Goal: Obtain resource: Download file/media

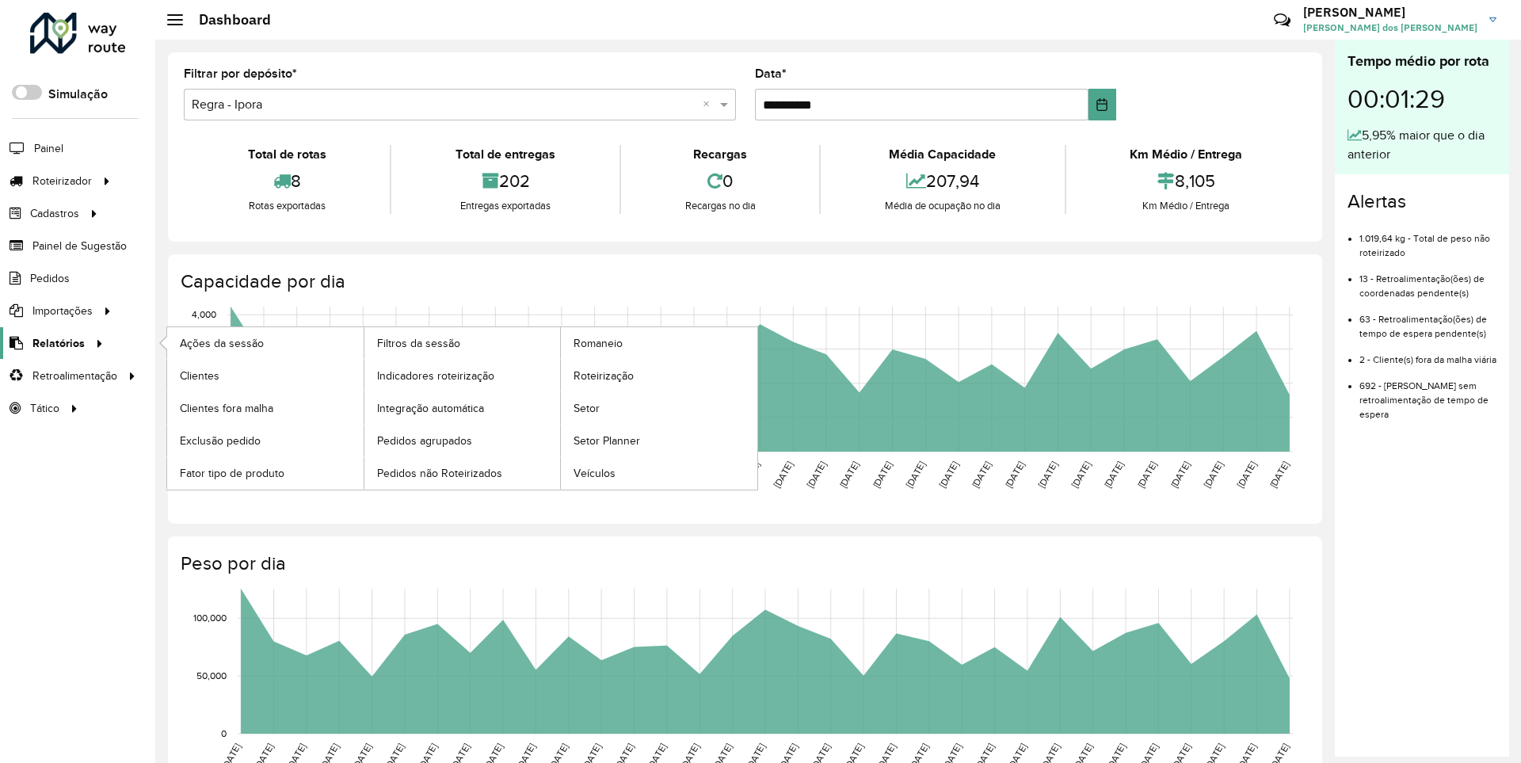
click at [55, 342] on span "Relatórios" at bounding box center [58, 343] width 52 height 17
click at [199, 375] on span "Clientes" at bounding box center [201, 376] width 43 height 17
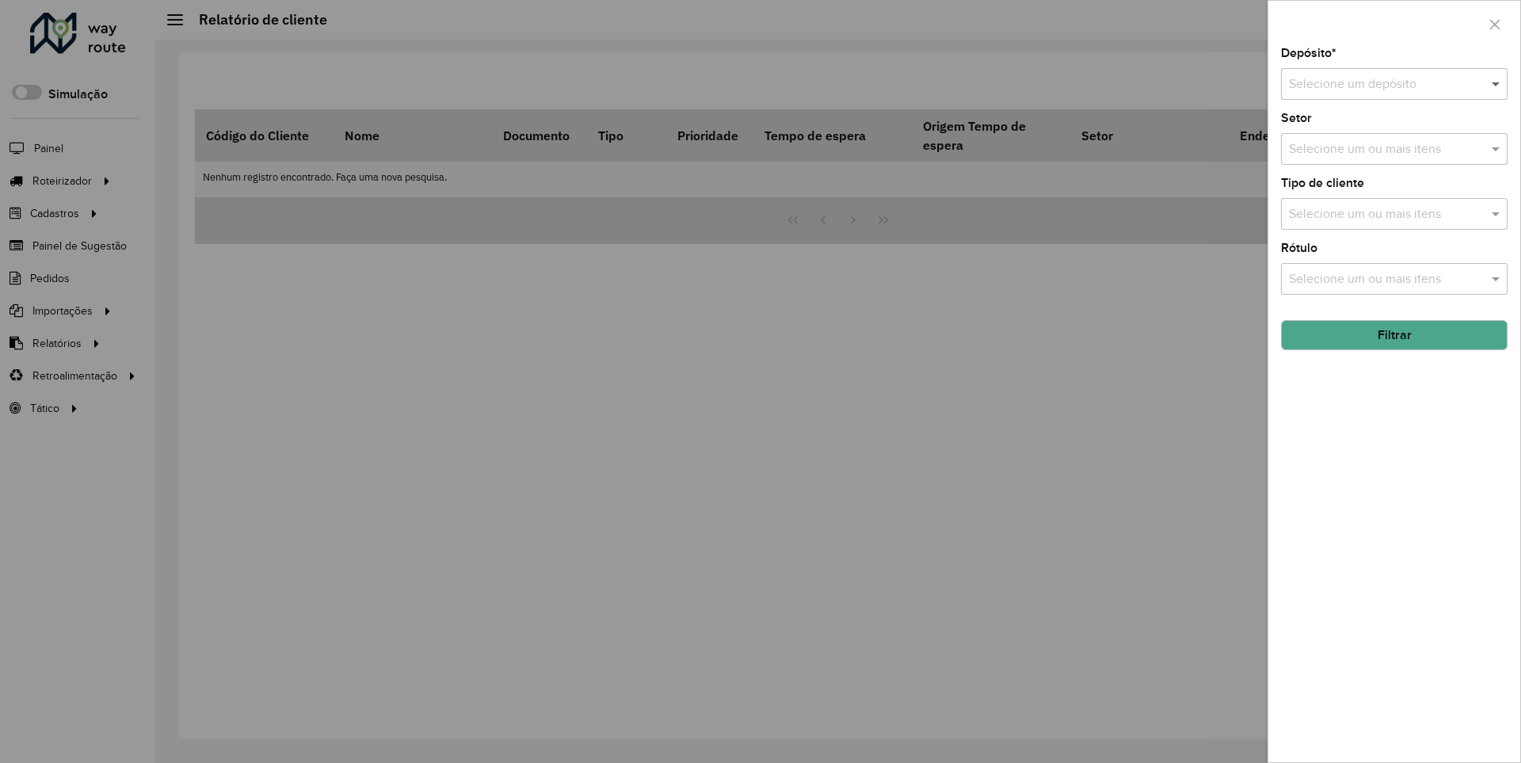
click at [1497, 83] on span at bounding box center [1498, 83] width 20 height 19
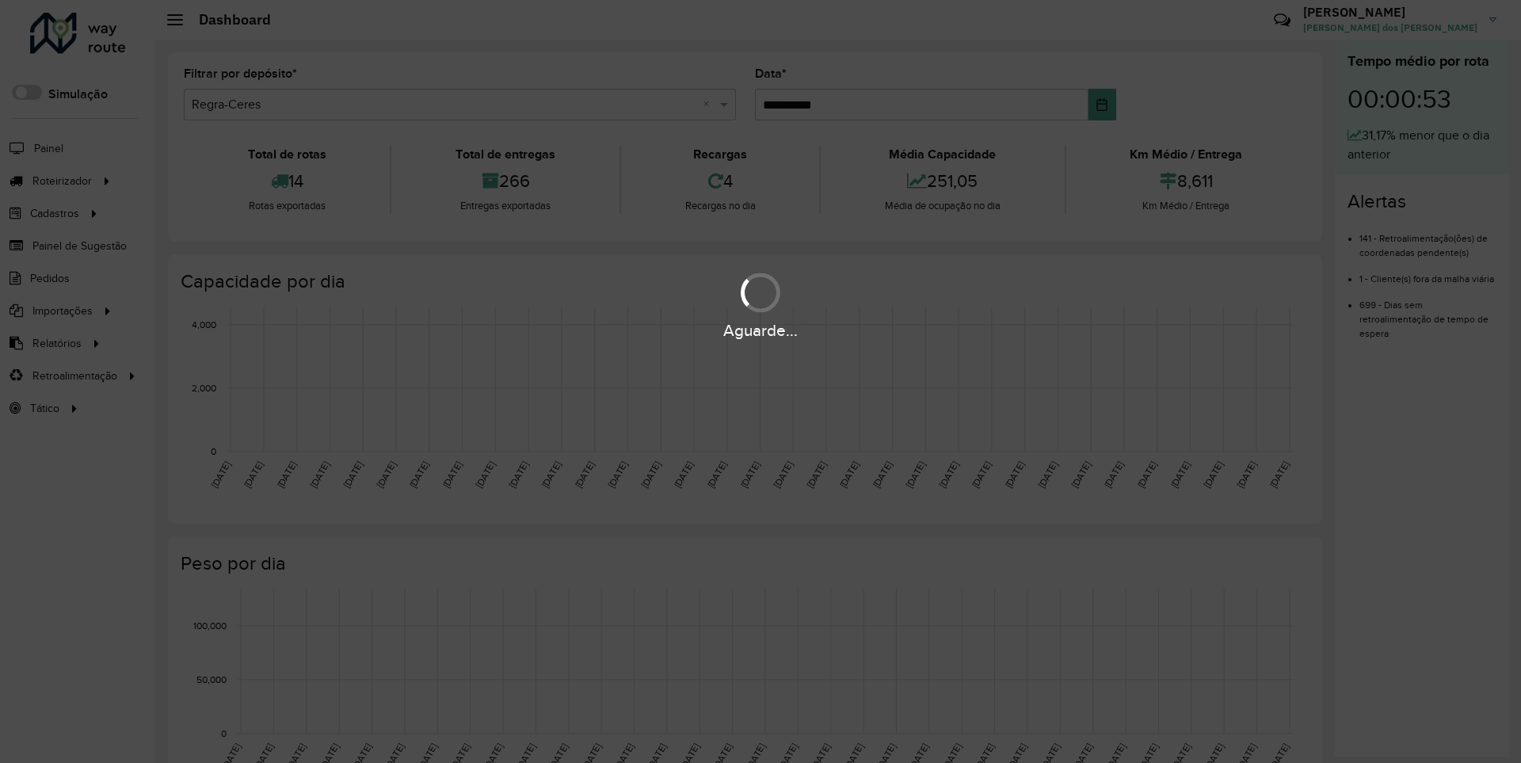
click at [55, 342] on div "Aguarde..." at bounding box center [760, 330] width 1521 height 25
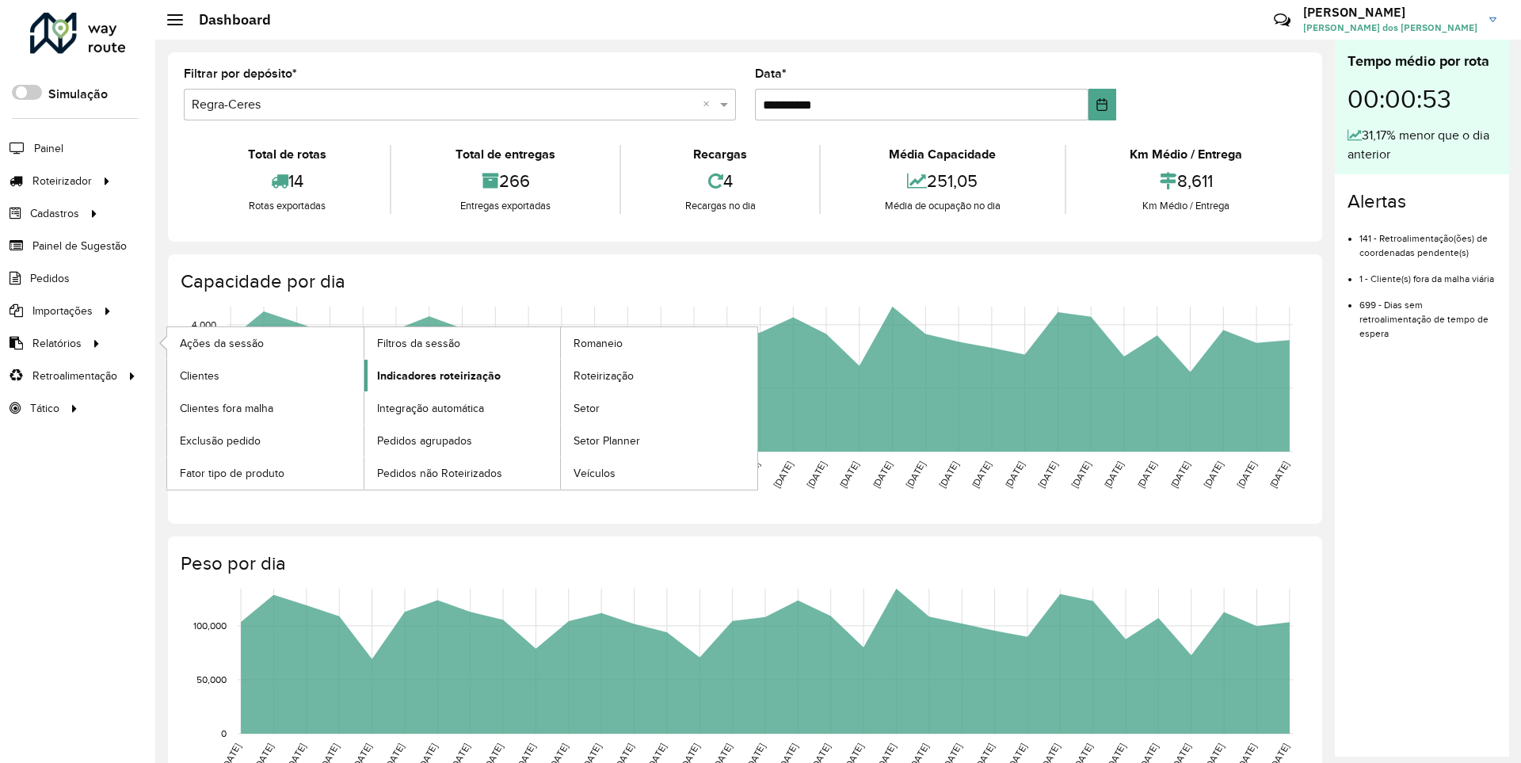
click at [434, 375] on span "Indicadores roteirização" at bounding box center [439, 376] width 124 height 17
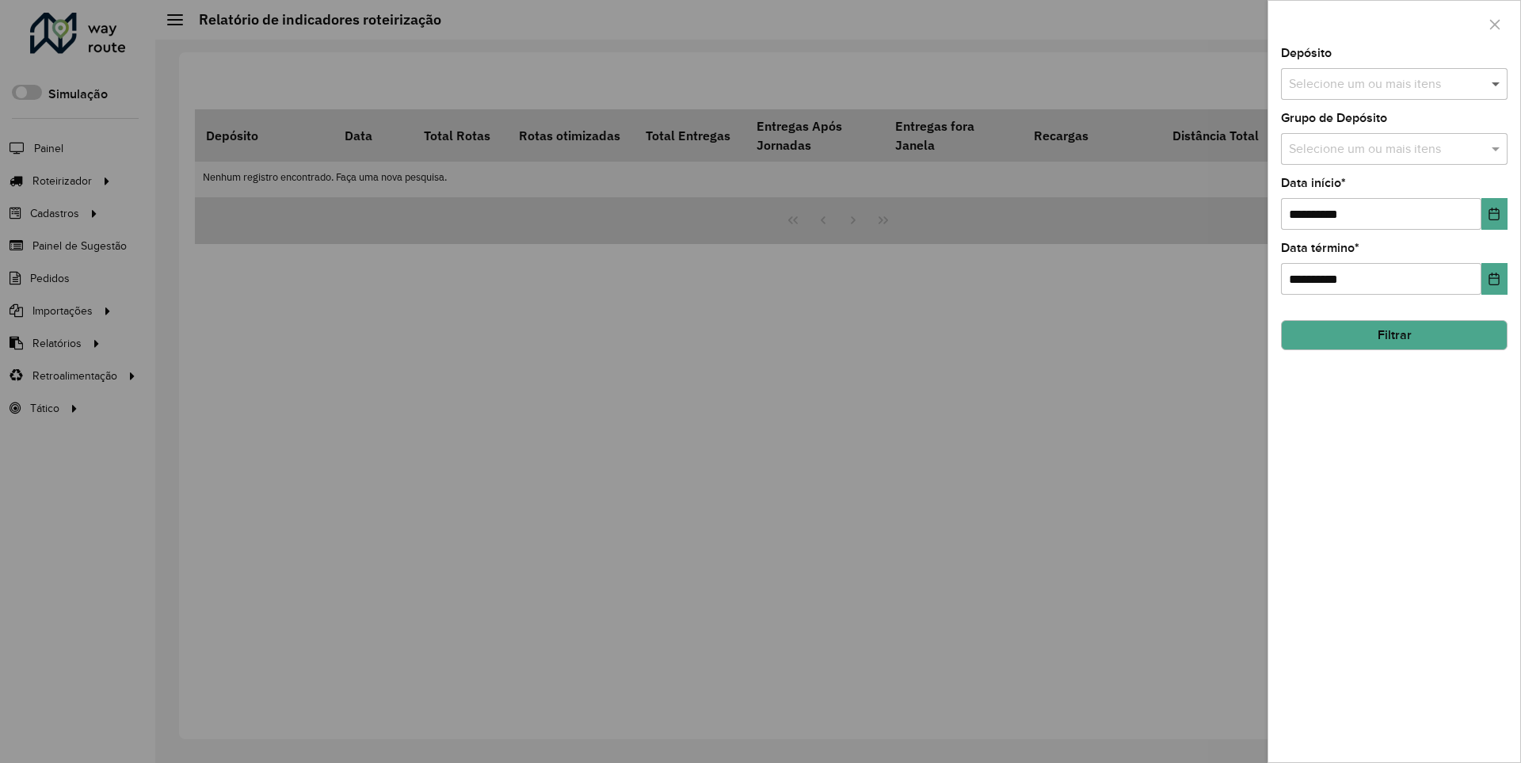
click at [1497, 83] on span at bounding box center [1498, 83] width 20 height 19
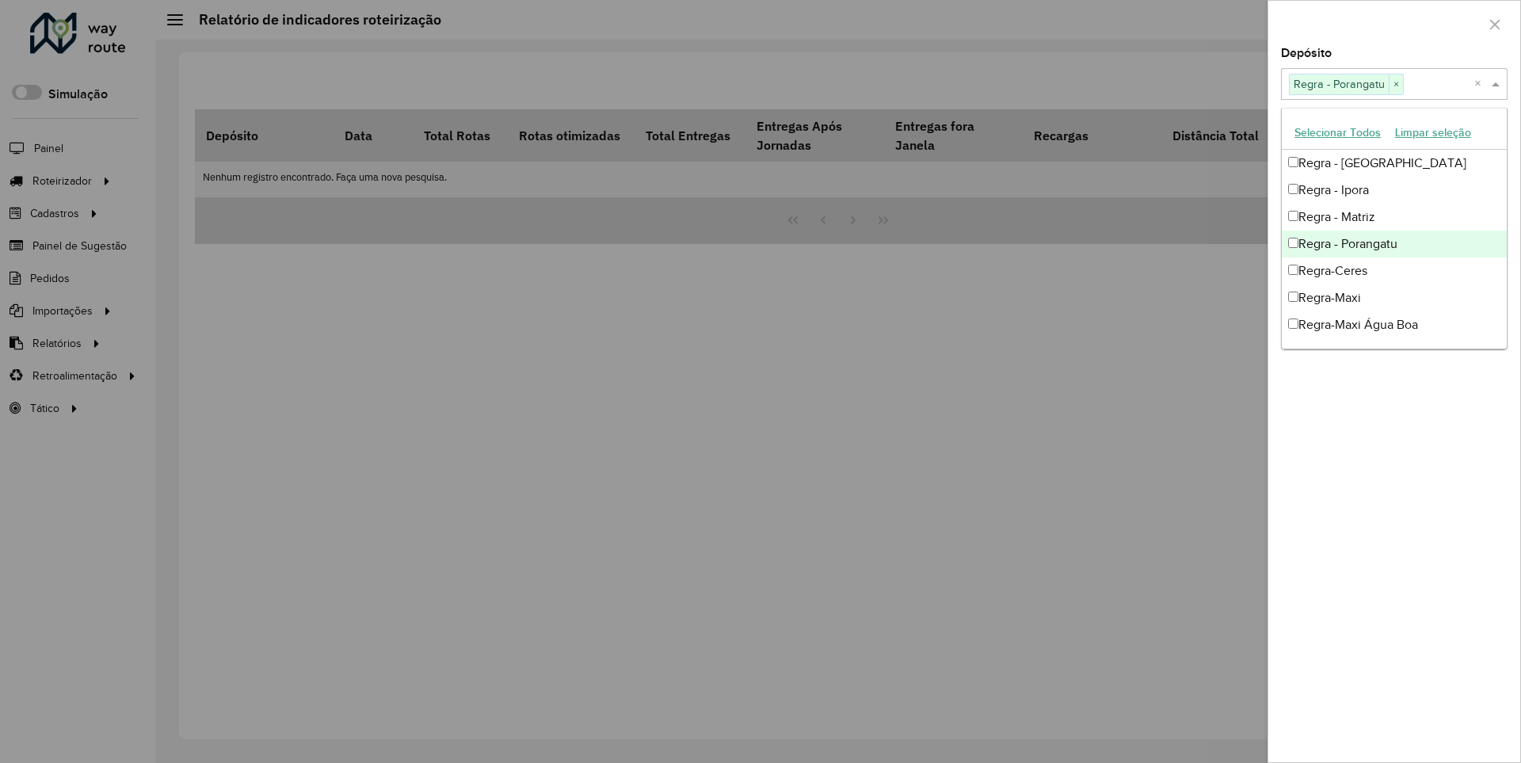
click at [1394, 23] on div at bounding box center [1394, 24] width 252 height 47
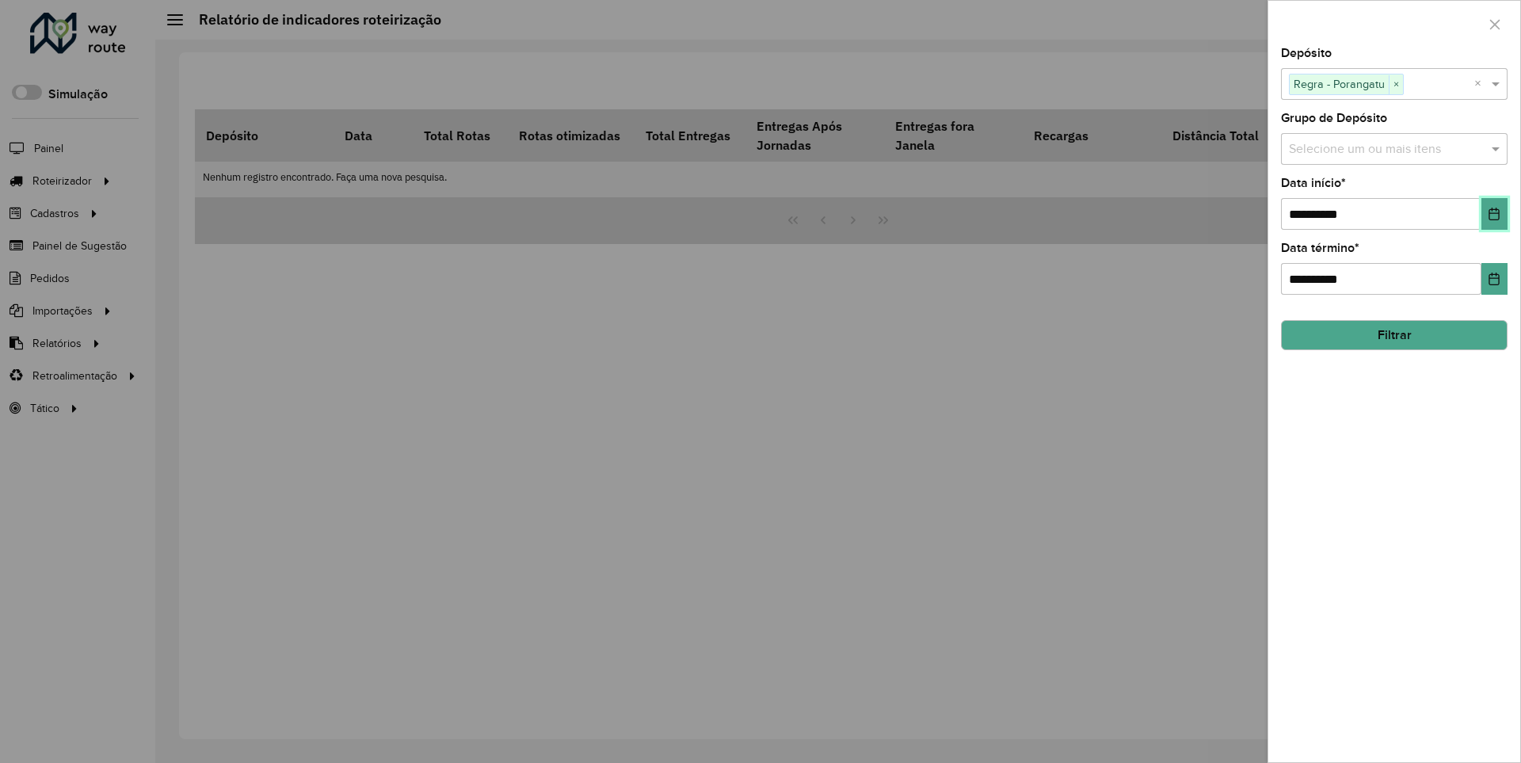
click at [1493, 213] on icon "Choose Date" at bounding box center [1494, 214] width 10 height 13
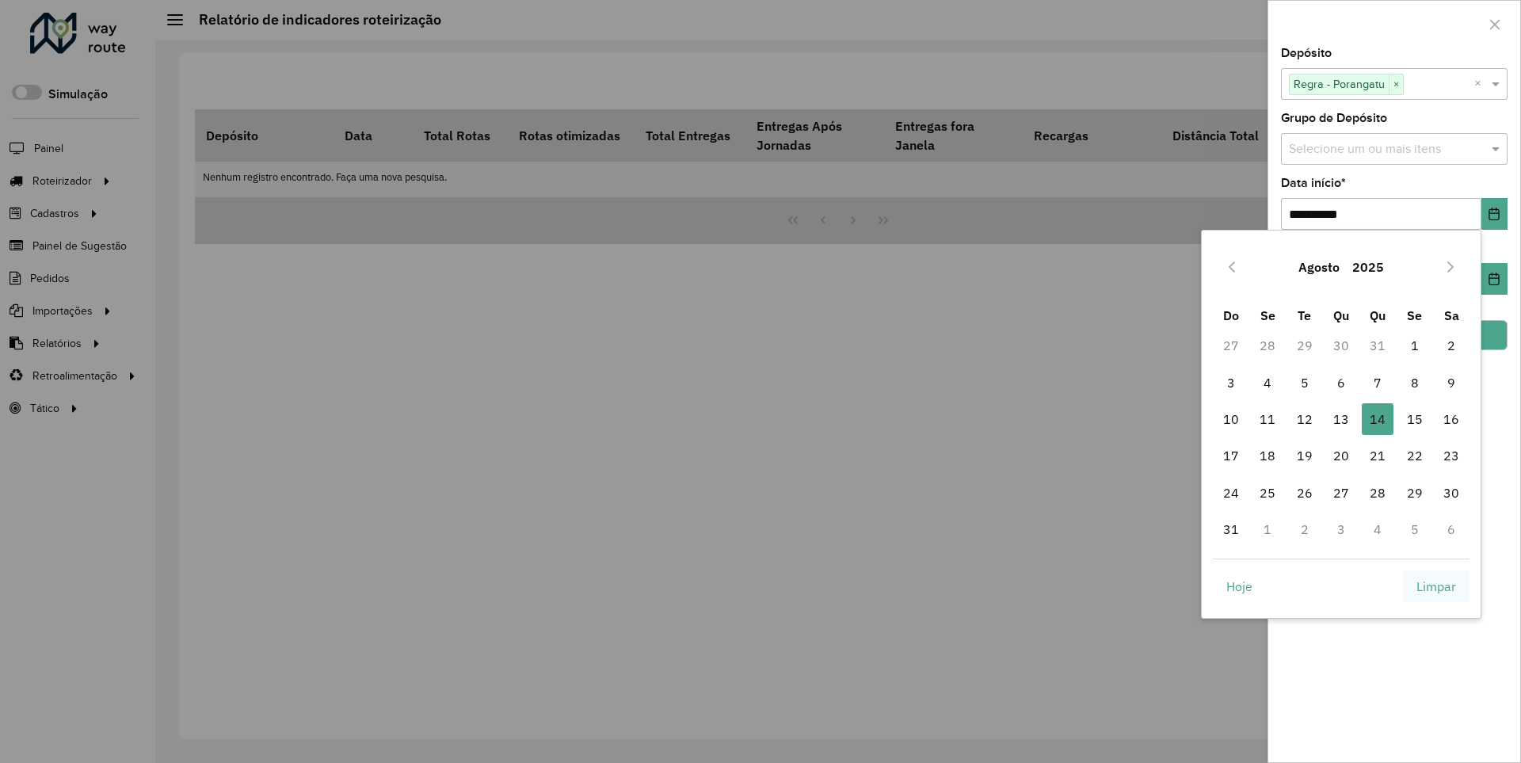
click at [1436, 585] on span "Limpar" at bounding box center [1437, 586] width 40 height 19
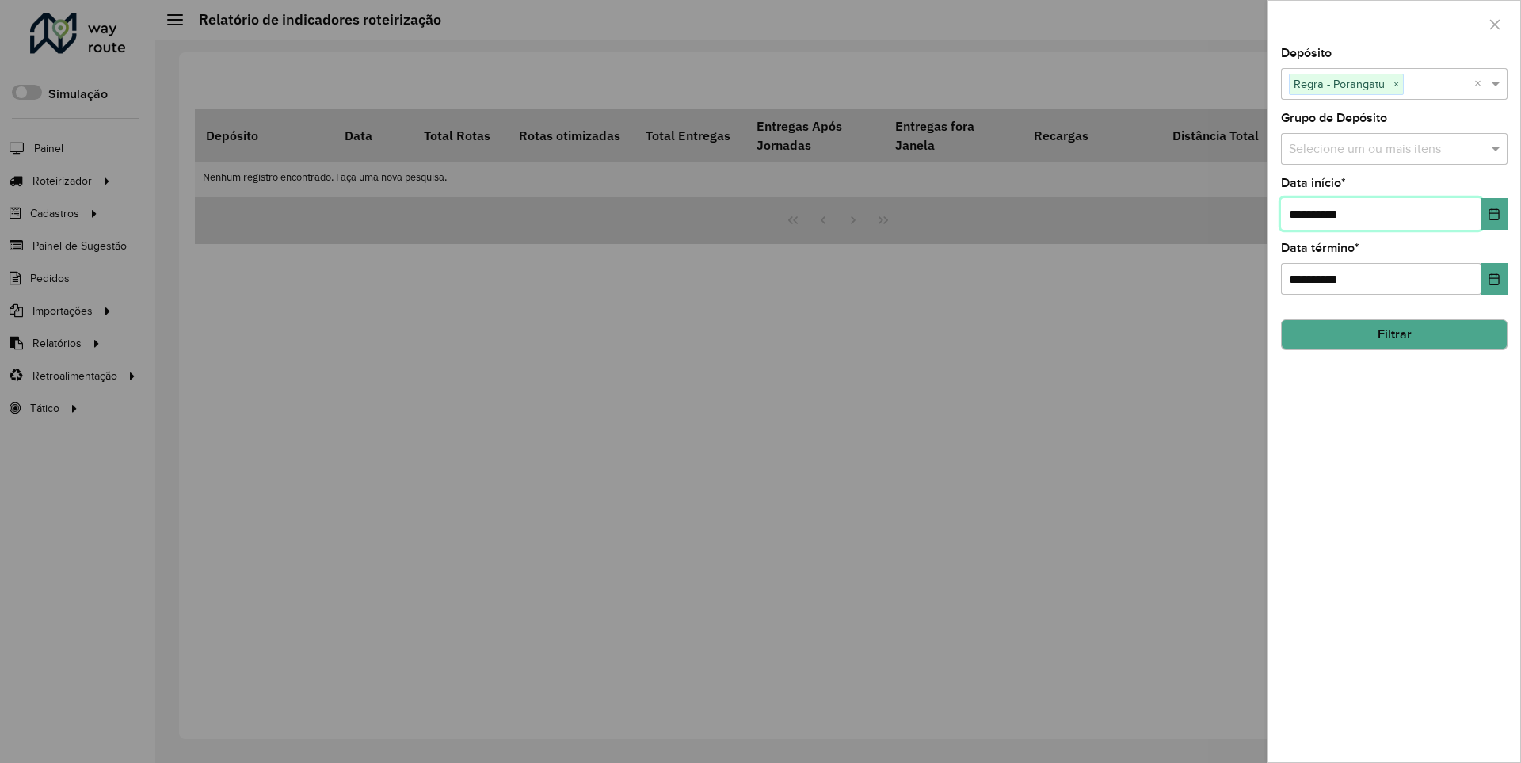
type input "**********"
click at [1394, 334] on button "Filtrar" at bounding box center [1394, 335] width 227 height 30
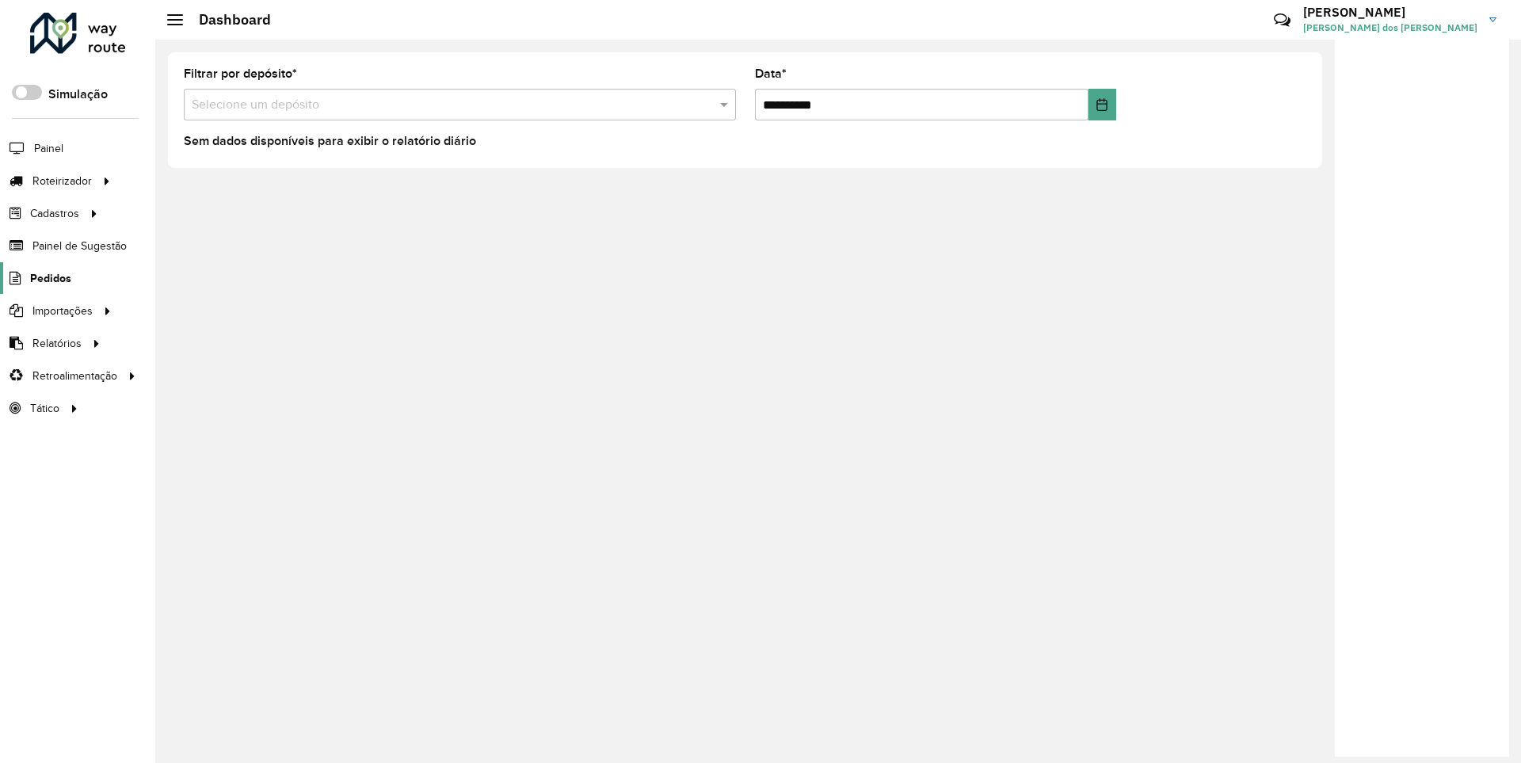
click at [49, 277] on span "Pedidos" at bounding box center [50, 278] width 41 height 17
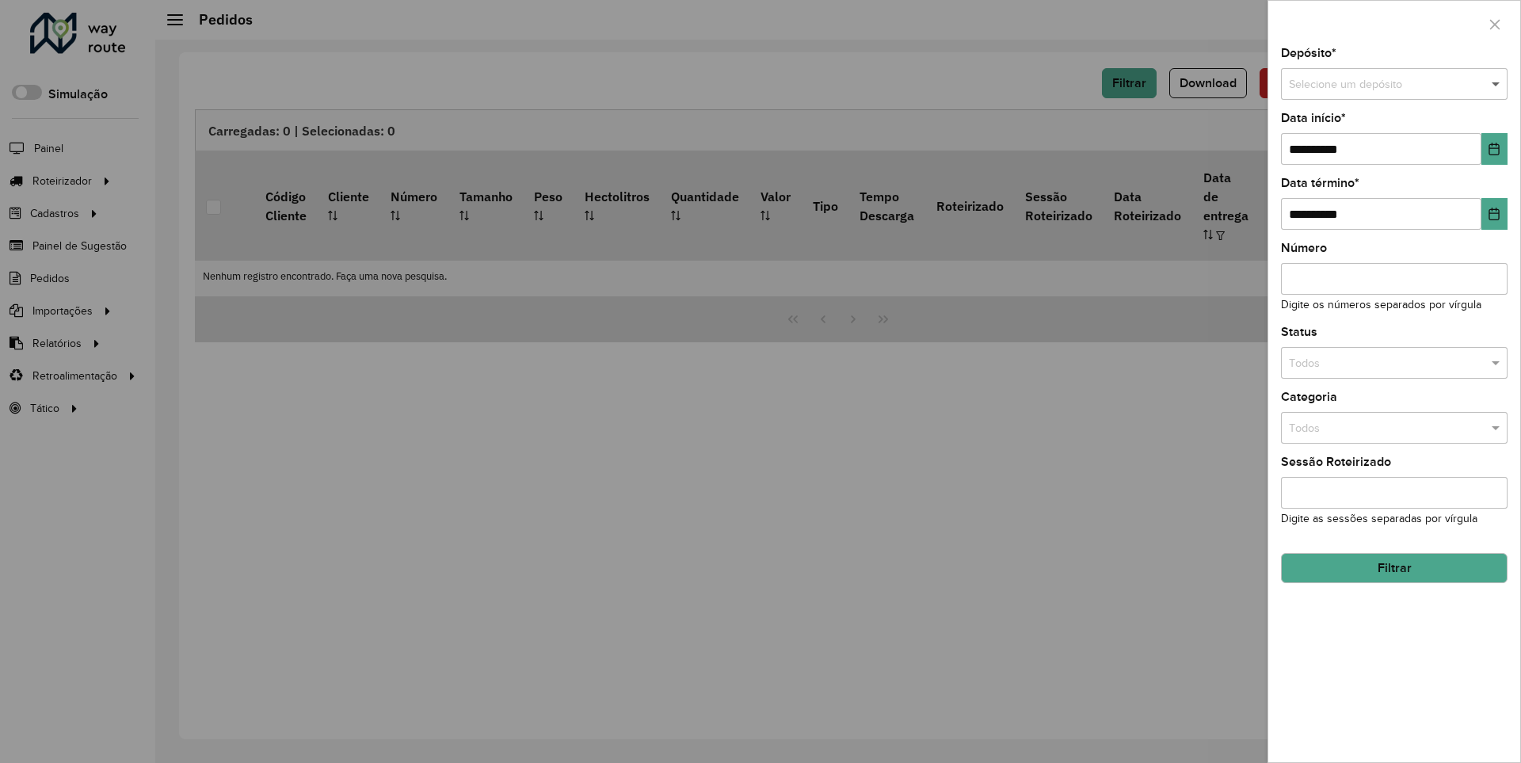
click at [1497, 84] on span at bounding box center [1498, 84] width 20 height 17
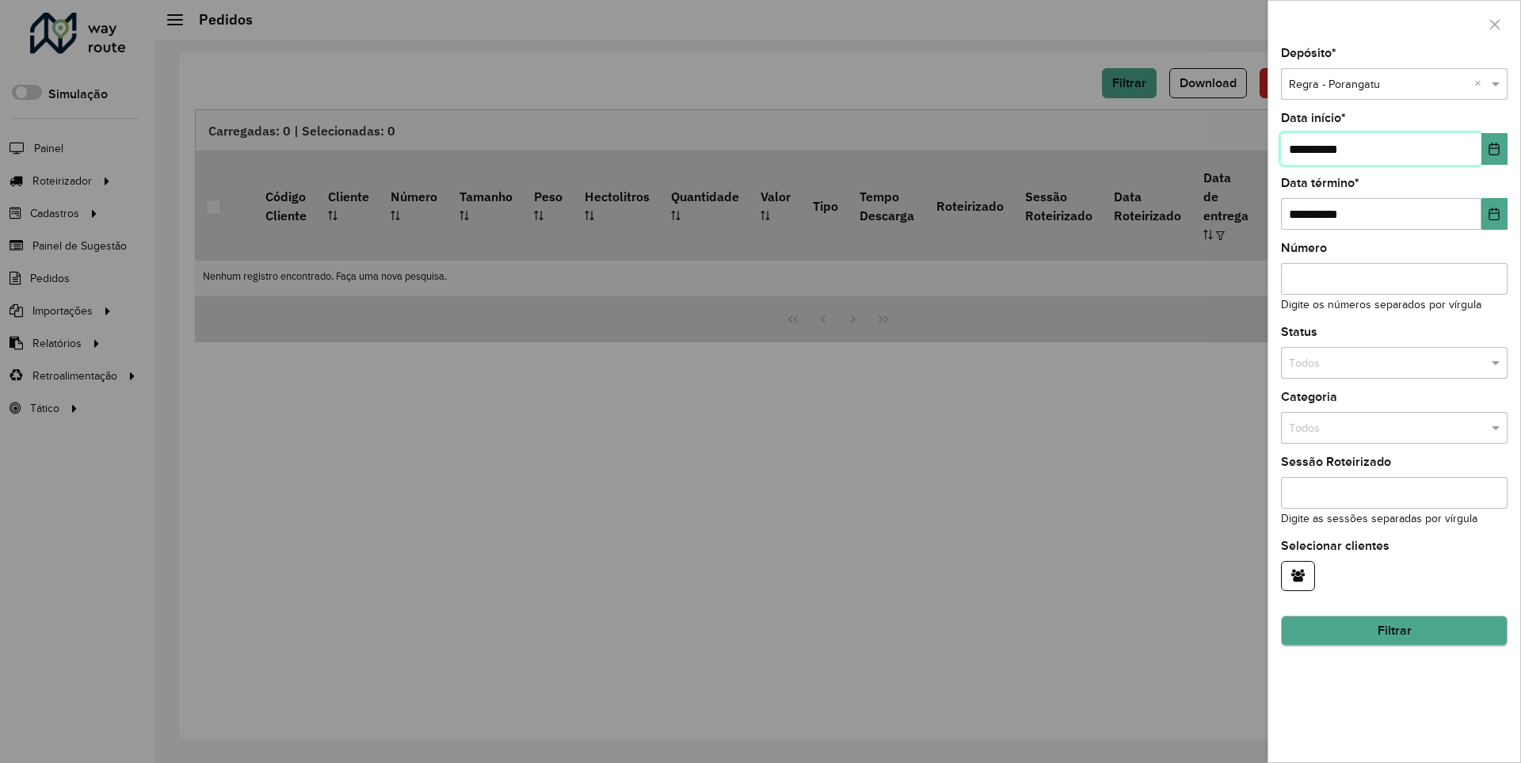
type input "**********"
click at [1394, 631] on button "Filtrar" at bounding box center [1394, 631] width 227 height 30
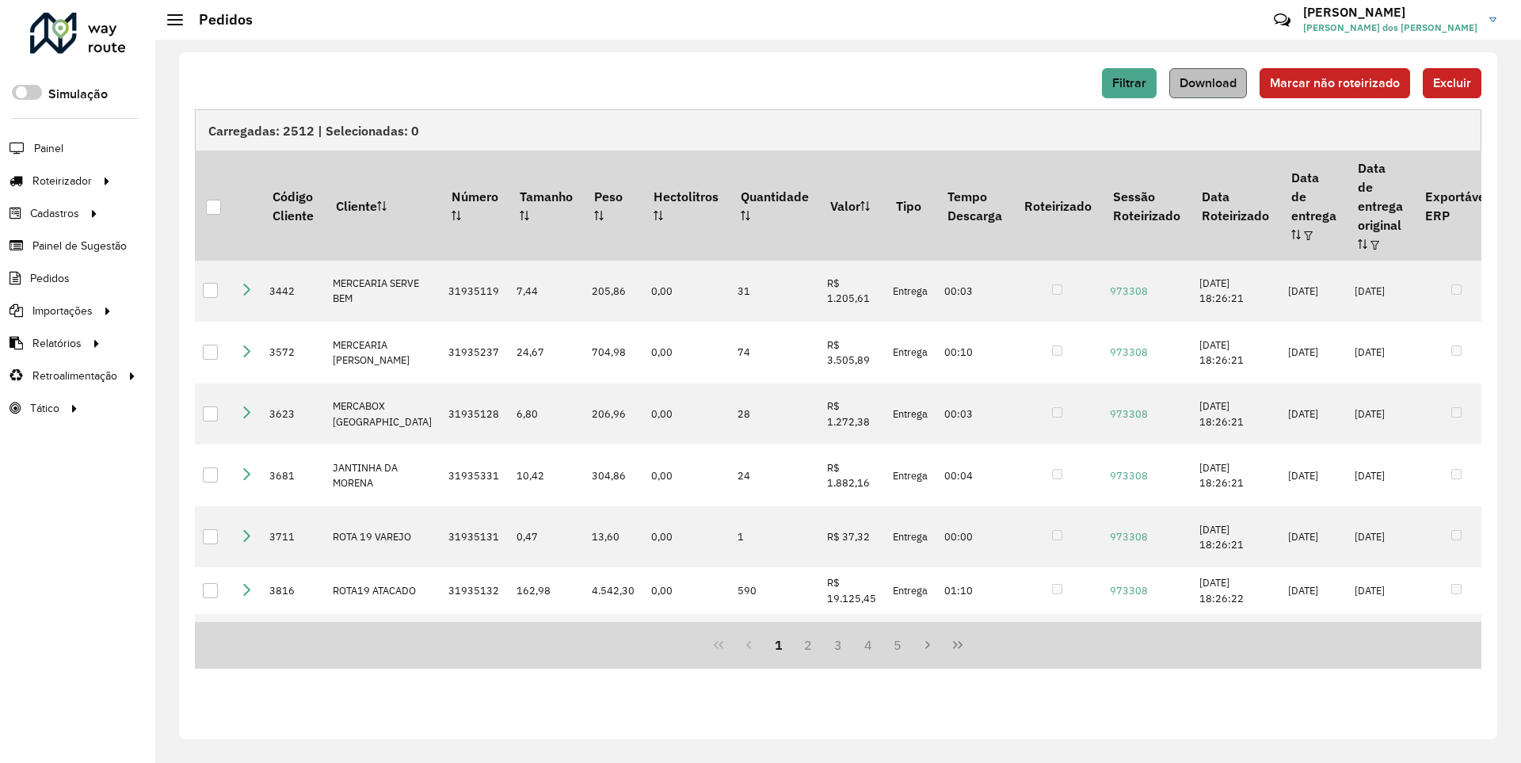
click at [1210, 82] on span "Download" at bounding box center [1208, 82] width 57 height 13
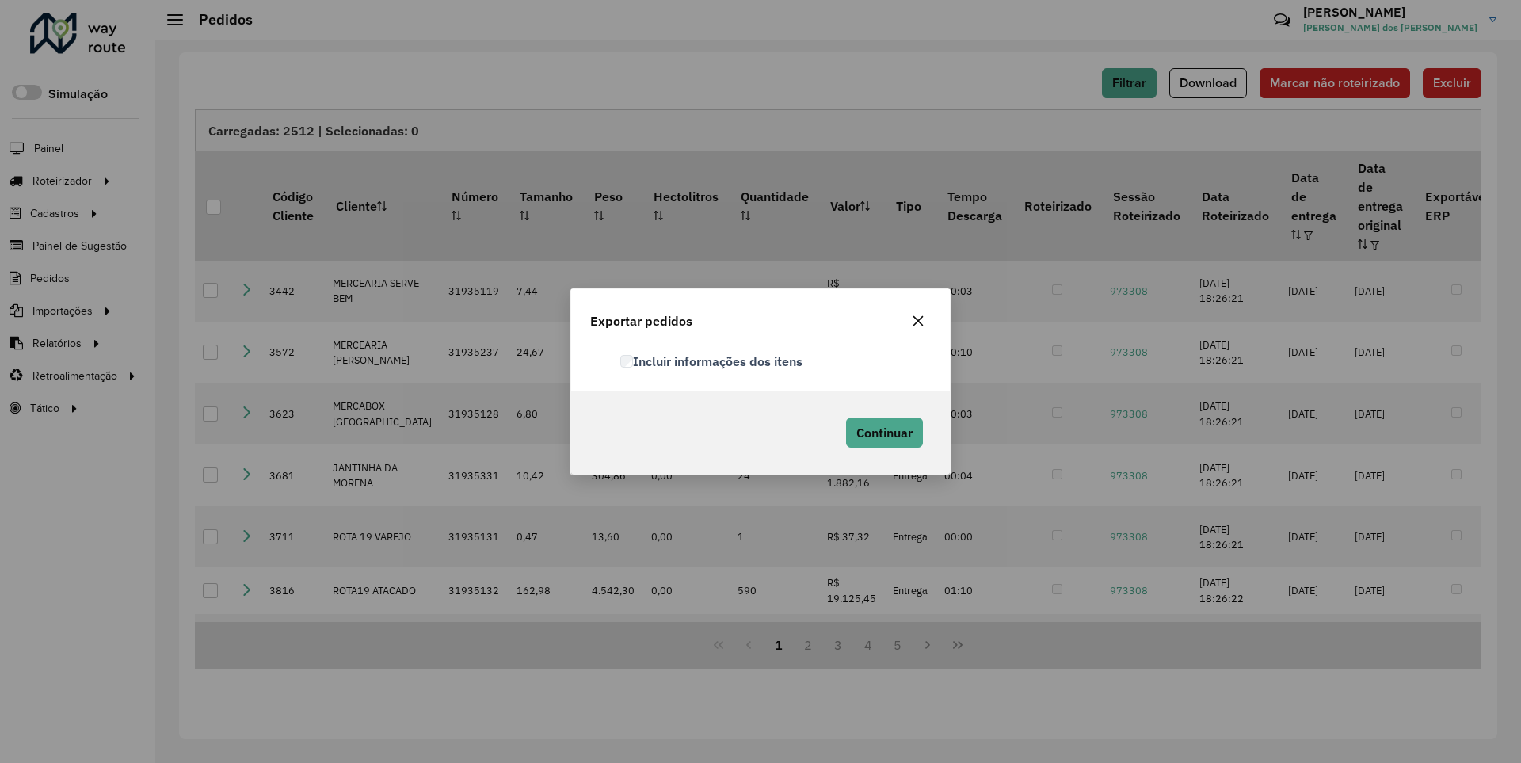
click at [712, 360] on label "Incluir informações dos itens" at bounding box center [711, 361] width 182 height 19
click at [883, 432] on span "Continuar" at bounding box center [884, 433] width 56 height 16
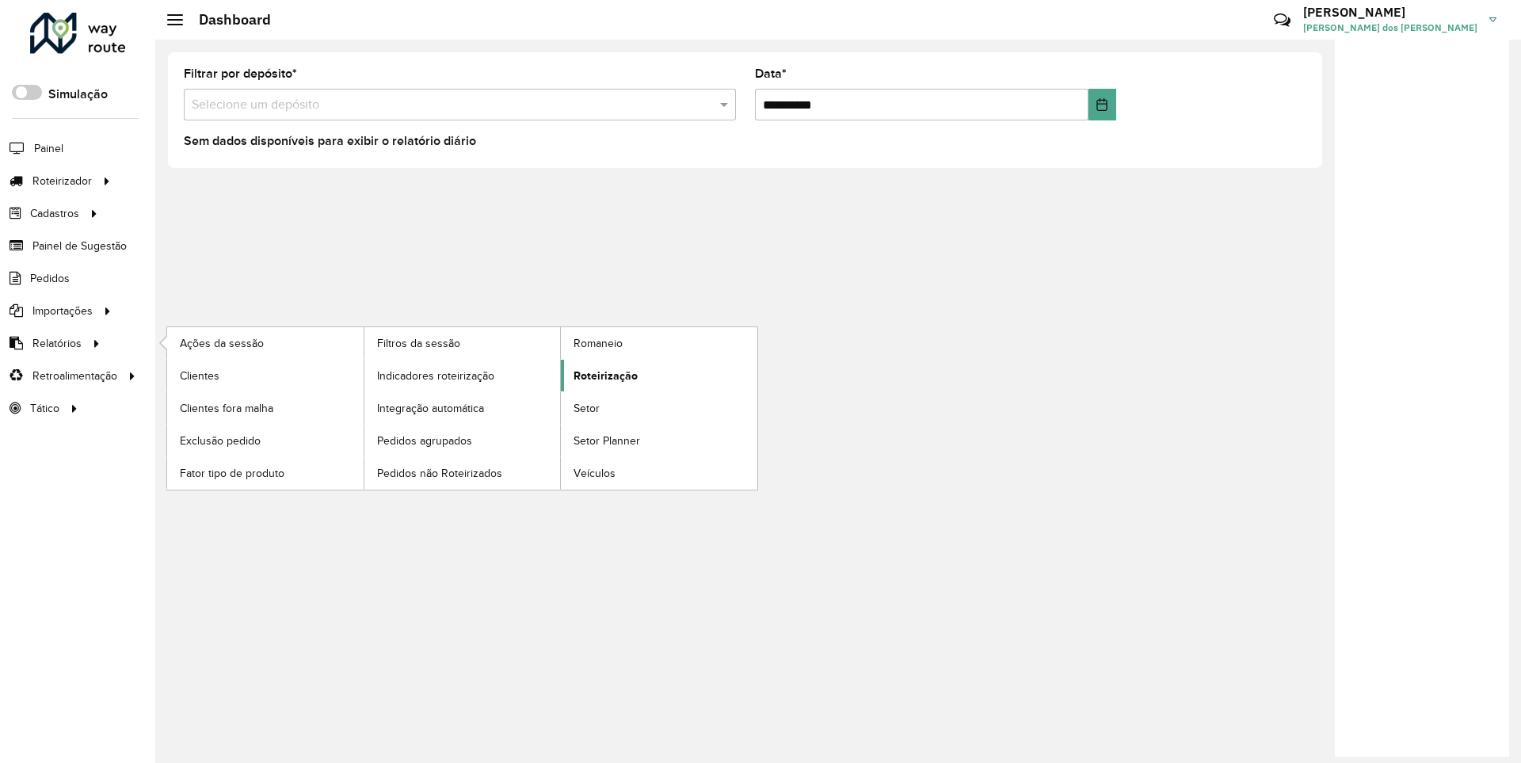
click at [603, 375] on span "Roteirização" at bounding box center [606, 376] width 64 height 17
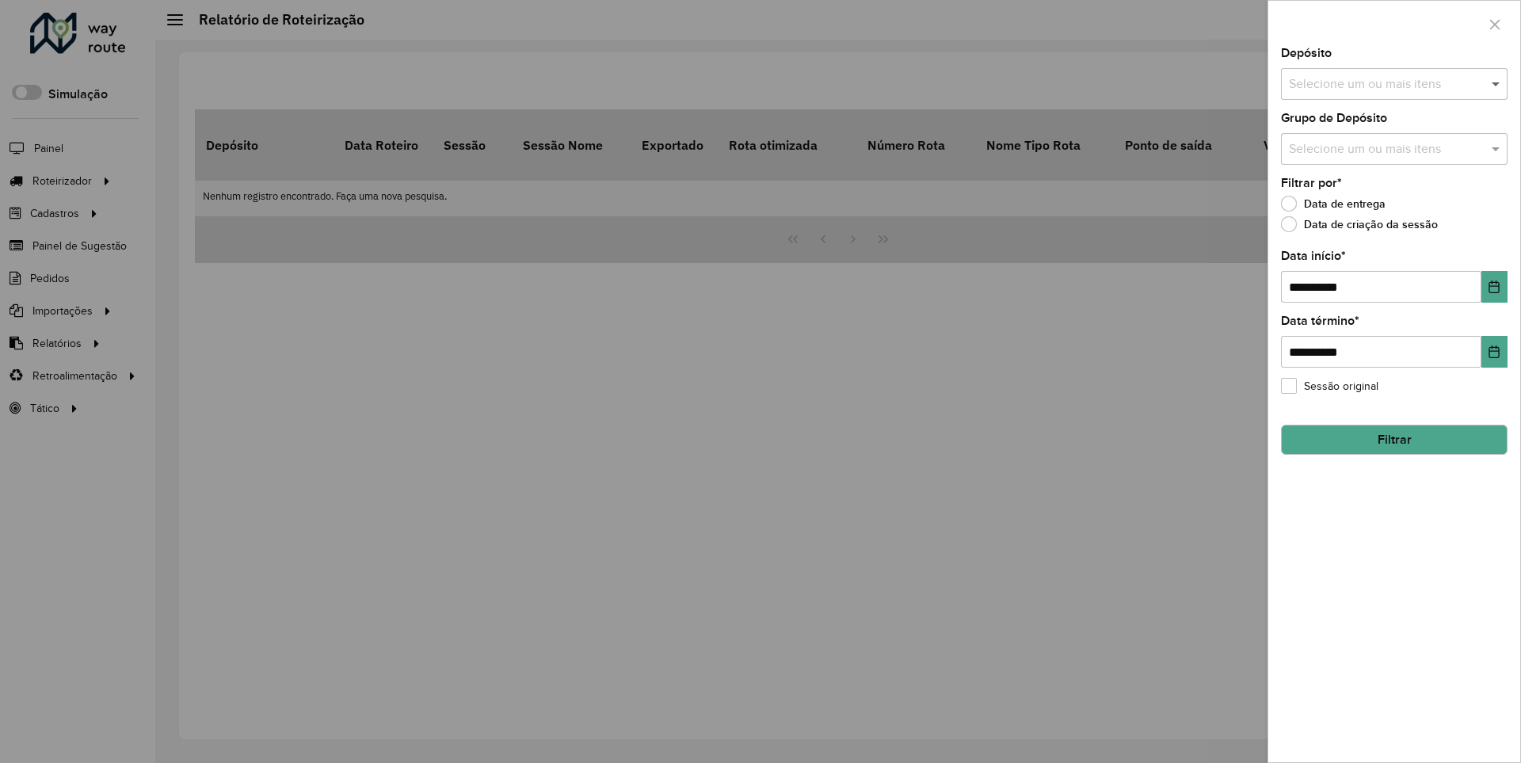
click at [1497, 83] on span at bounding box center [1498, 83] width 20 height 19
click at [1493, 286] on icon "Choose Date" at bounding box center [1494, 286] width 10 height 13
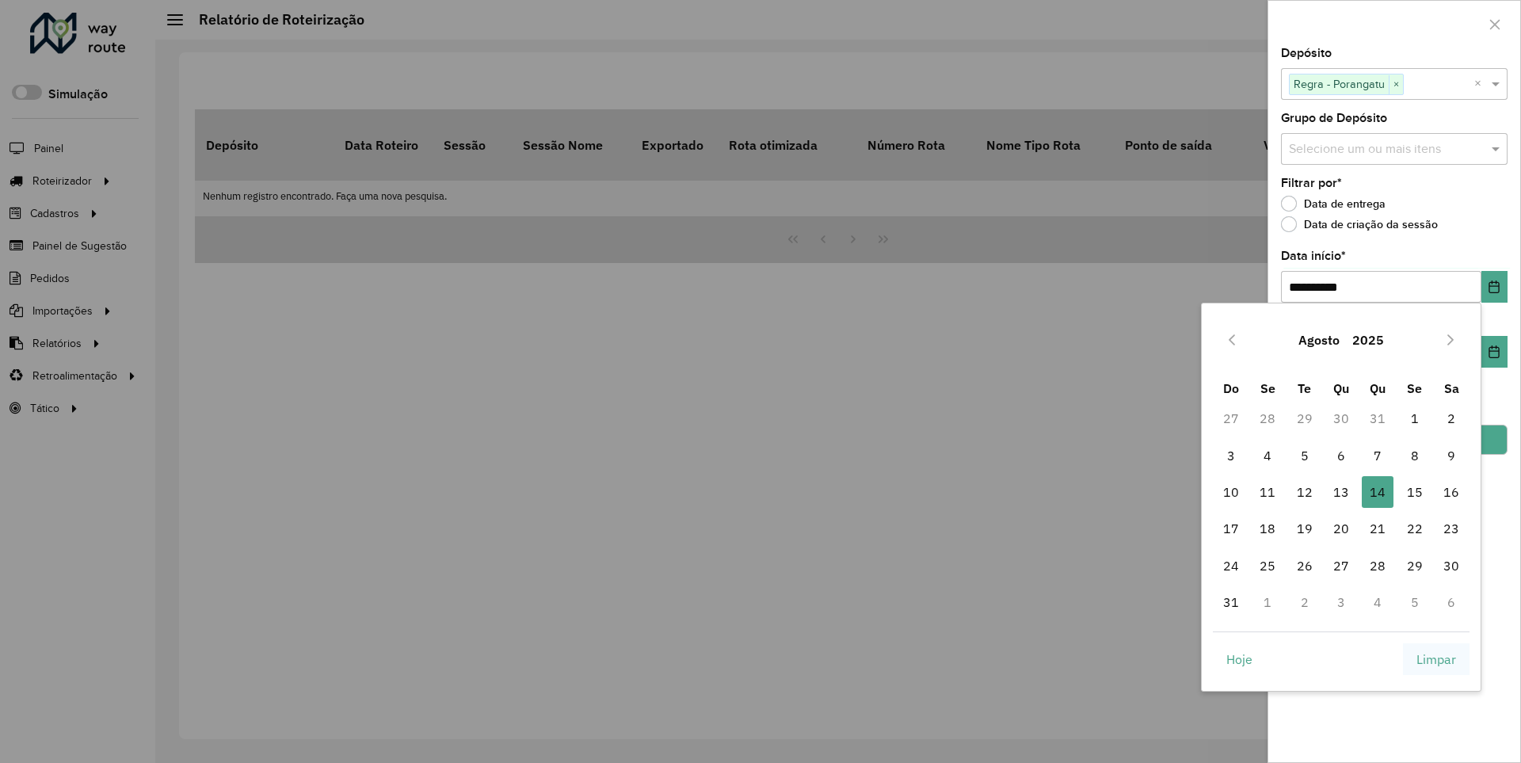
click at [1436, 658] on span "Limpar" at bounding box center [1437, 659] width 40 height 19
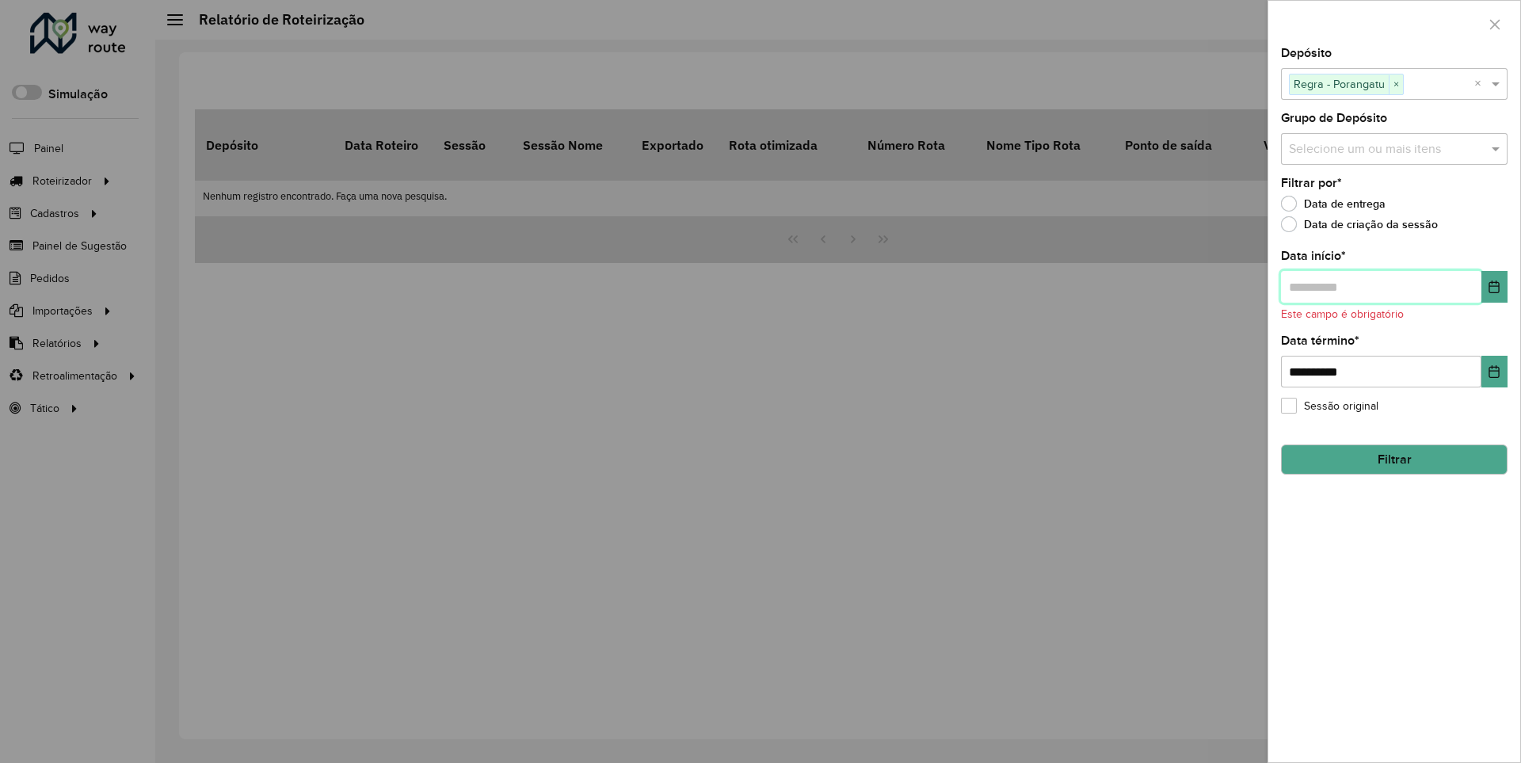
click at [1380, 286] on input "text" at bounding box center [1381, 287] width 200 height 32
type input "**********"
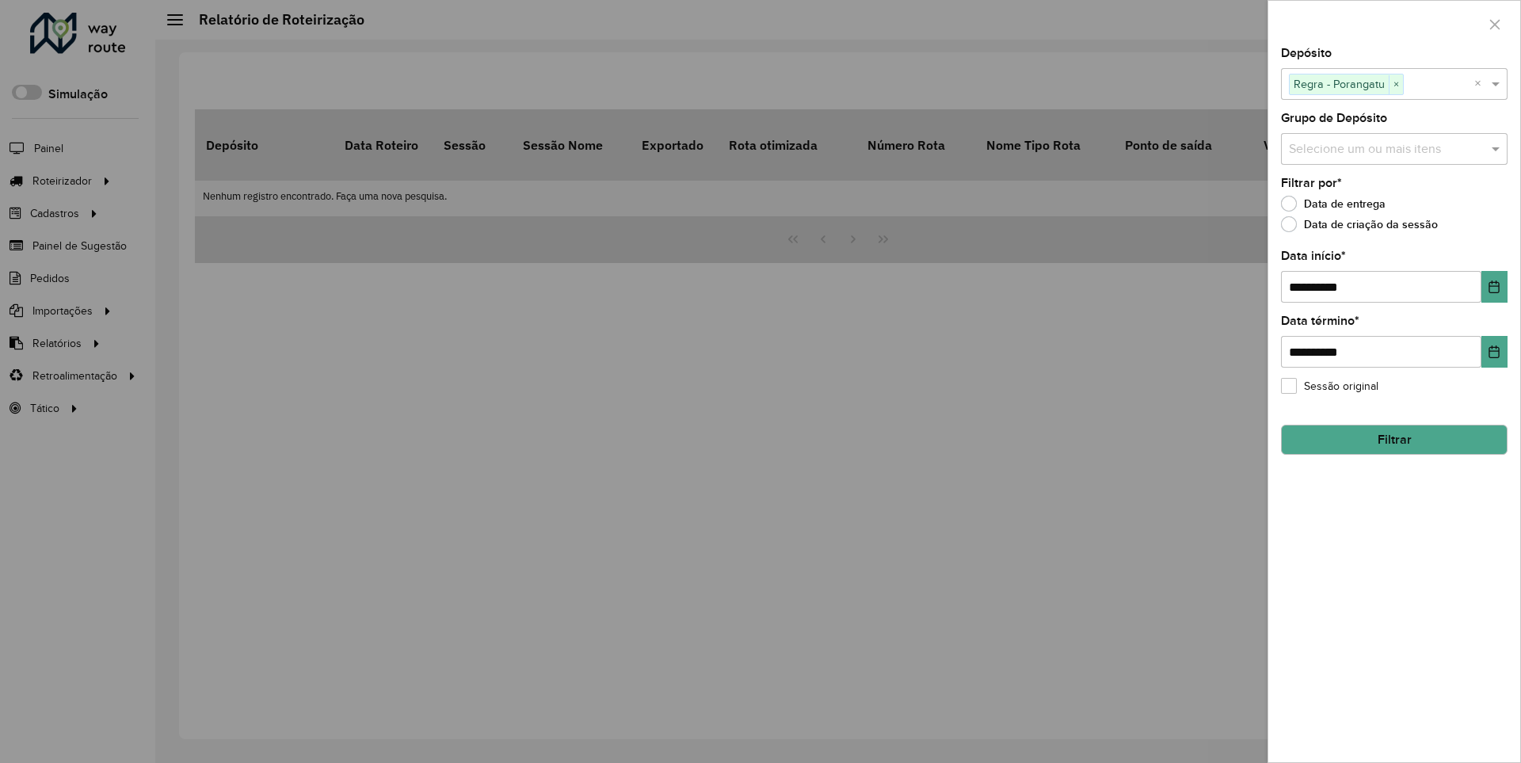
click at [1394, 439] on button "Filtrar" at bounding box center [1394, 440] width 227 height 30
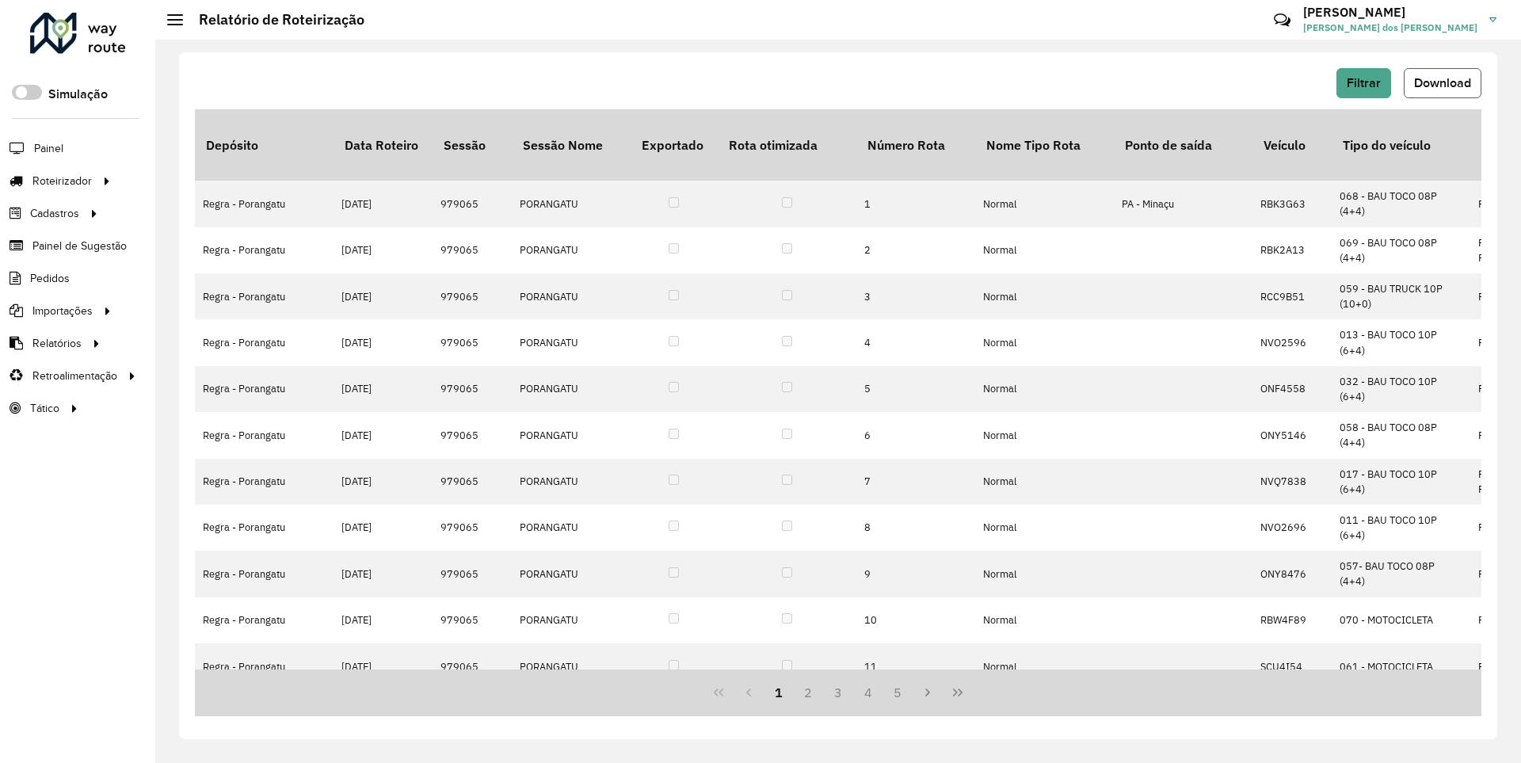
click at [1441, 82] on span "Download" at bounding box center [1442, 82] width 57 height 13
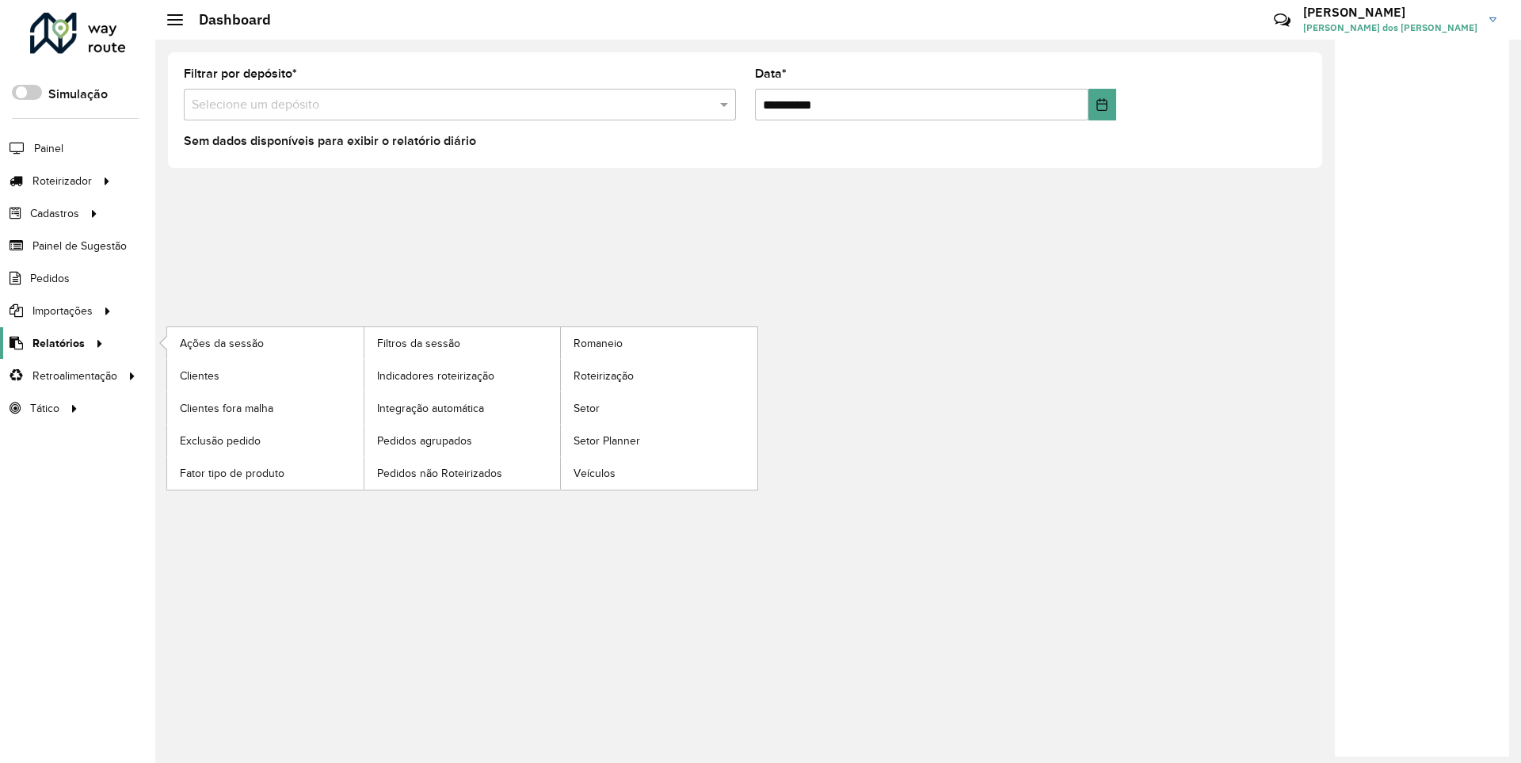
click at [55, 342] on span "Relatórios" at bounding box center [58, 343] width 52 height 17
click at [199, 375] on span "Clientes" at bounding box center [201, 376] width 43 height 17
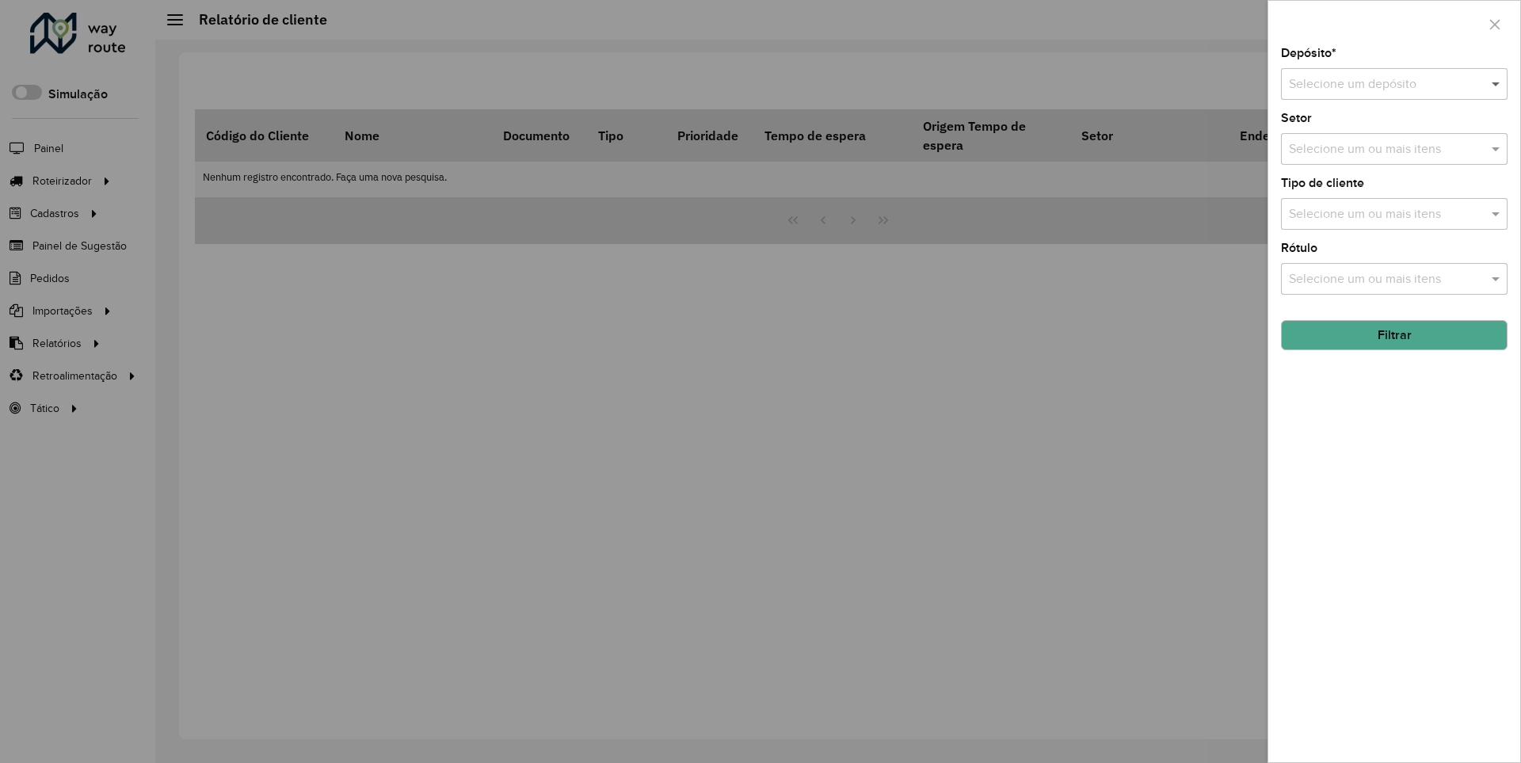
click at [1497, 83] on span at bounding box center [1498, 83] width 20 height 19
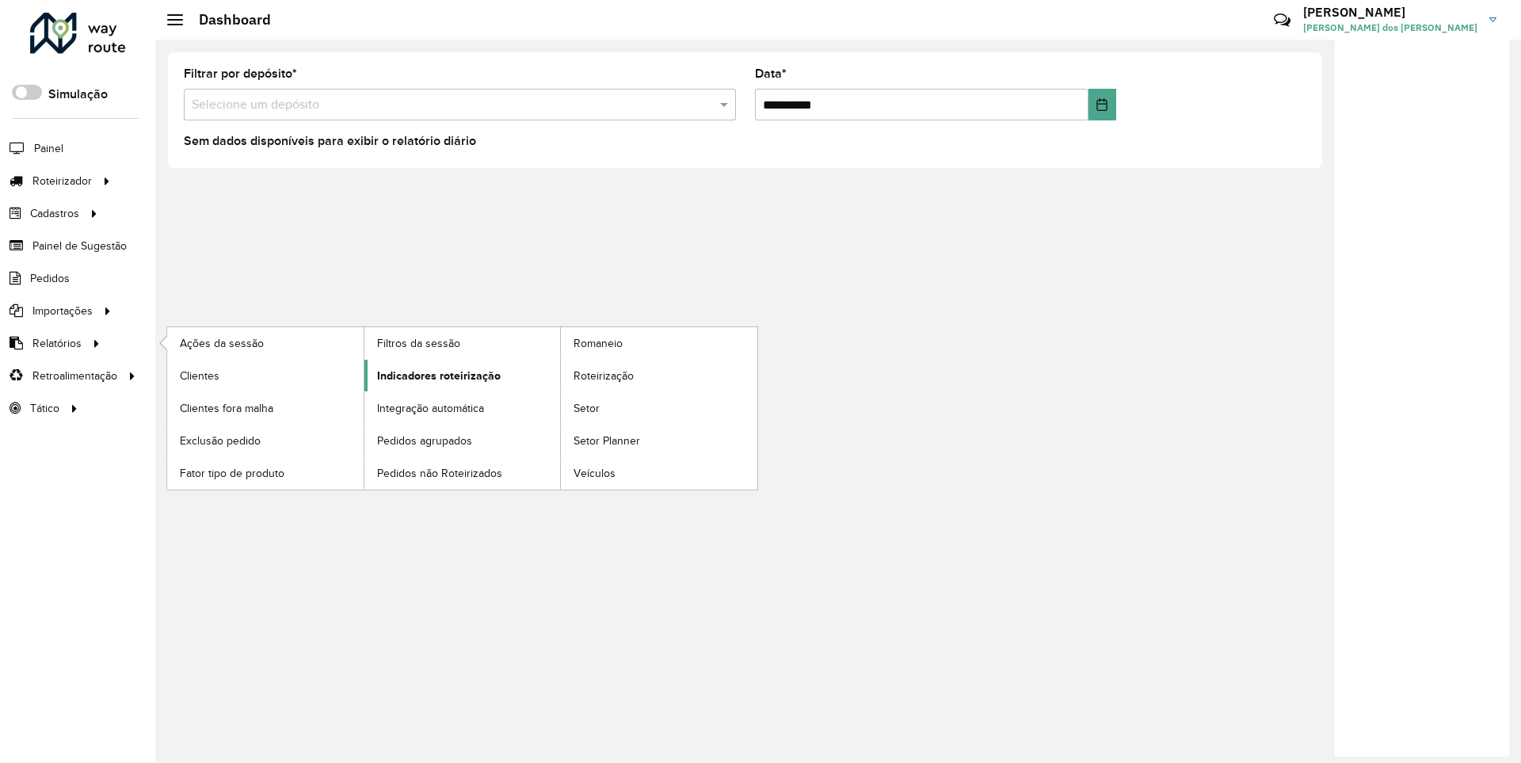
click at [434, 375] on span "Indicadores roteirização" at bounding box center [439, 376] width 124 height 17
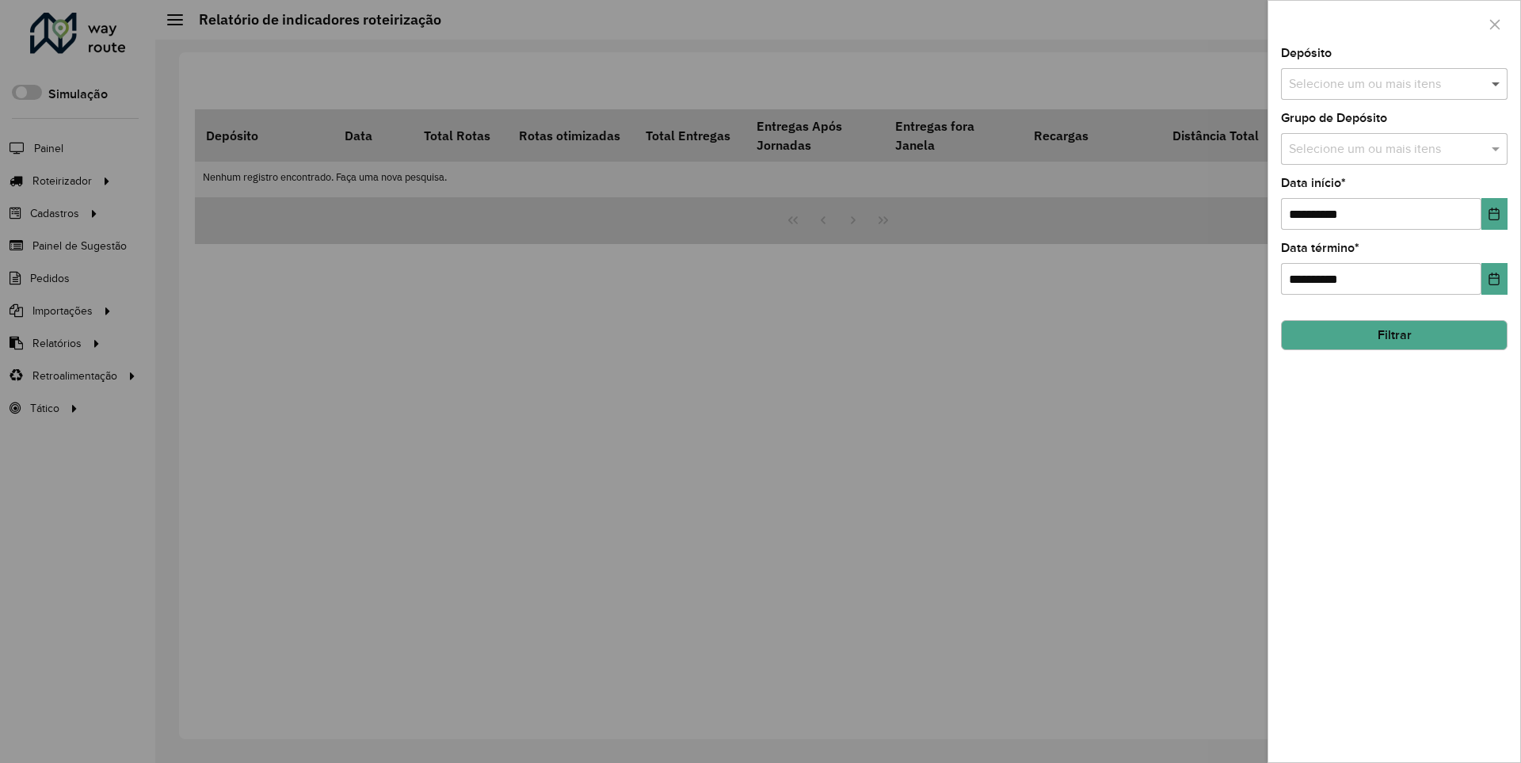
click at [1497, 83] on span at bounding box center [1498, 83] width 20 height 19
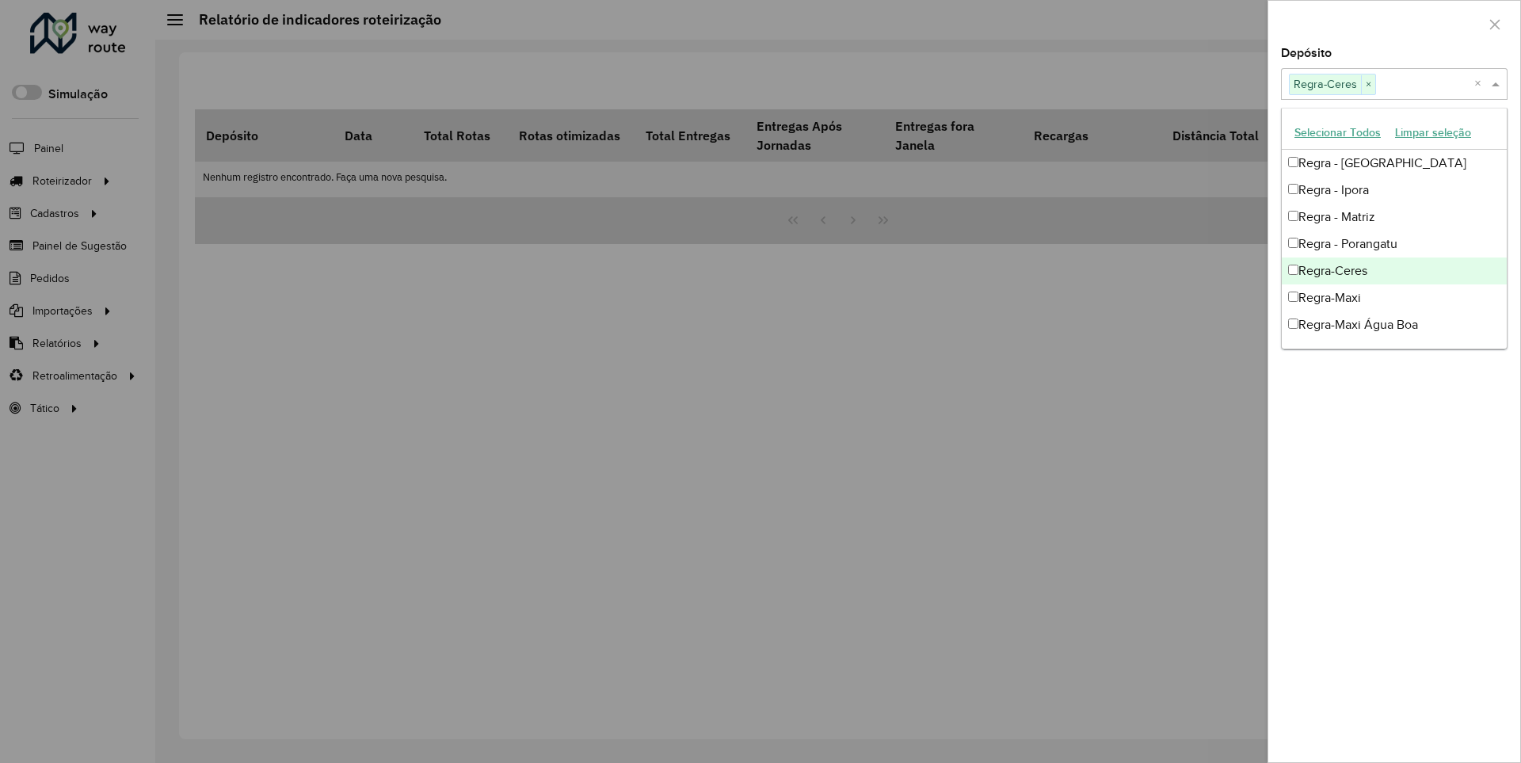
click at [1394, 23] on div at bounding box center [1394, 24] width 252 height 47
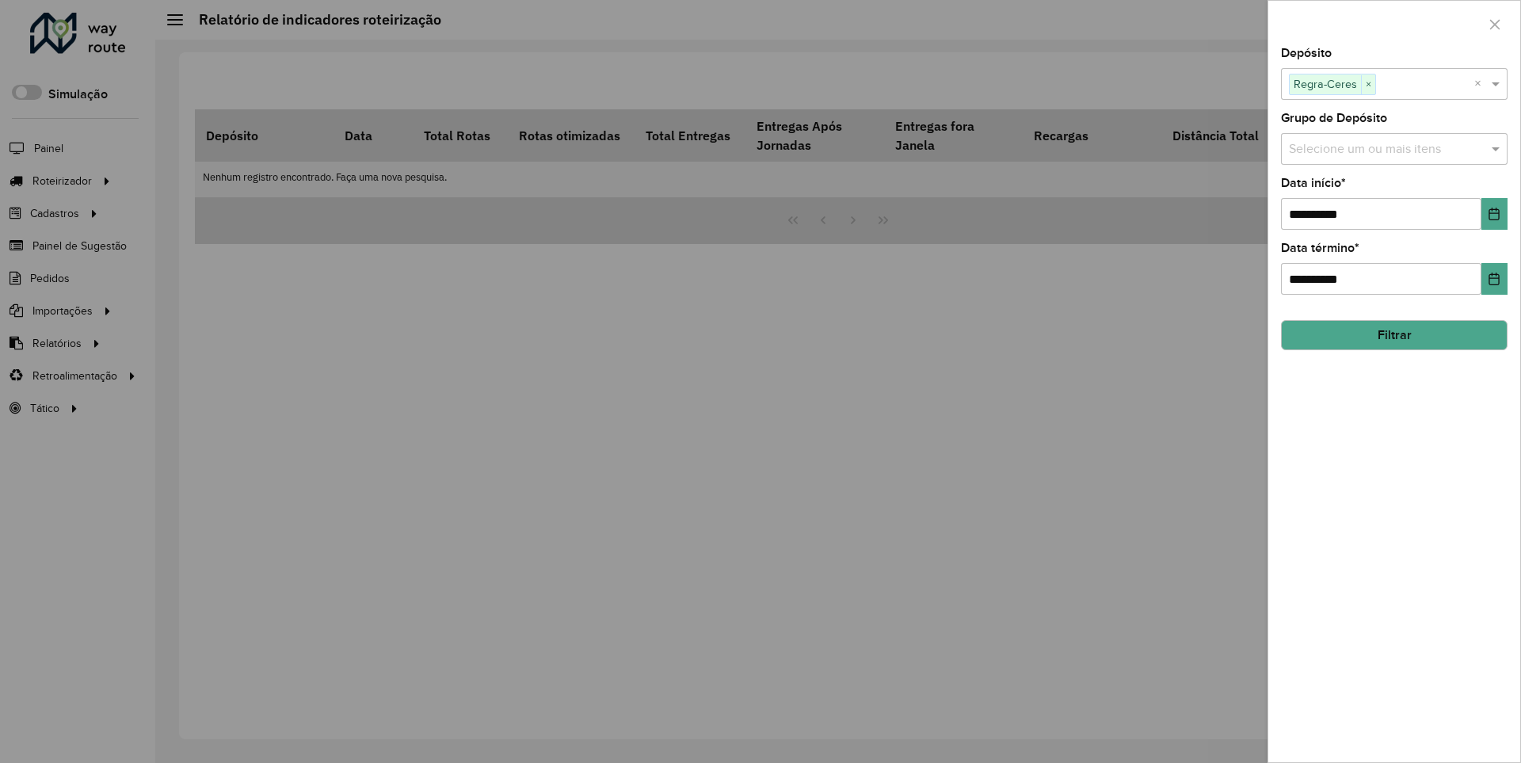
click at [1493, 213] on icon "Choose Date" at bounding box center [1494, 214] width 10 height 13
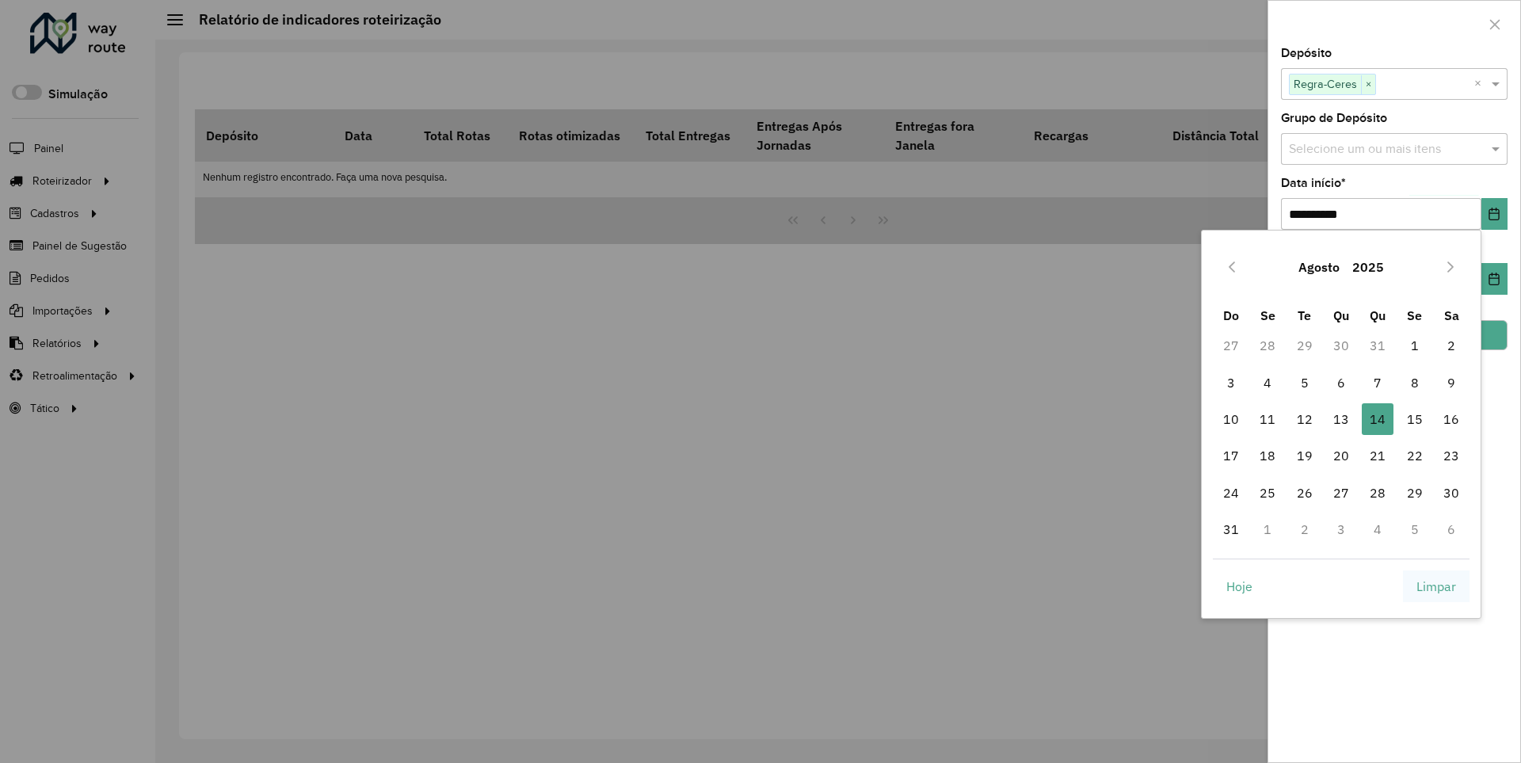
click at [1436, 585] on span "Limpar" at bounding box center [1437, 586] width 40 height 19
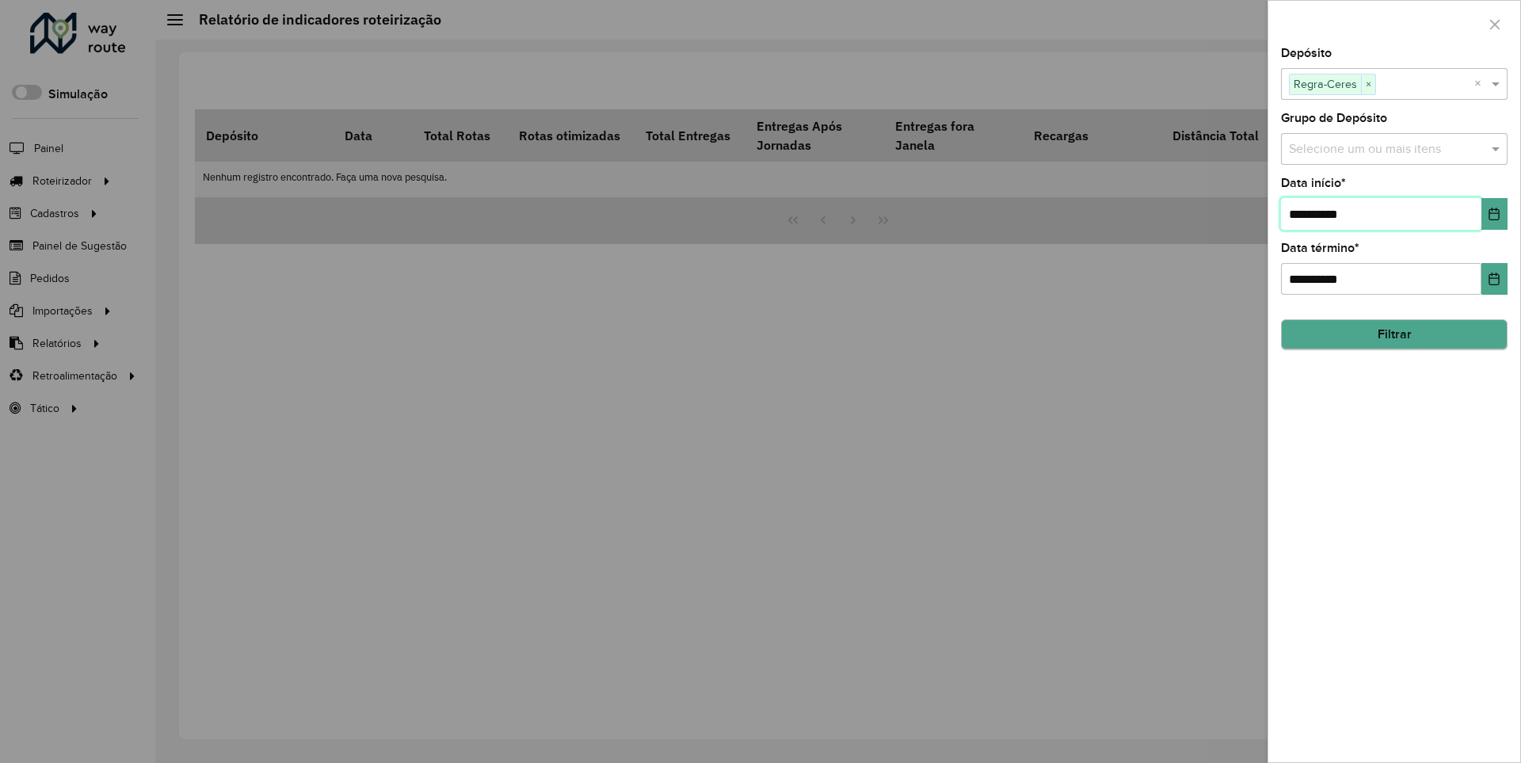
type input "**********"
click at [1394, 334] on button "Filtrar" at bounding box center [1394, 335] width 227 height 30
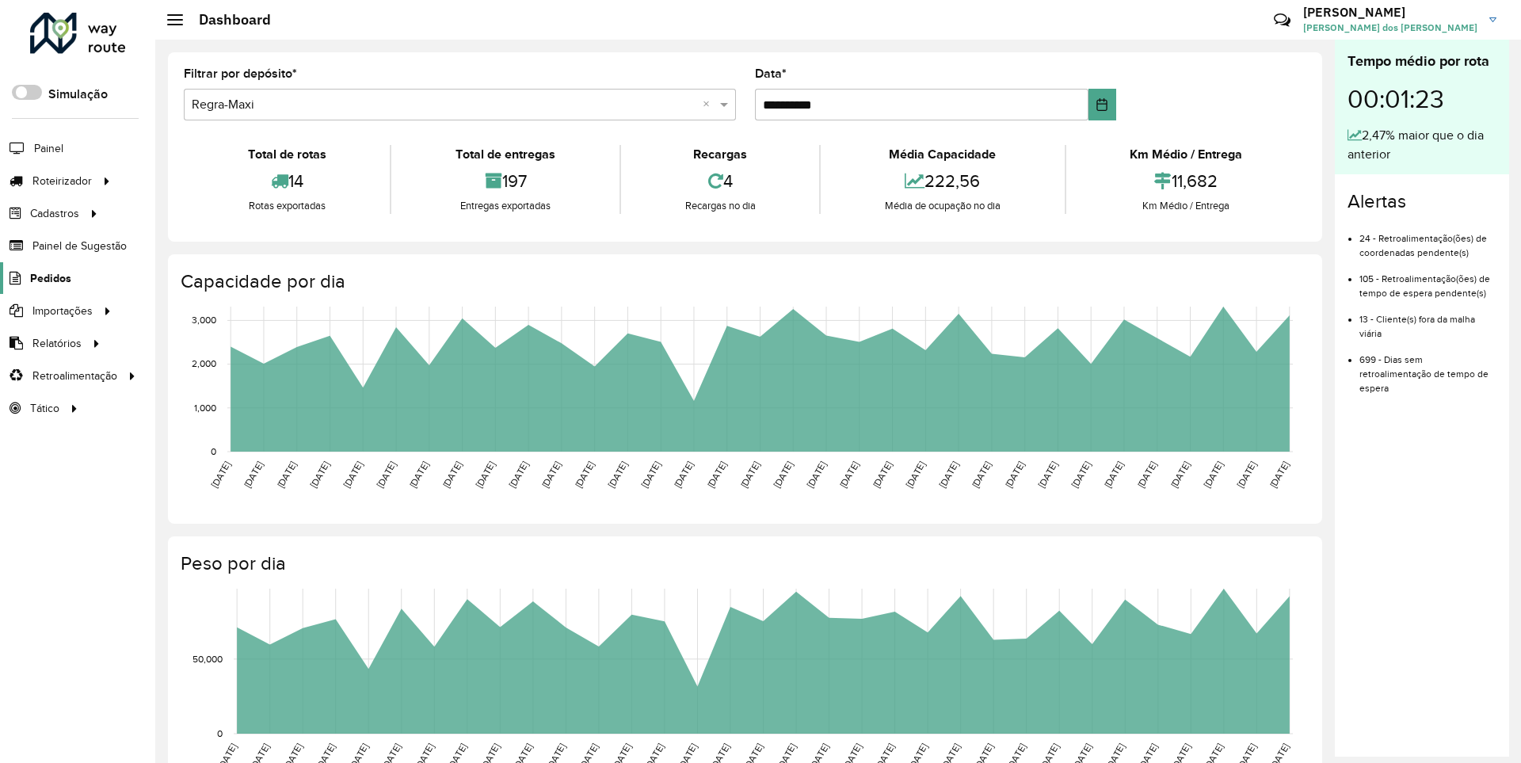
click at [49, 277] on span "Pedidos" at bounding box center [50, 278] width 41 height 17
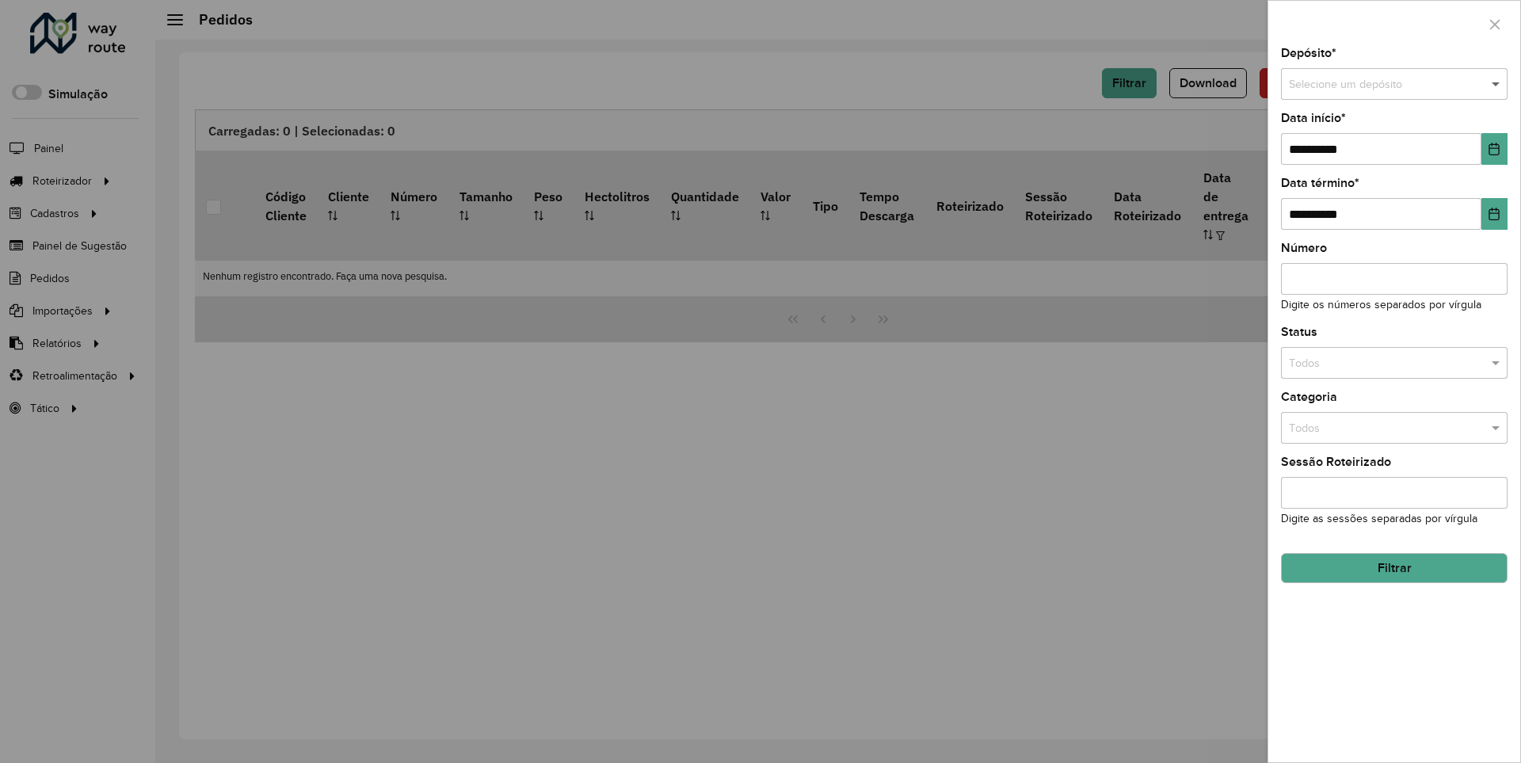
click at [1497, 84] on span at bounding box center [1498, 84] width 20 height 17
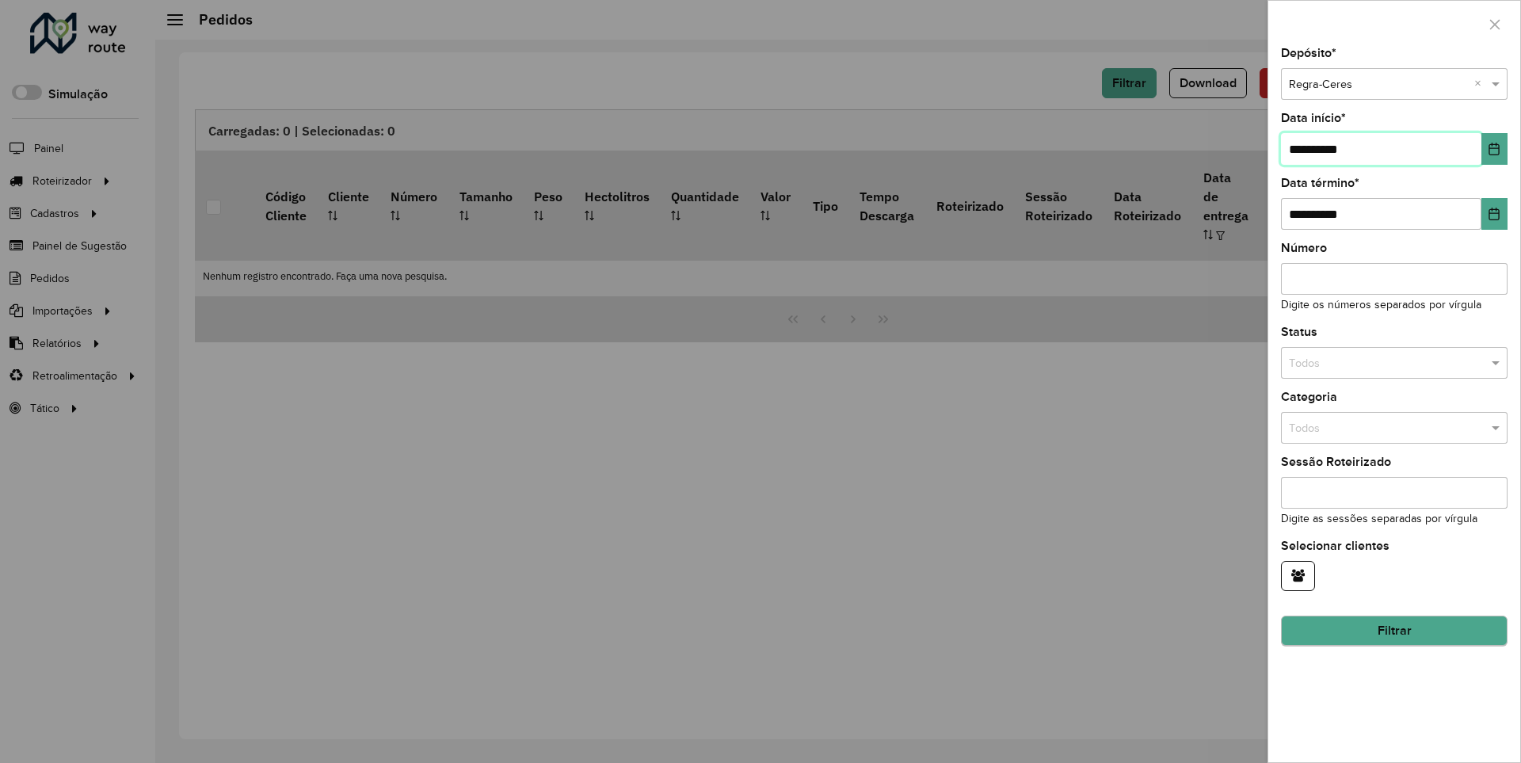
type input "**********"
click at [1394, 631] on button "Filtrar" at bounding box center [1394, 631] width 227 height 30
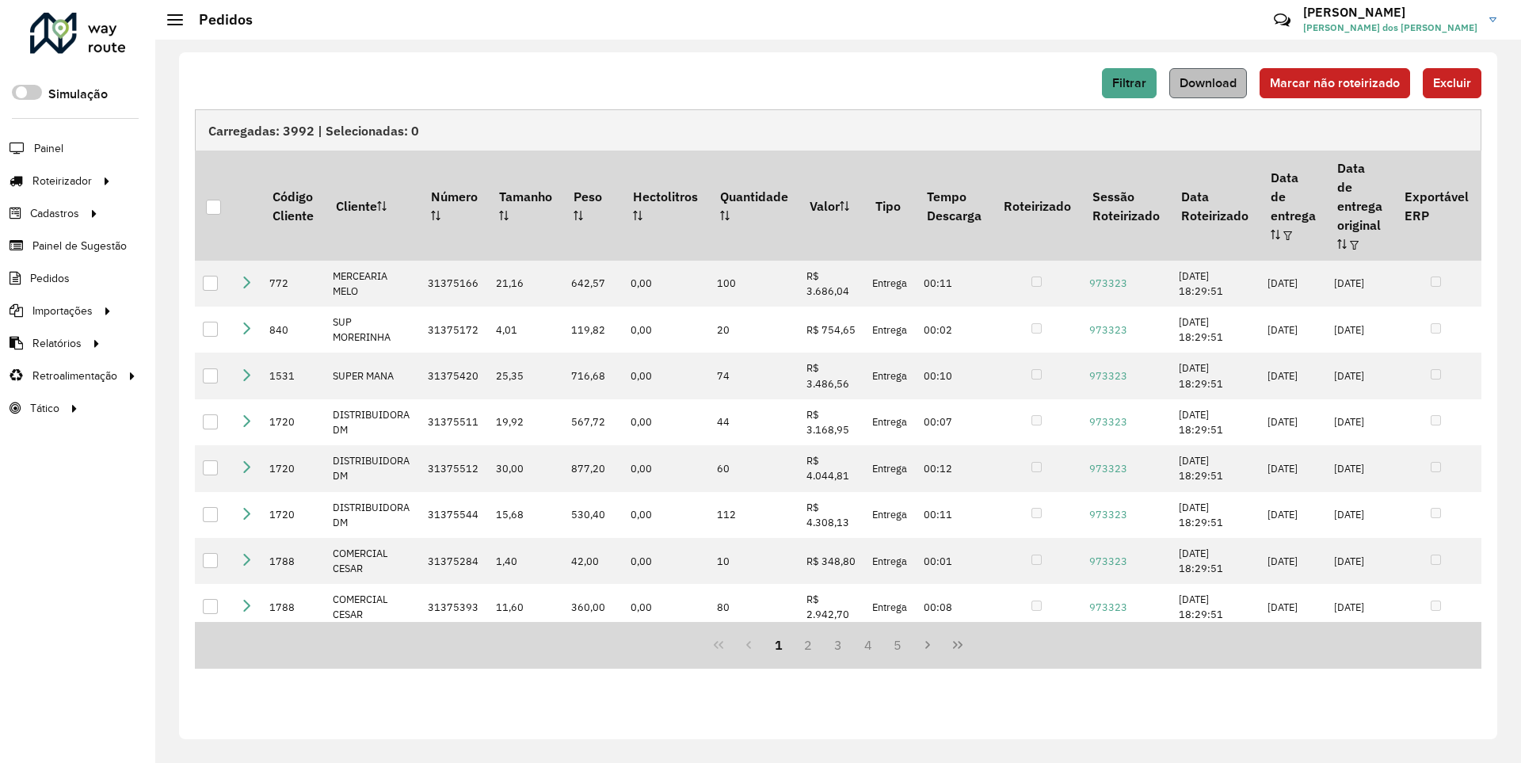
click at [1210, 82] on span "Download" at bounding box center [1208, 82] width 57 height 13
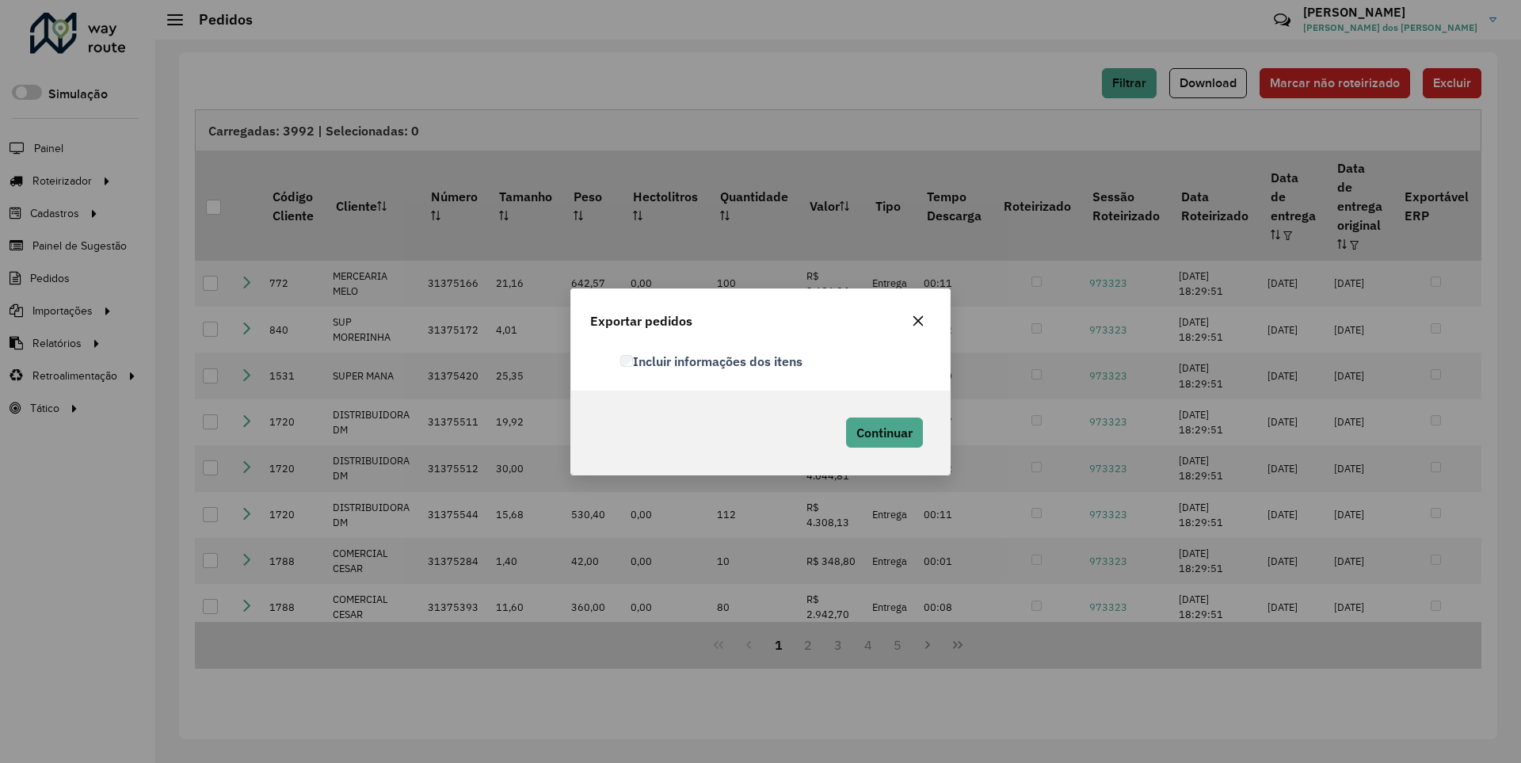
click at [712, 360] on label "Incluir informações dos itens" at bounding box center [711, 361] width 182 height 19
click at [883, 432] on span "Continuar" at bounding box center [884, 433] width 56 height 16
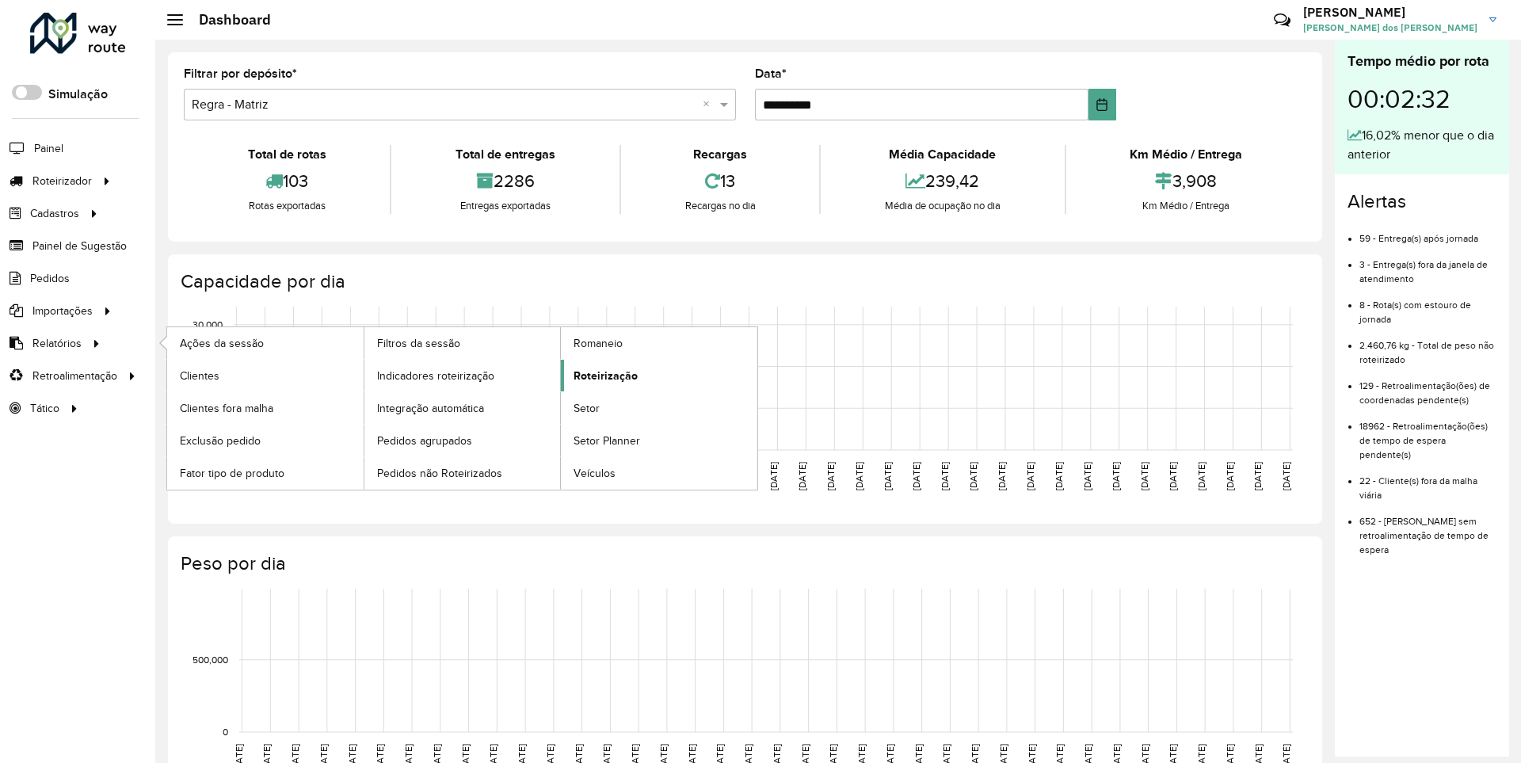
click at [603, 375] on span "Roteirização" at bounding box center [606, 376] width 64 height 17
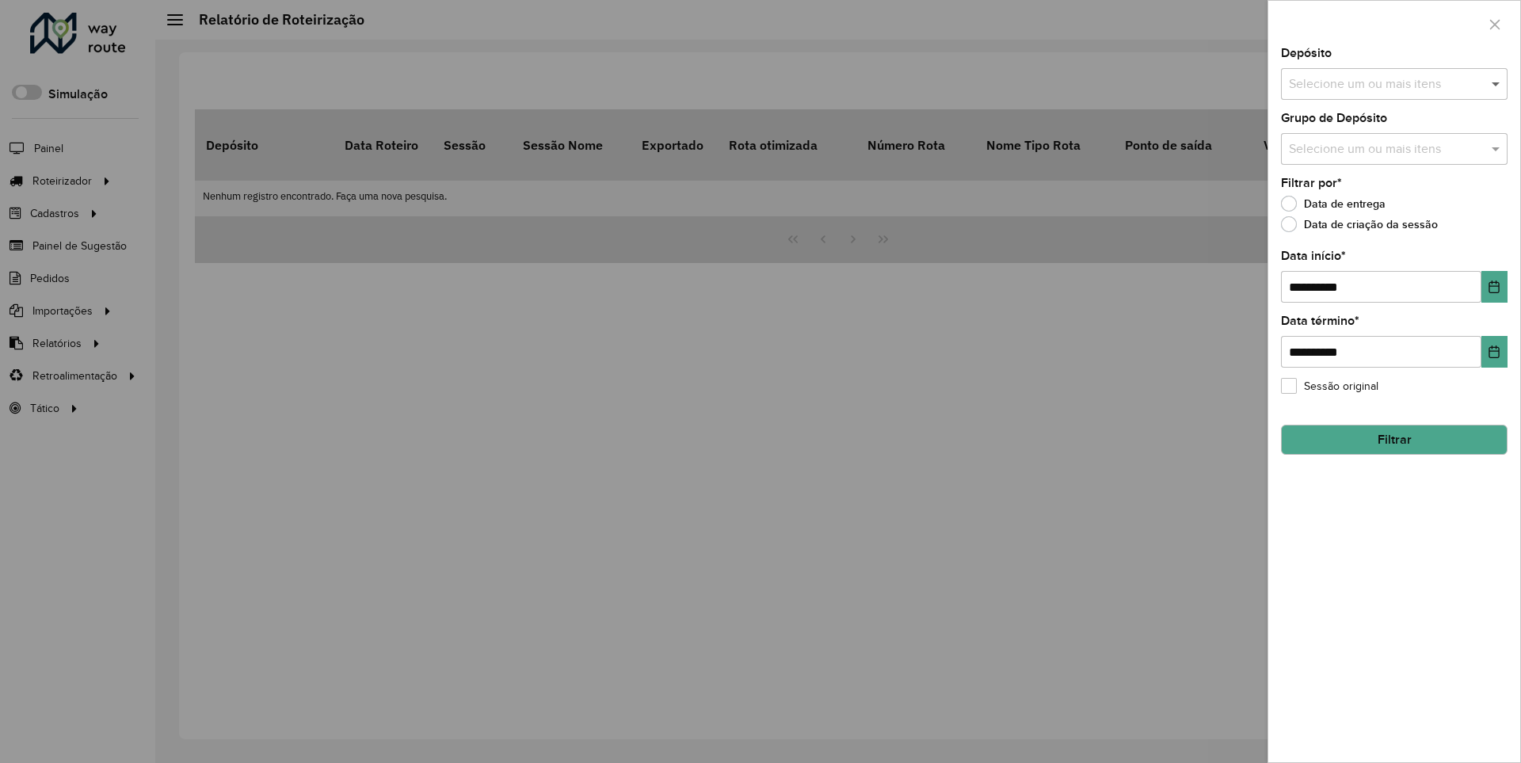
click at [1497, 83] on span at bounding box center [1498, 83] width 20 height 19
click at [1493, 286] on icon "Choose Date" at bounding box center [1494, 286] width 10 height 13
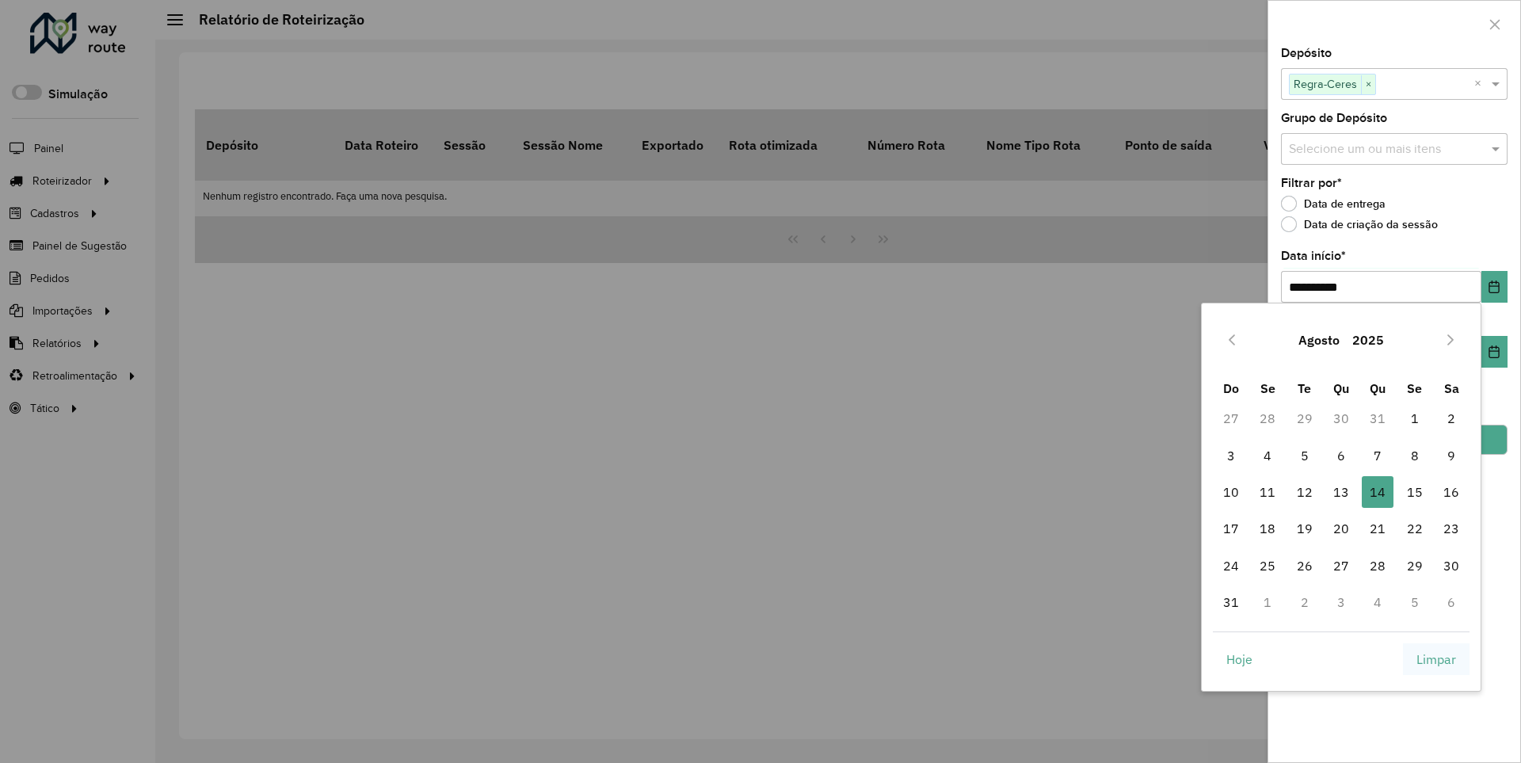
click at [1436, 658] on span "Limpar" at bounding box center [1437, 659] width 40 height 19
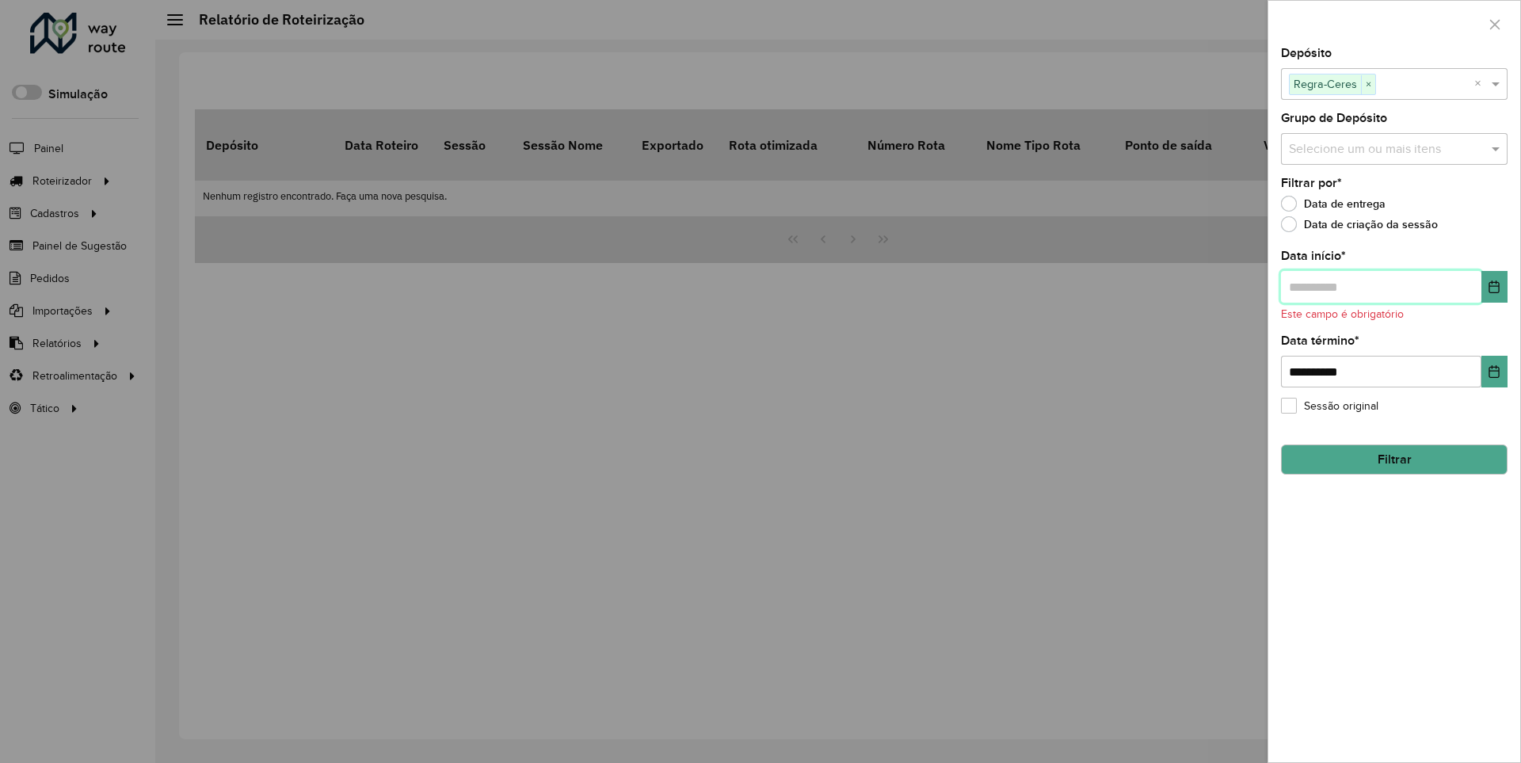
click at [1380, 286] on input "text" at bounding box center [1381, 287] width 200 height 32
type input "**********"
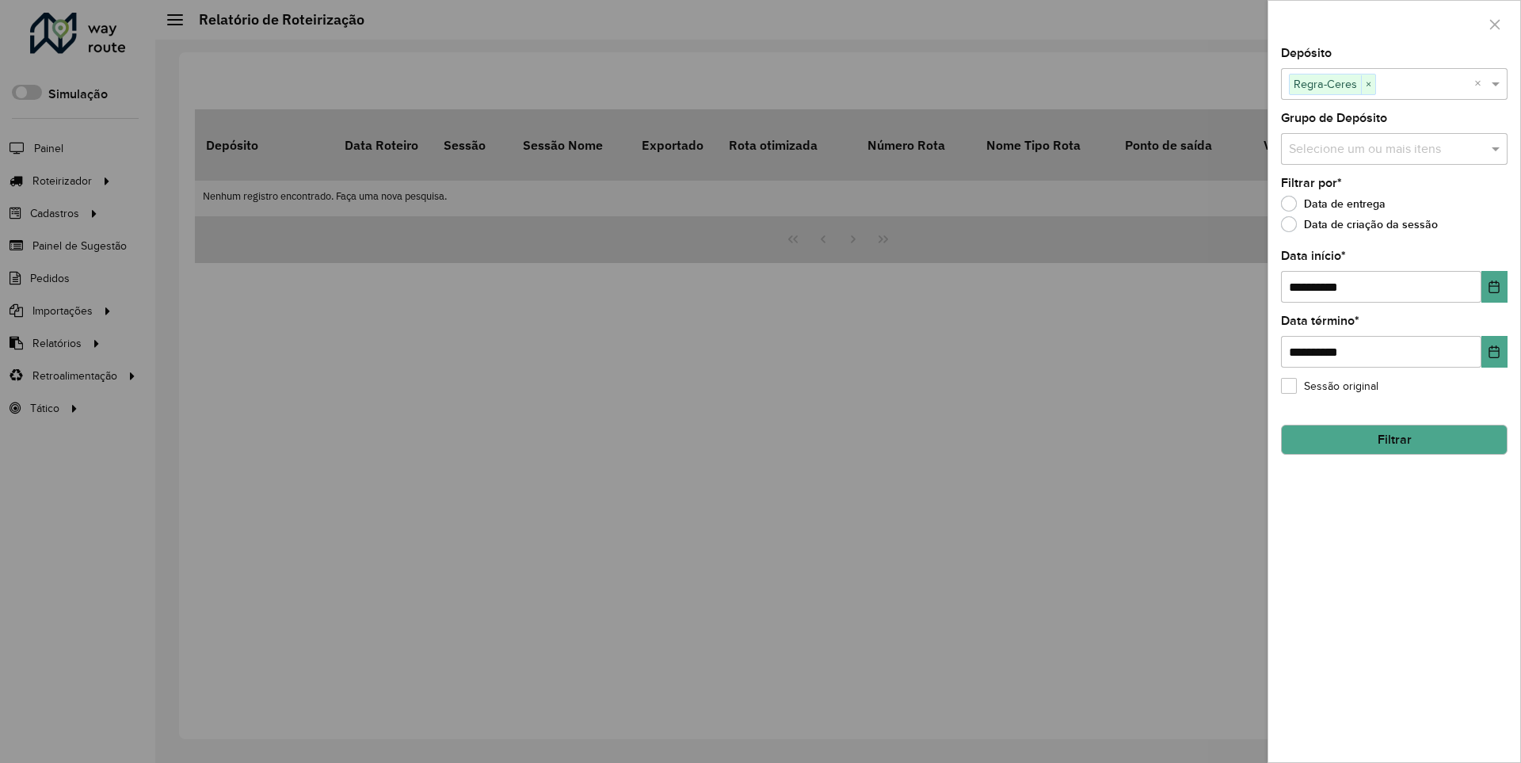
click at [1394, 439] on button "Filtrar" at bounding box center [1394, 440] width 227 height 30
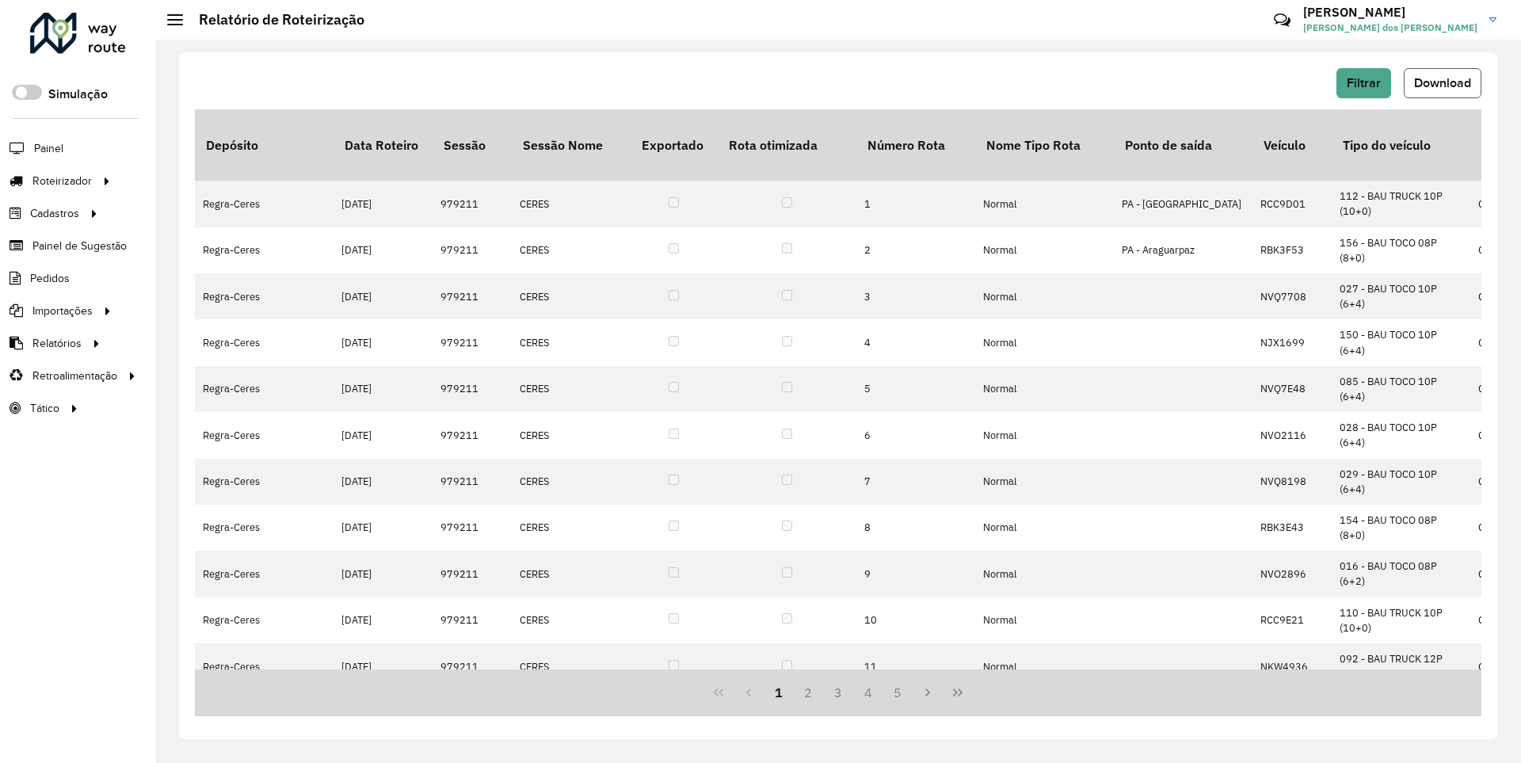
click at [1441, 82] on span "Download" at bounding box center [1442, 82] width 57 height 13
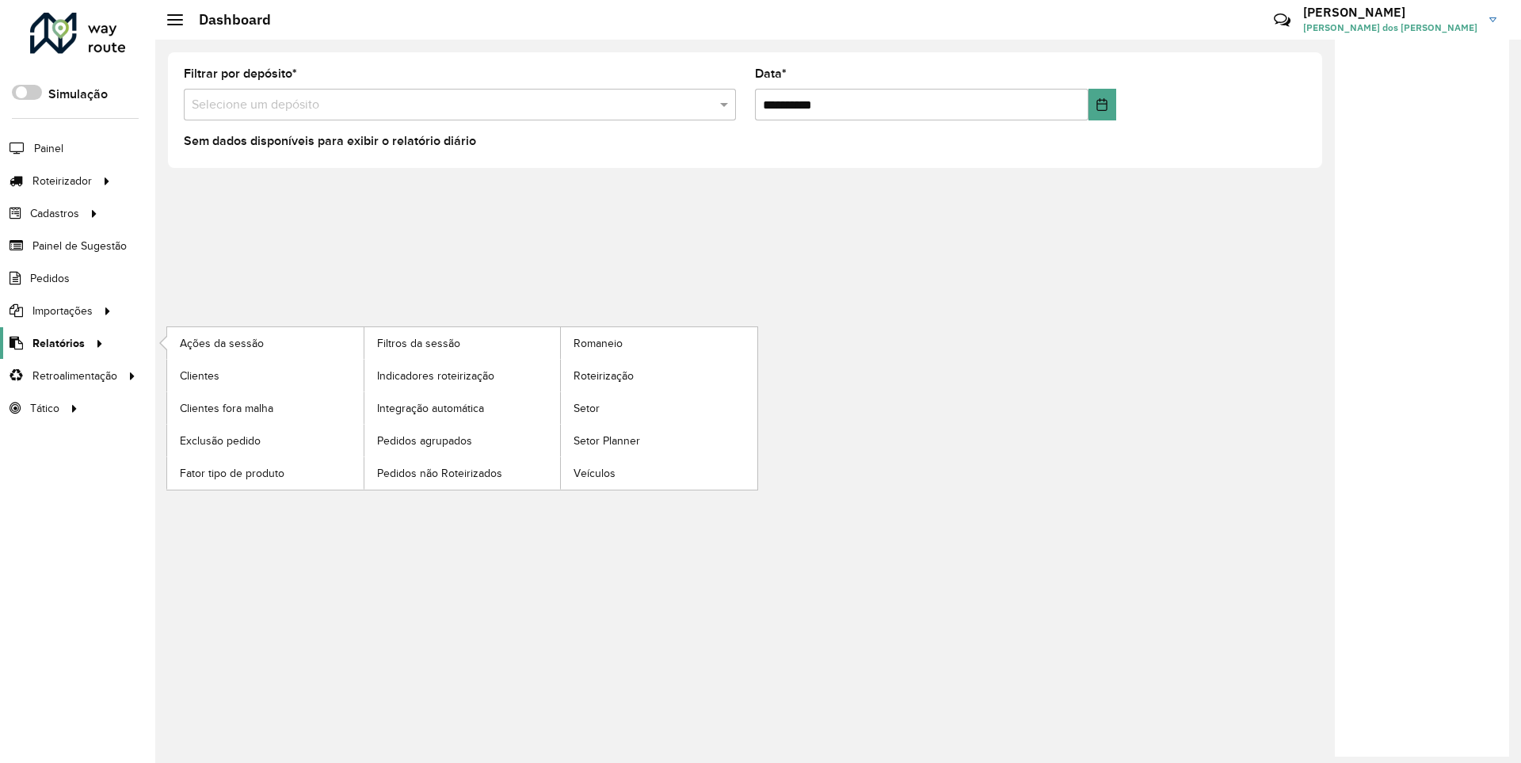
click at [55, 342] on span "Relatórios" at bounding box center [58, 343] width 52 height 17
click at [199, 375] on span "Clientes" at bounding box center [201, 376] width 43 height 17
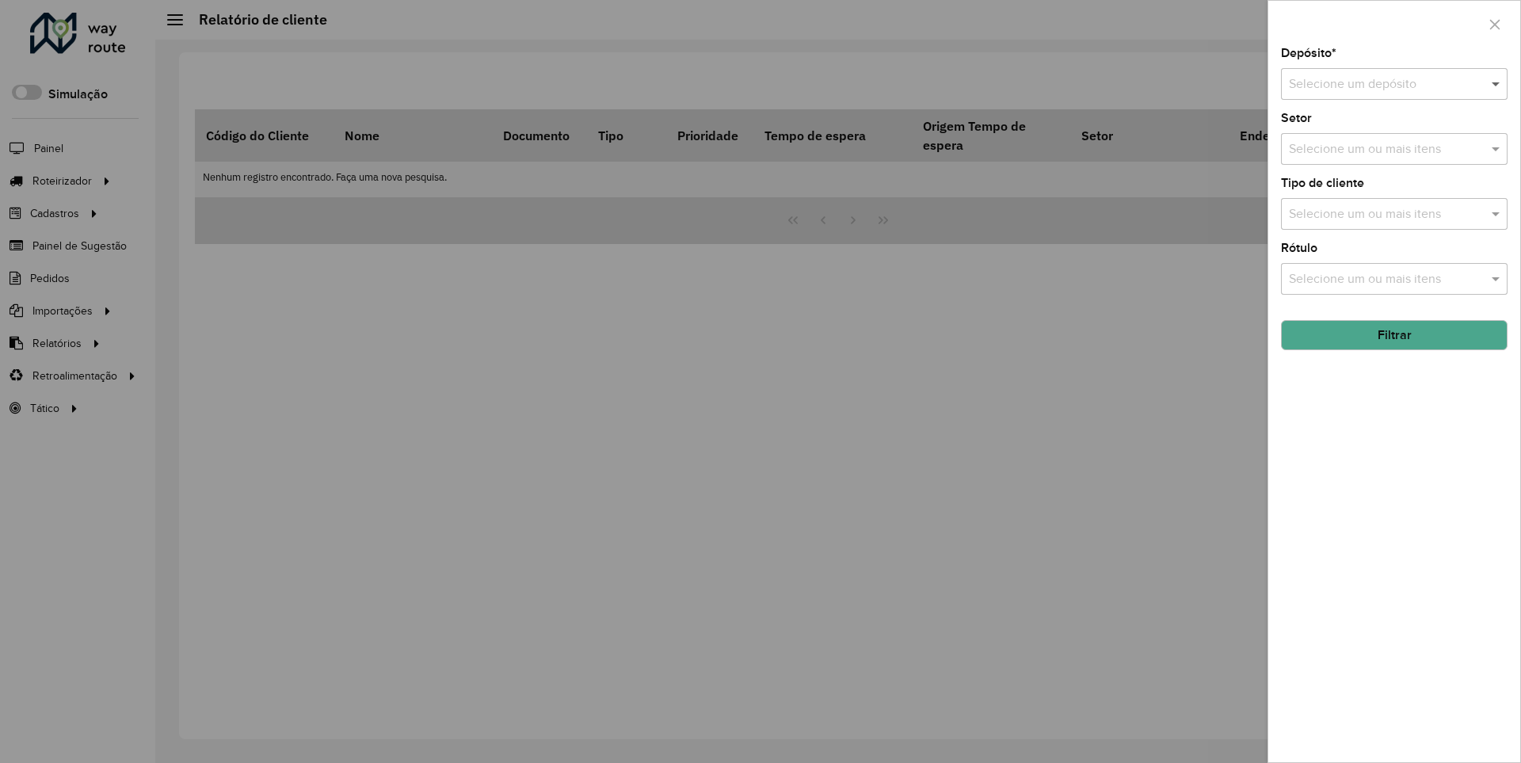
click at [1497, 83] on span at bounding box center [1498, 83] width 20 height 19
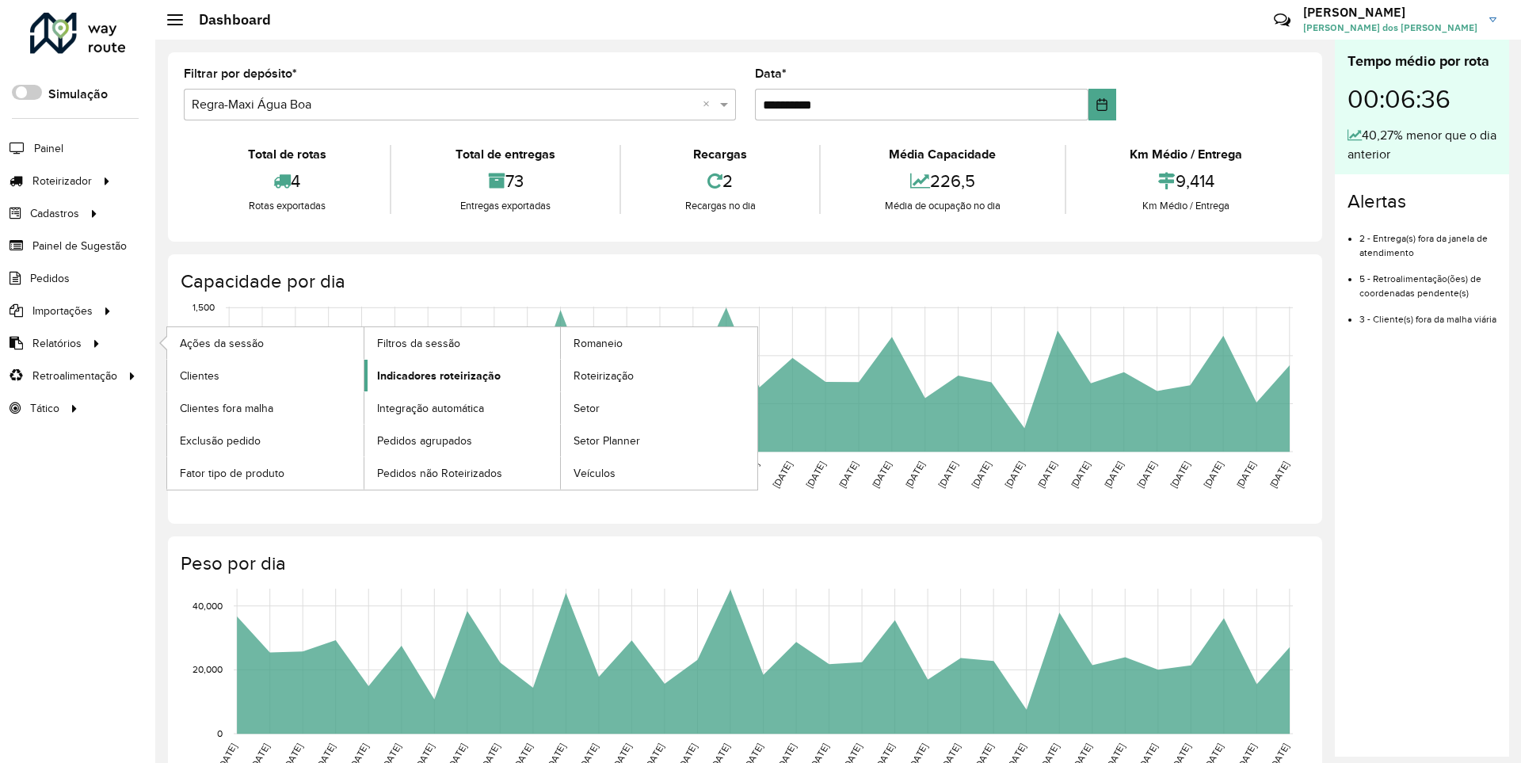
click at [434, 375] on span "Indicadores roteirização" at bounding box center [439, 376] width 124 height 17
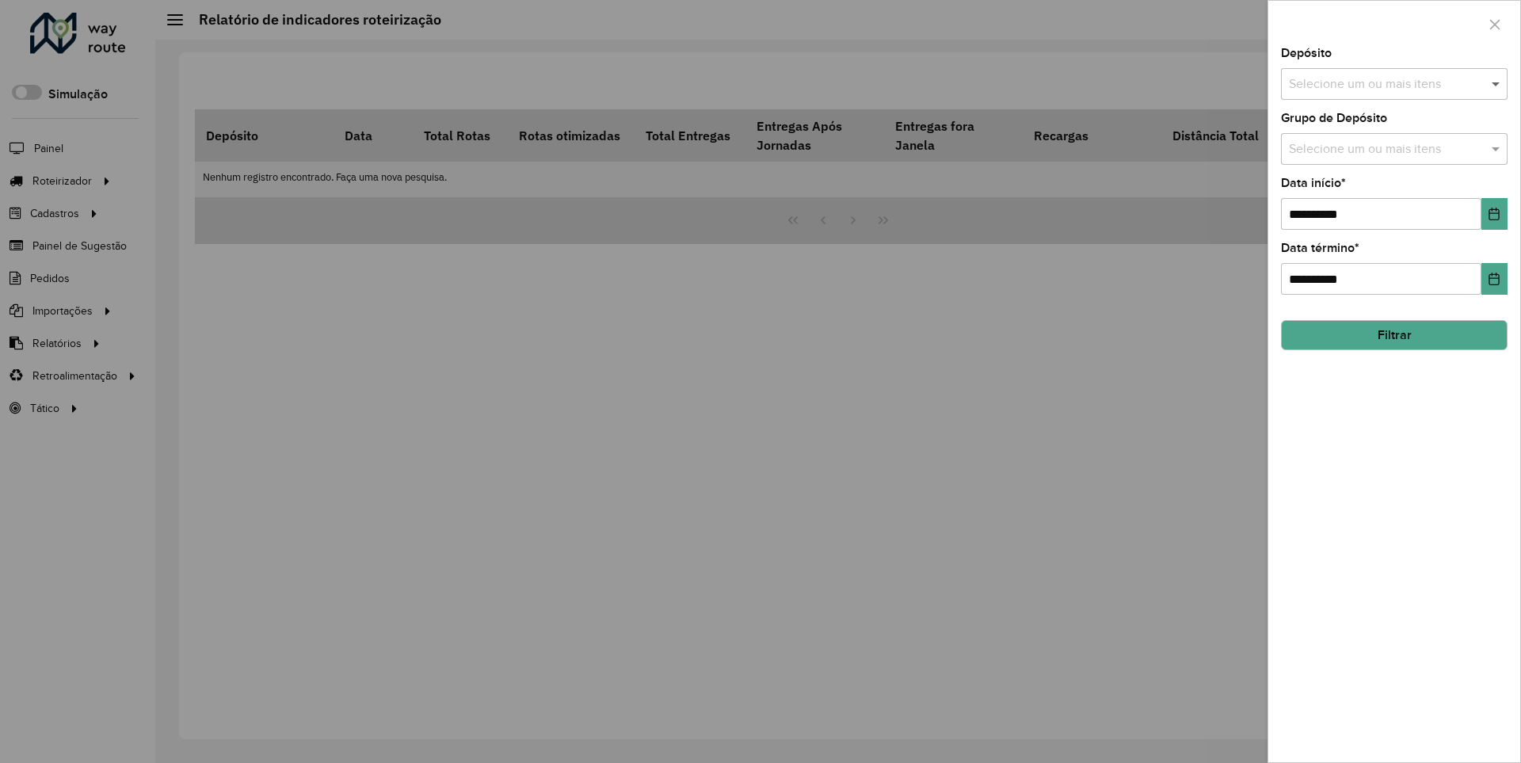
click at [1497, 83] on span at bounding box center [1498, 83] width 20 height 19
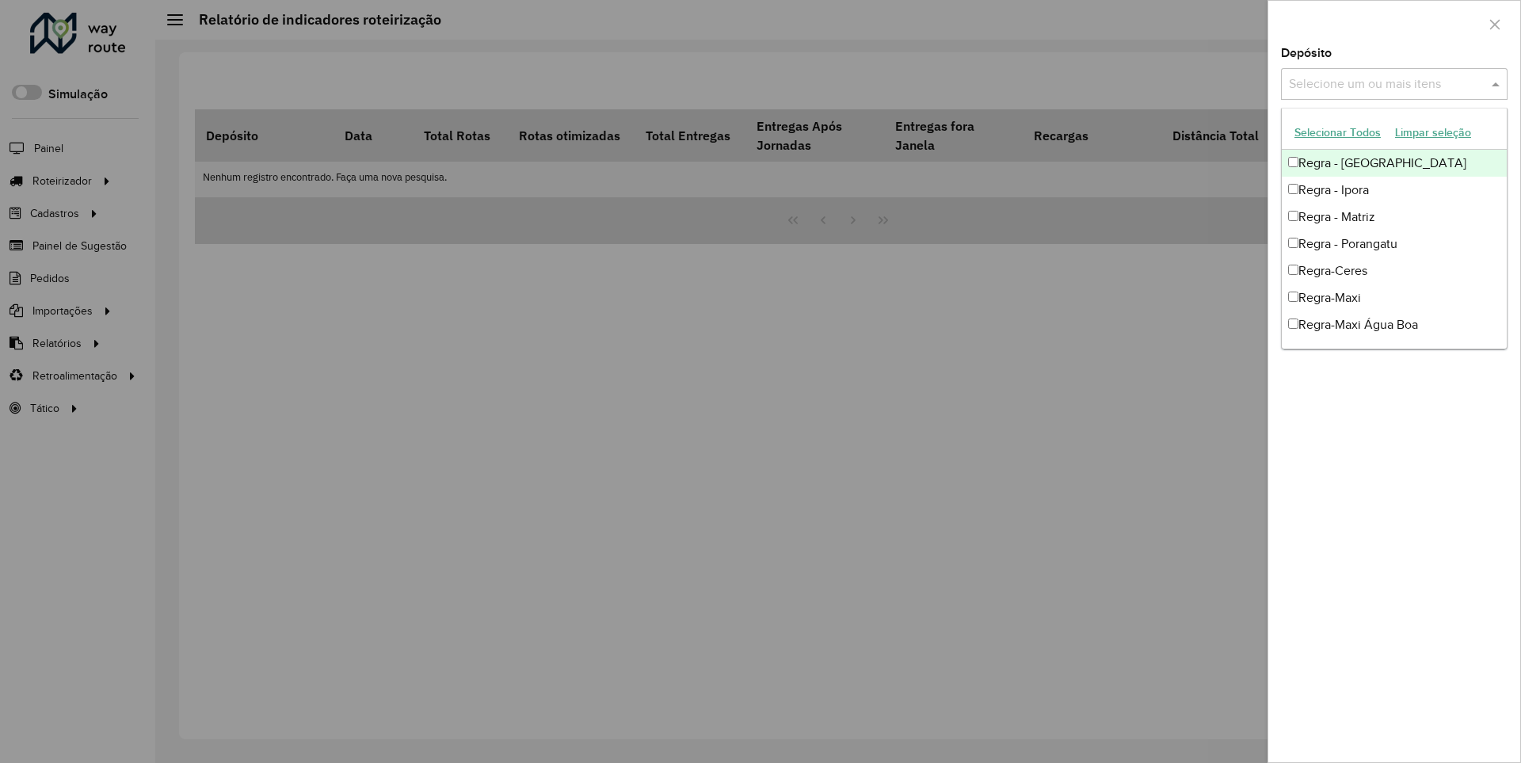
scroll to position [16, 0]
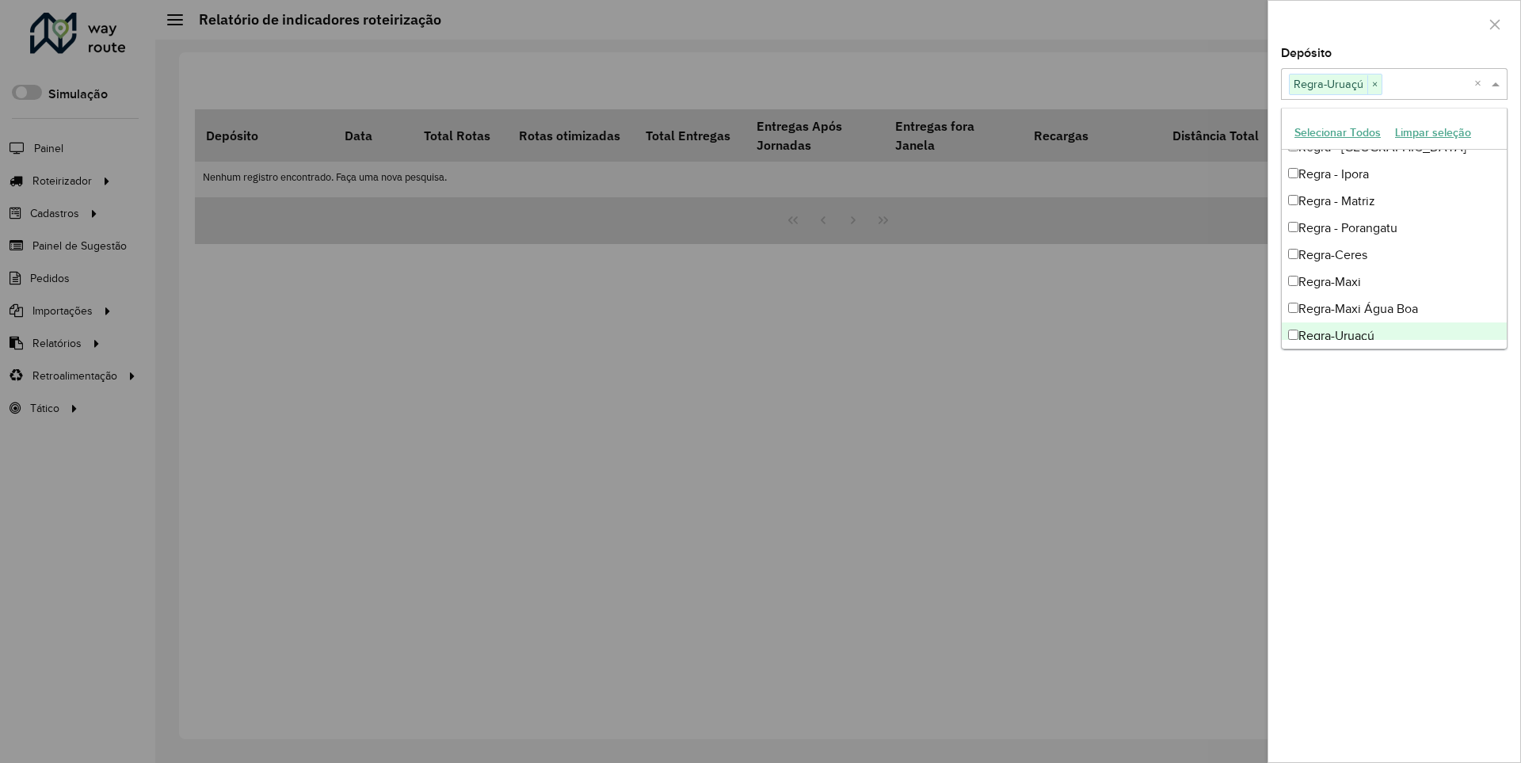
click at [1394, 23] on div at bounding box center [1394, 24] width 252 height 47
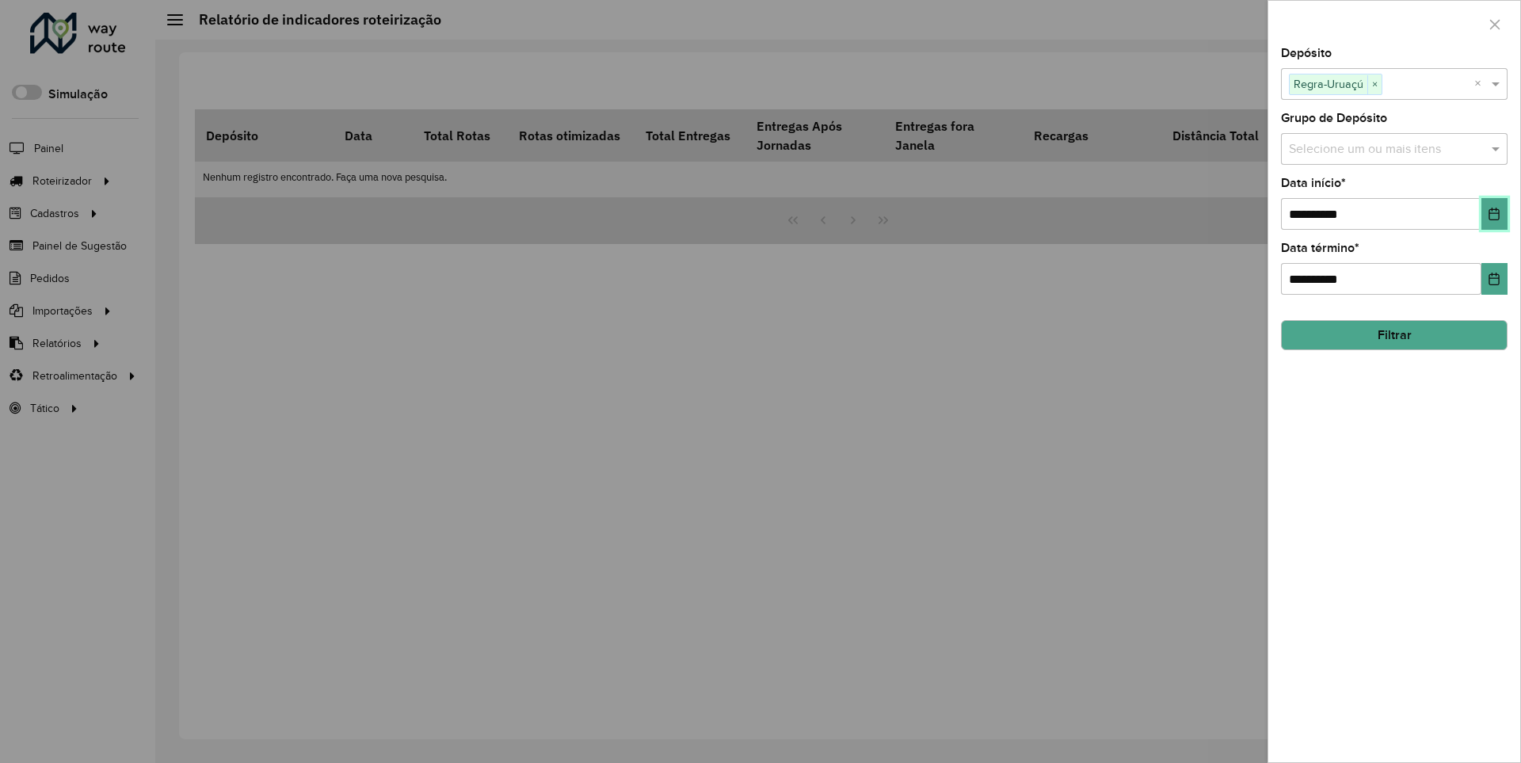
click at [1493, 213] on icon "Choose Date" at bounding box center [1494, 214] width 10 height 13
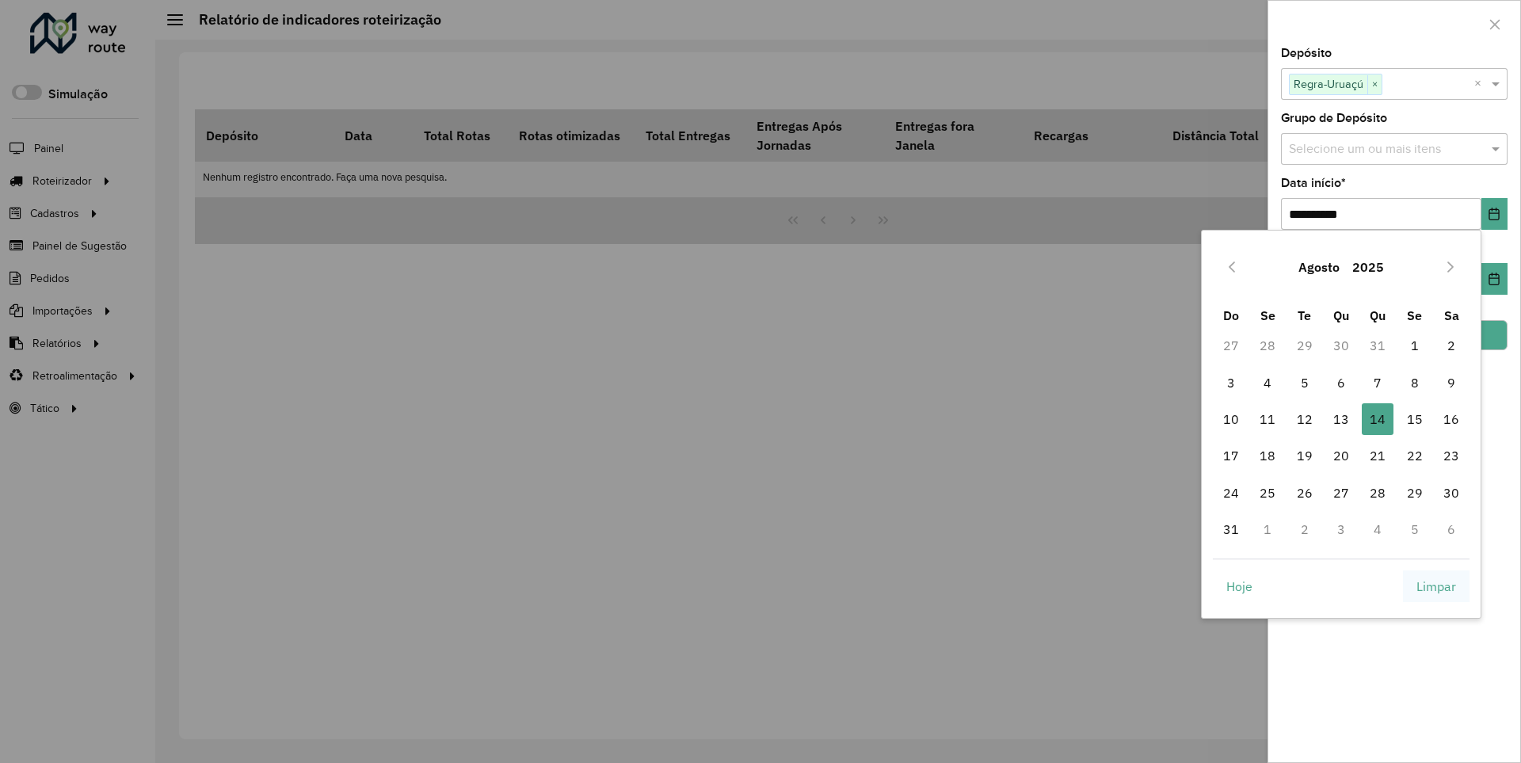
click at [1436, 585] on span "Limpar" at bounding box center [1437, 586] width 40 height 19
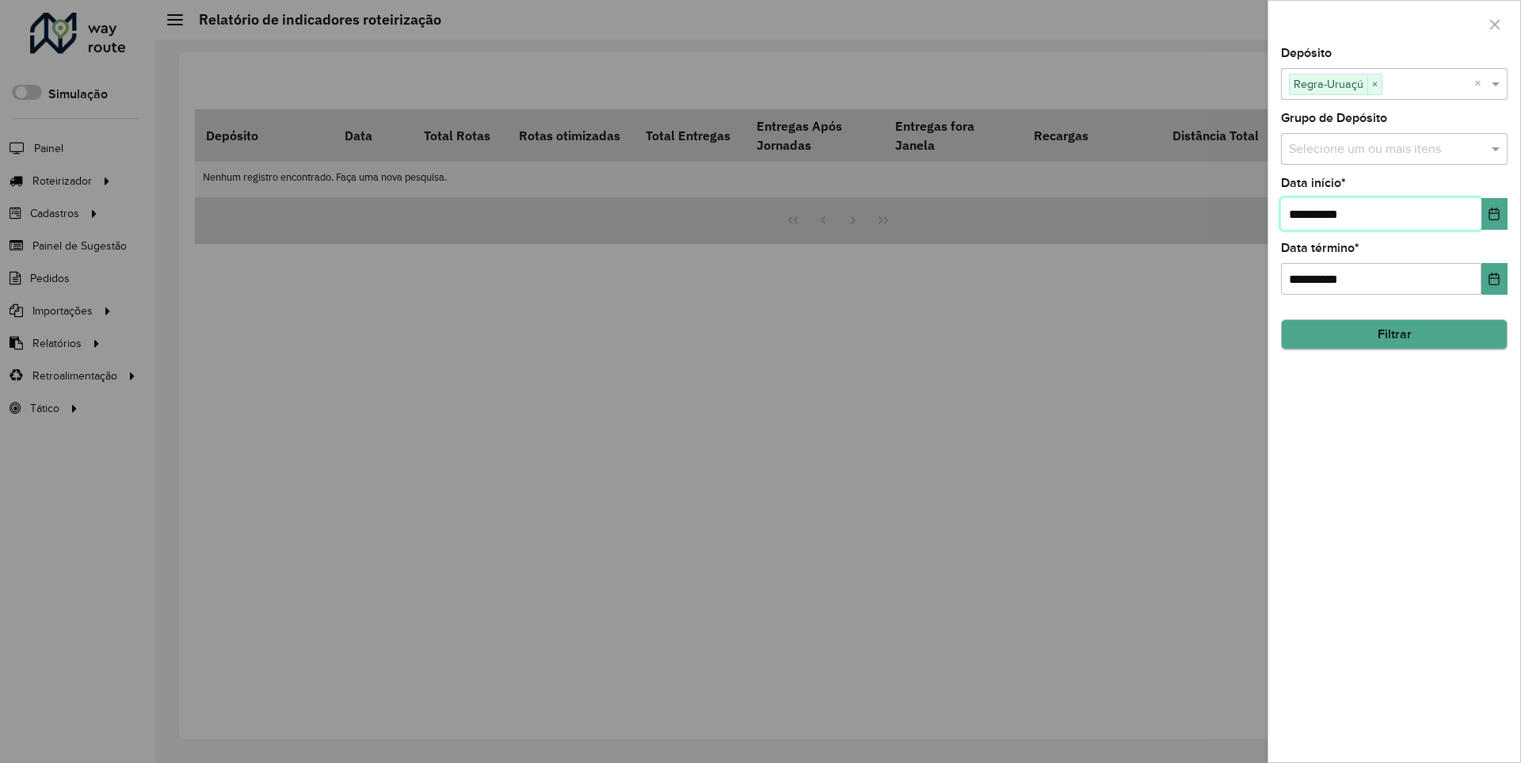
type input "**********"
click at [1394, 334] on button "Filtrar" at bounding box center [1394, 335] width 227 height 30
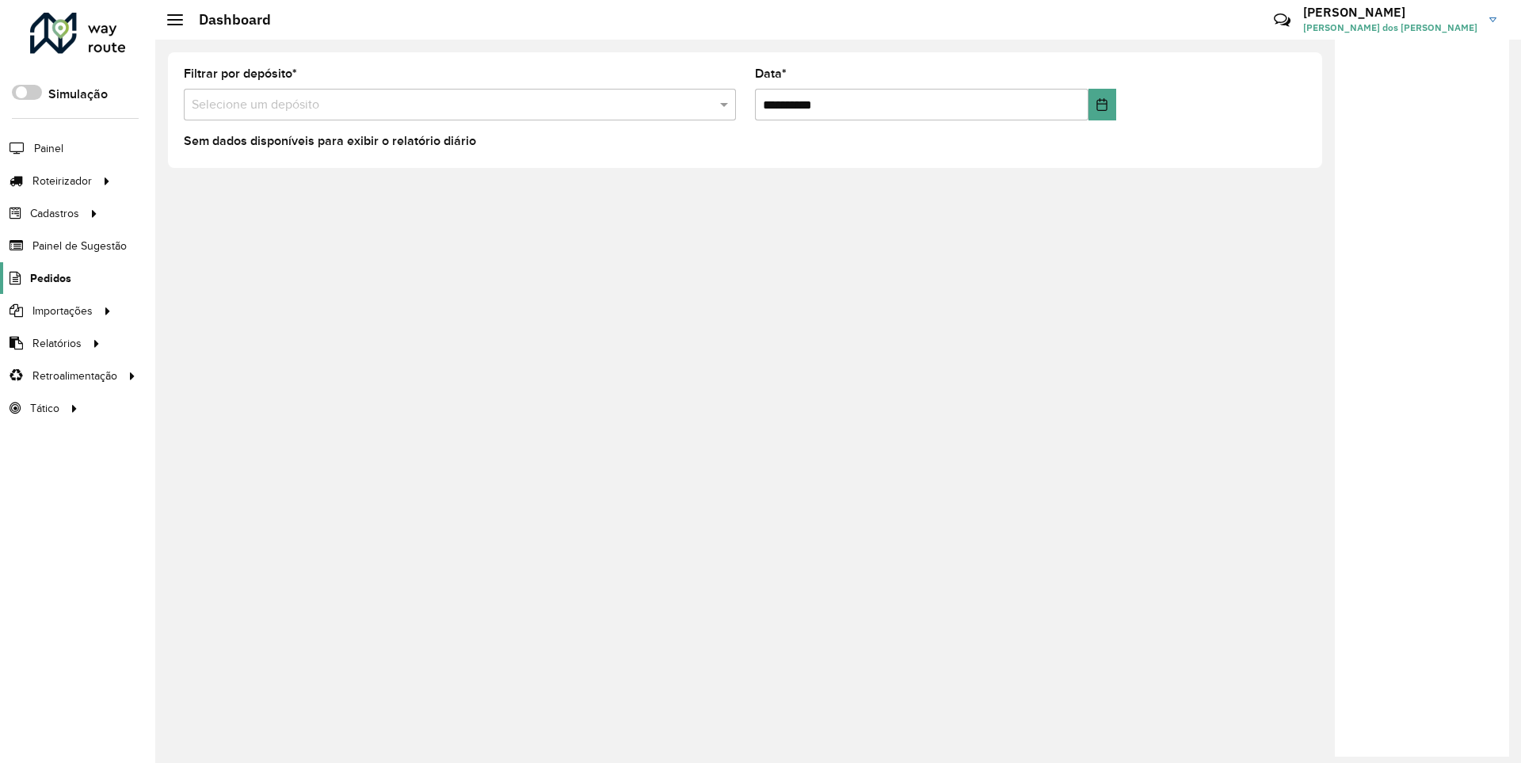
click at [49, 277] on span "Pedidos" at bounding box center [50, 278] width 41 height 17
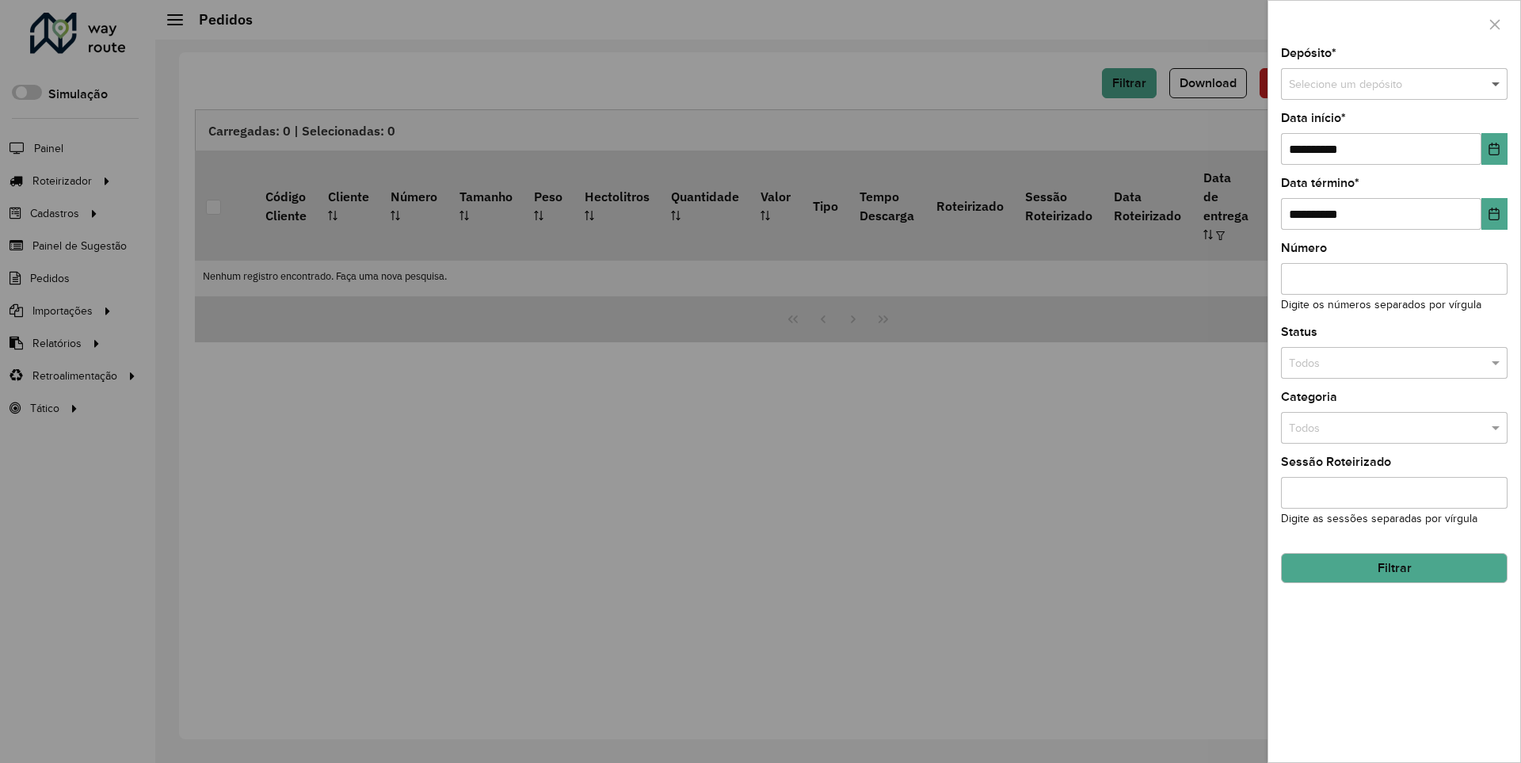
click at [1497, 84] on span at bounding box center [1498, 84] width 20 height 17
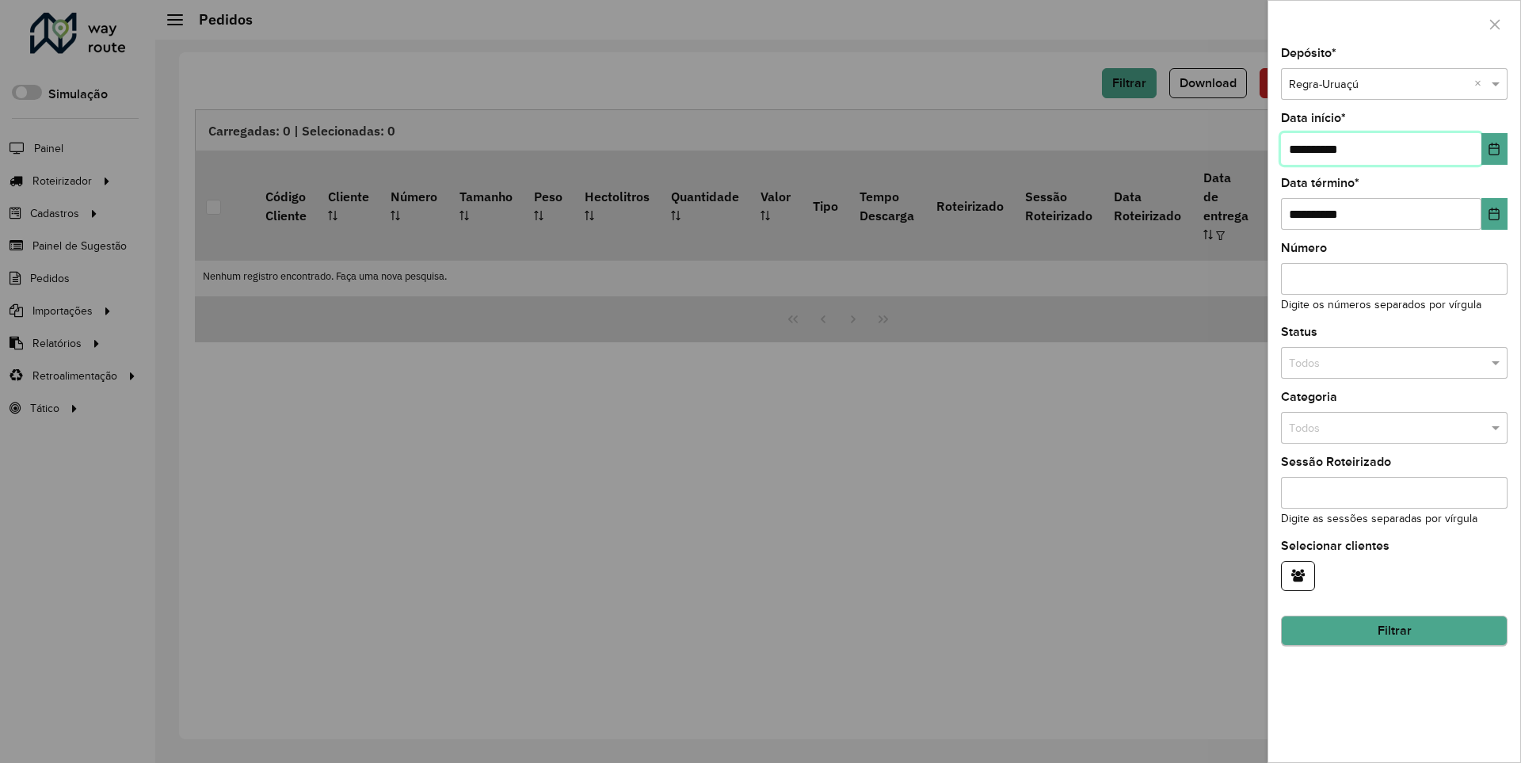
type input "**********"
click at [1394, 631] on button "Filtrar" at bounding box center [1394, 631] width 227 height 30
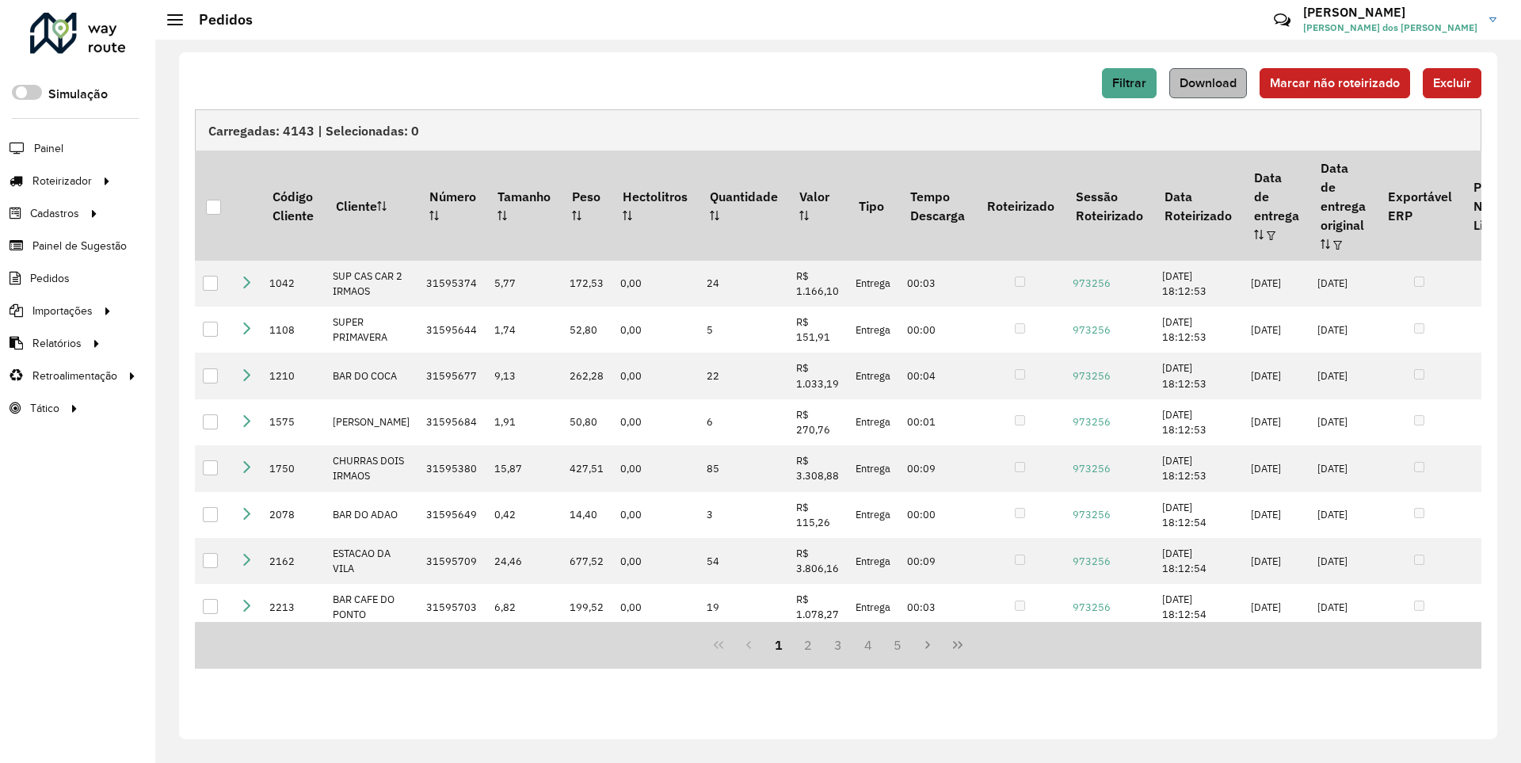
click at [1210, 82] on span "Download" at bounding box center [1208, 82] width 57 height 13
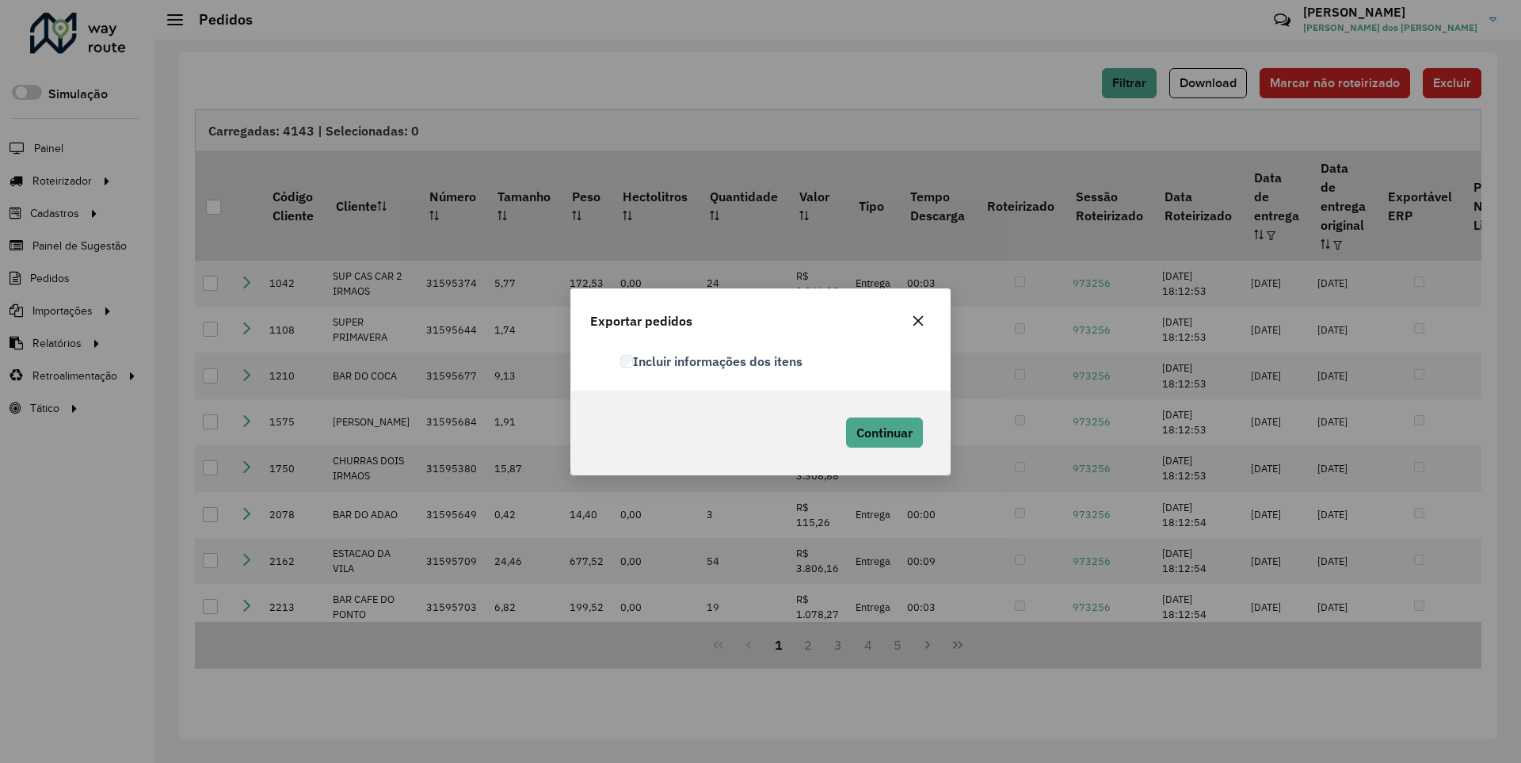
click at [712, 360] on label "Incluir informações dos itens" at bounding box center [711, 361] width 182 height 19
click at [883, 432] on span "Continuar" at bounding box center [884, 433] width 56 height 16
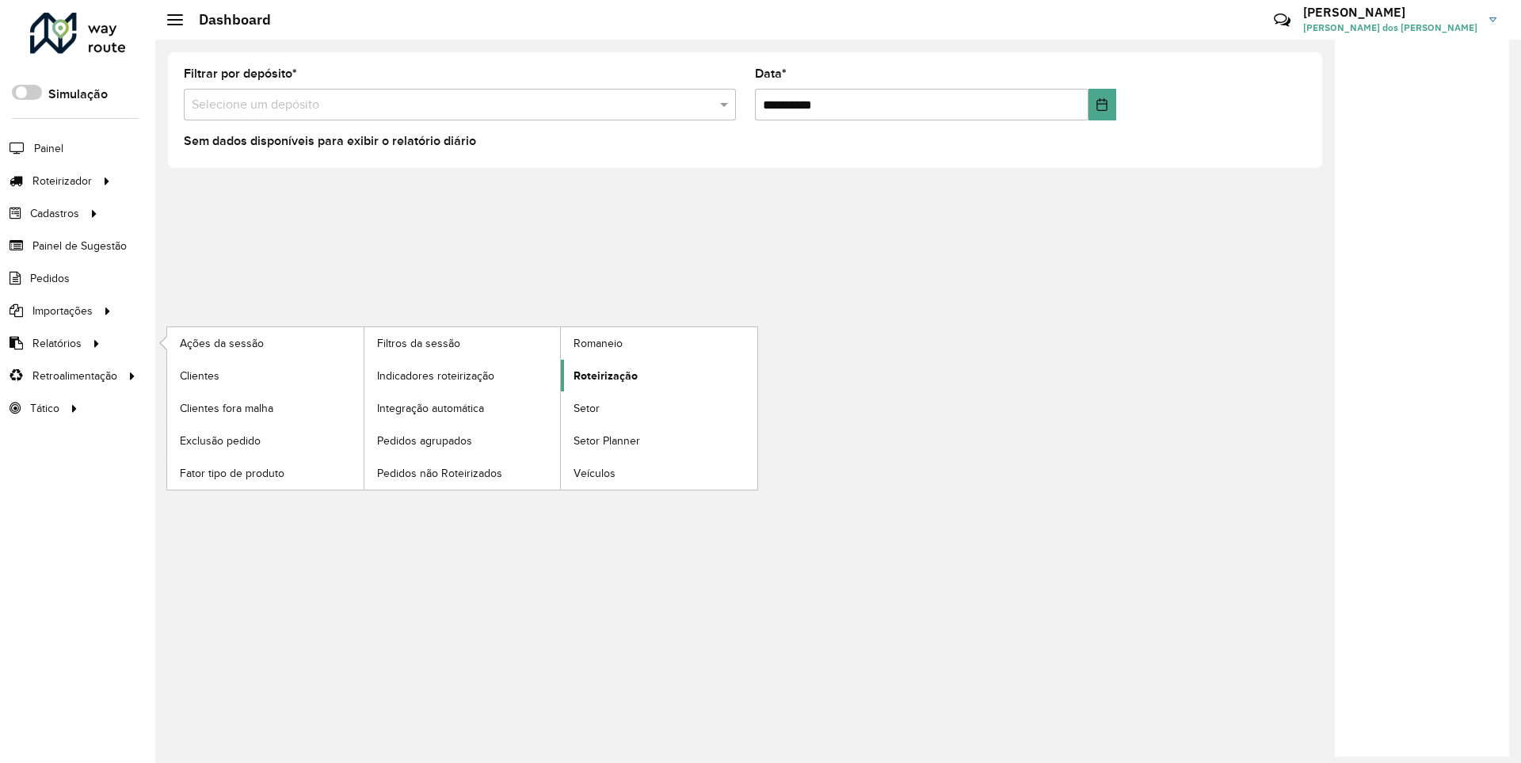
click at [603, 375] on span "Roteirização" at bounding box center [606, 376] width 64 height 17
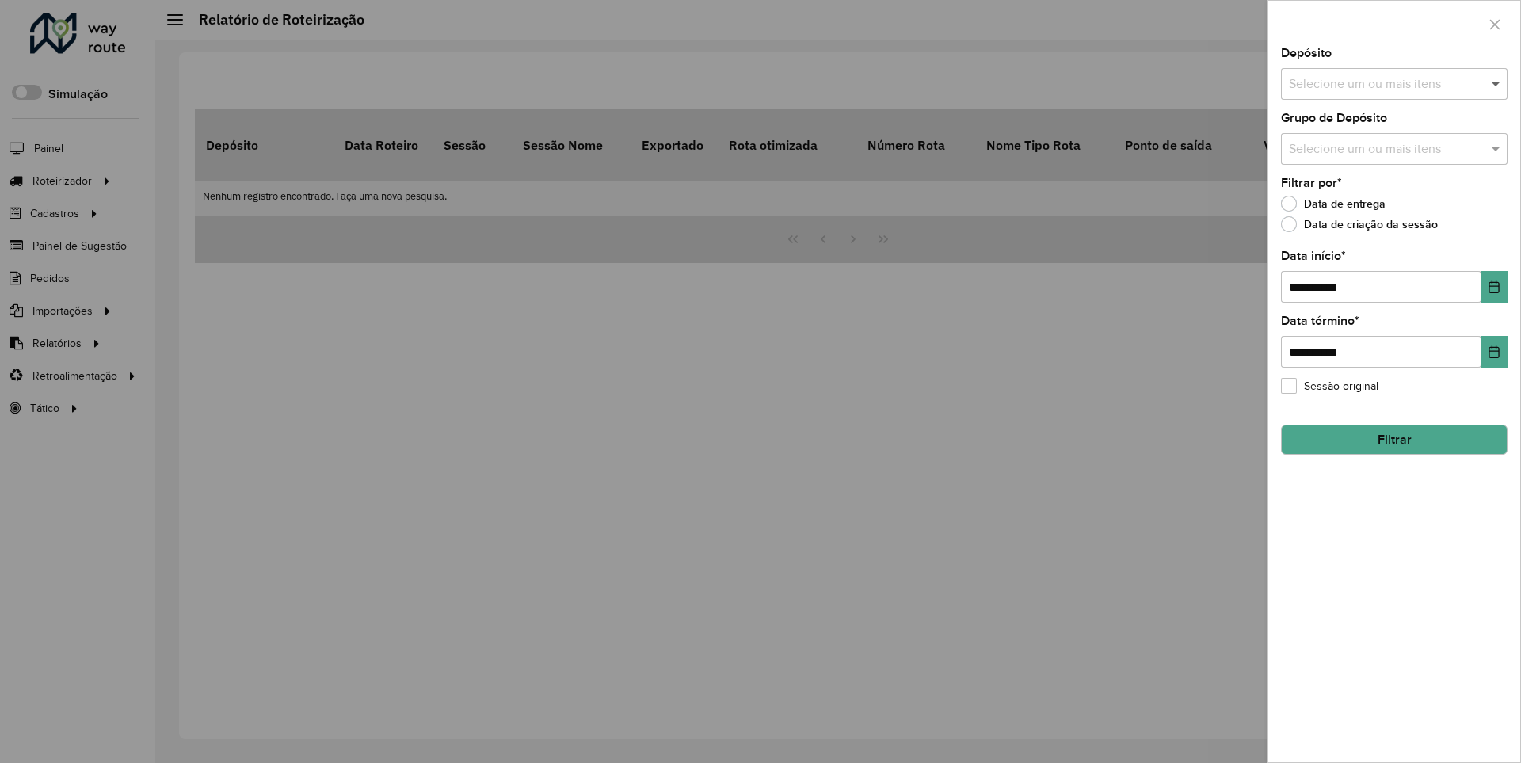
click at [1497, 83] on span at bounding box center [1498, 83] width 20 height 19
click at [1493, 286] on icon "Choose Date" at bounding box center [1494, 286] width 10 height 13
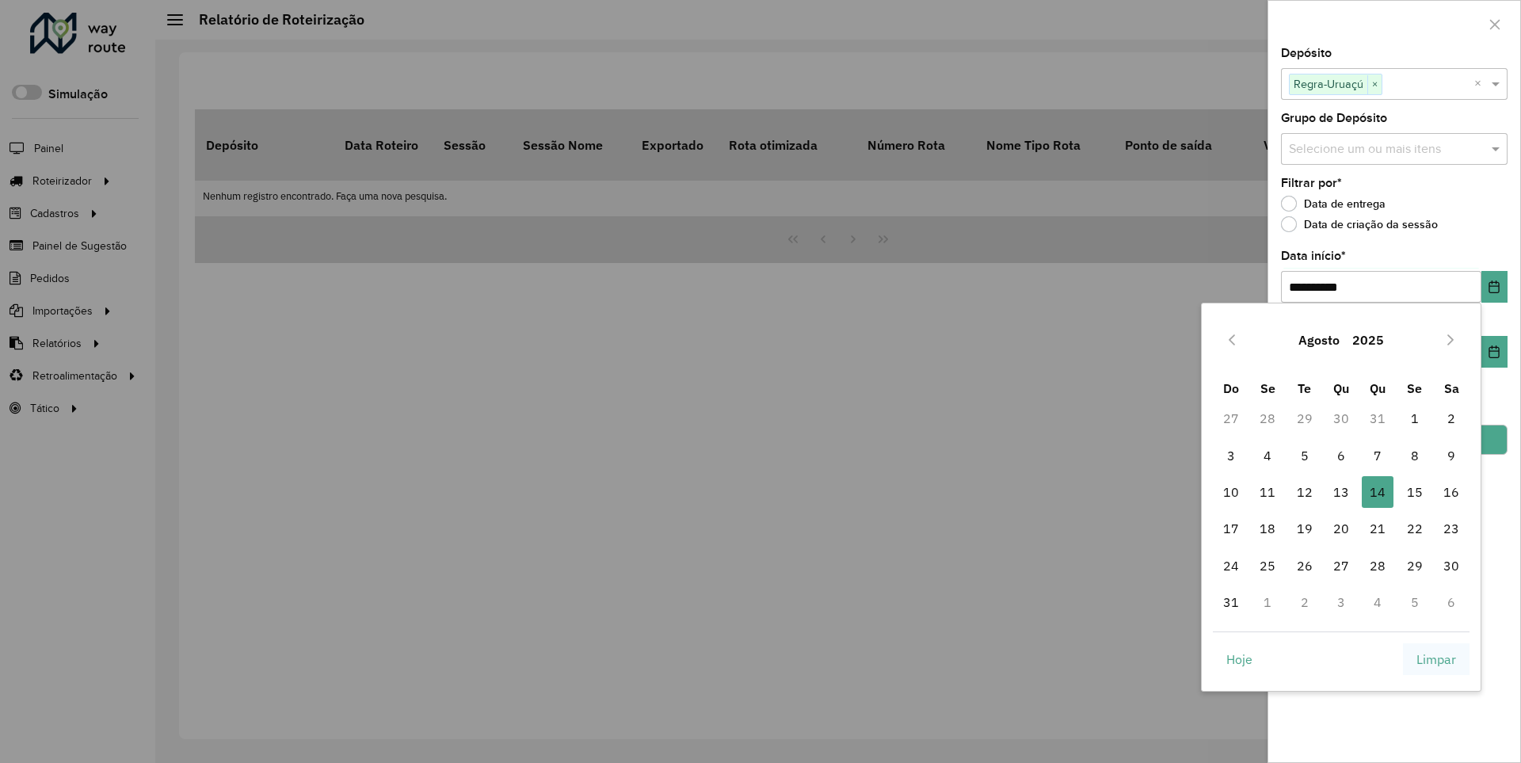
click at [1436, 658] on span "Limpar" at bounding box center [1437, 659] width 40 height 19
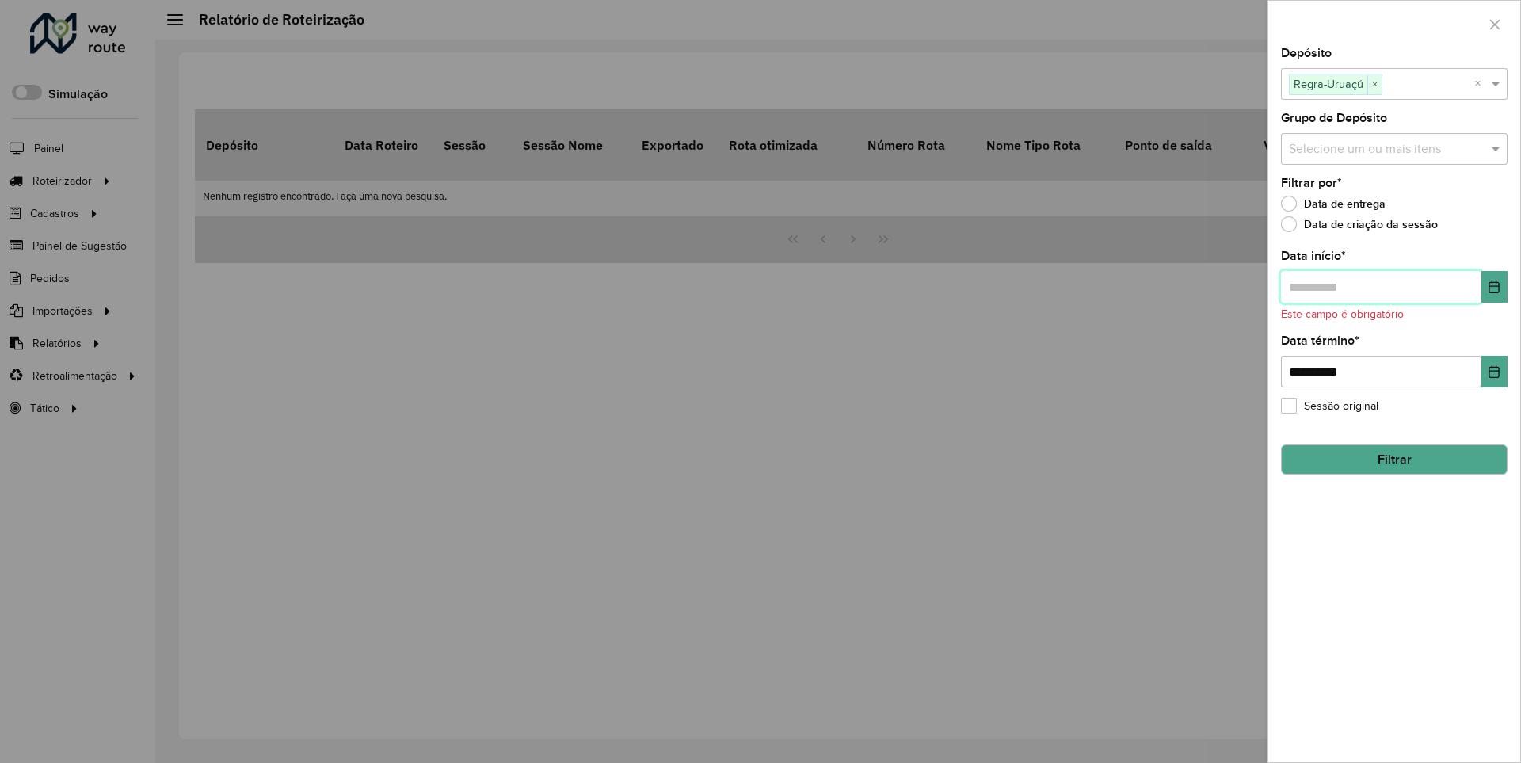
click at [1380, 286] on input "text" at bounding box center [1381, 287] width 200 height 32
type input "**********"
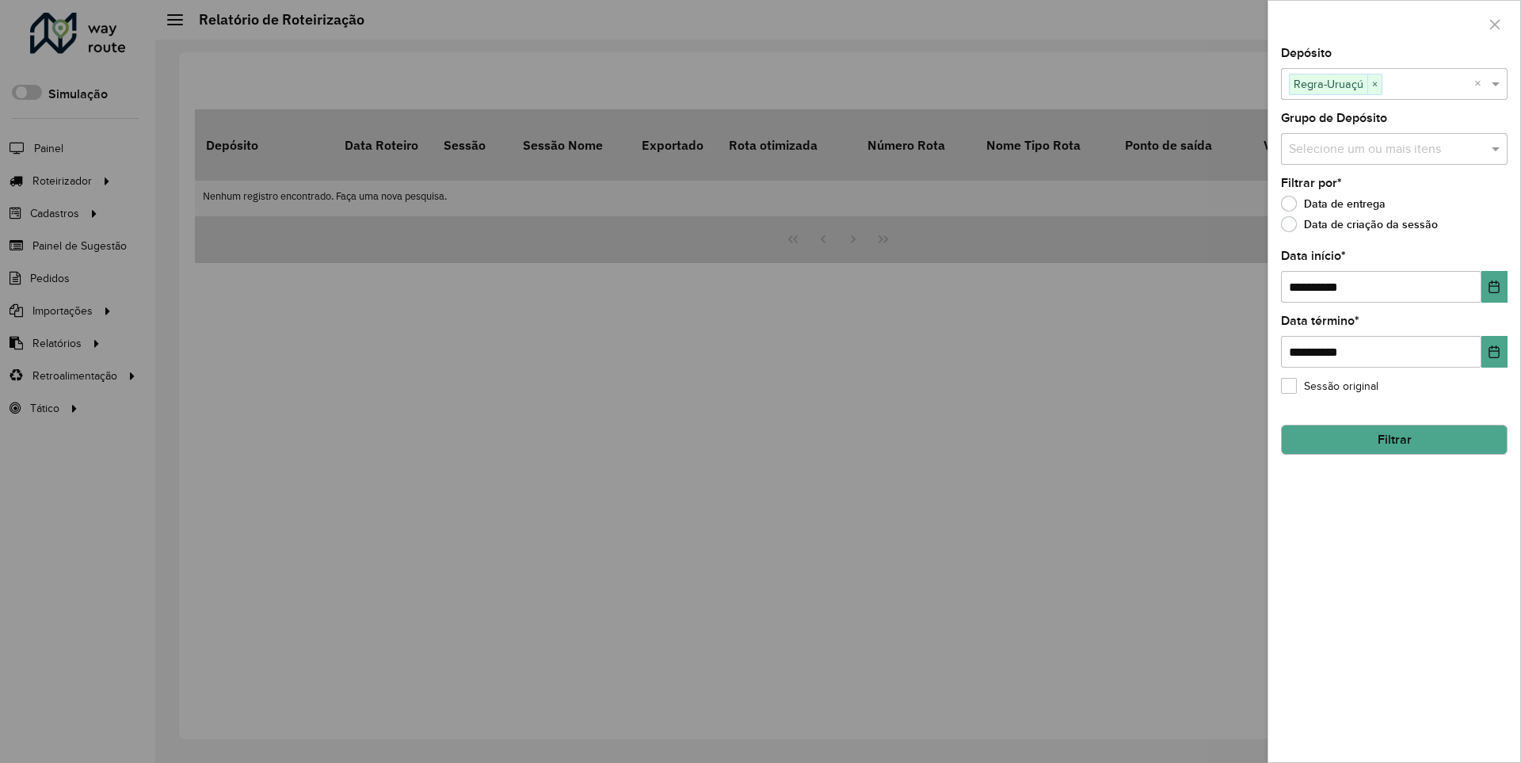
click at [1394, 439] on button "Filtrar" at bounding box center [1394, 440] width 227 height 30
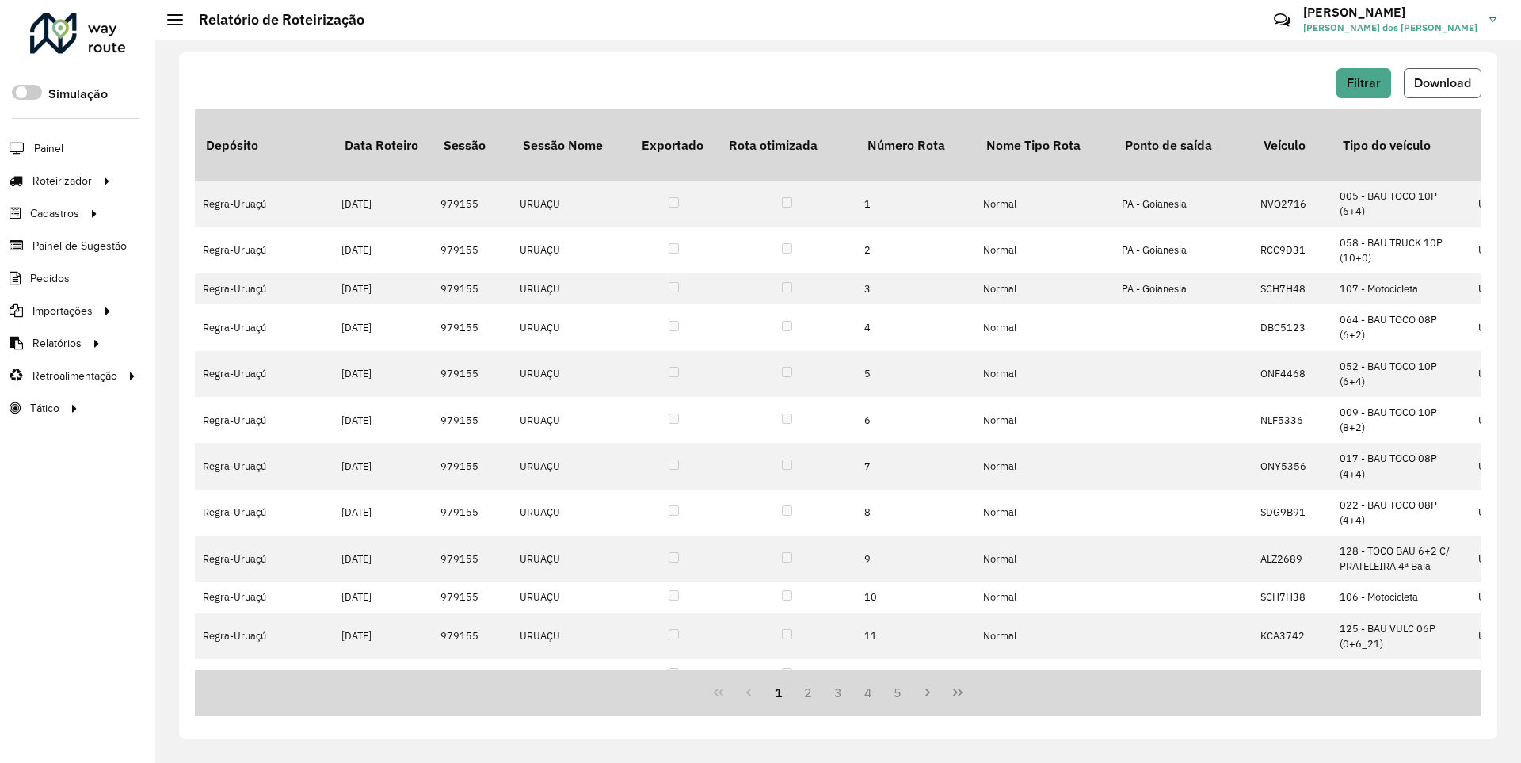
click at [1441, 82] on span "Download" at bounding box center [1442, 82] width 57 height 13
